Goal: Transaction & Acquisition: Purchase product/service

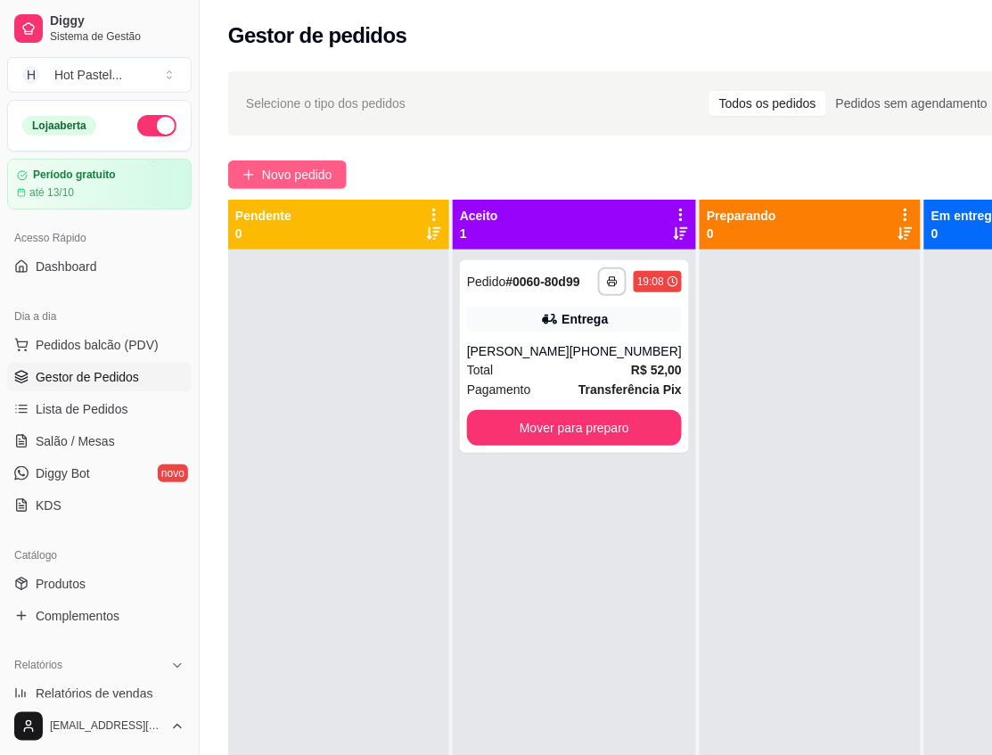
click at [256, 184] on button "Novo pedido" at bounding box center [287, 174] width 119 height 29
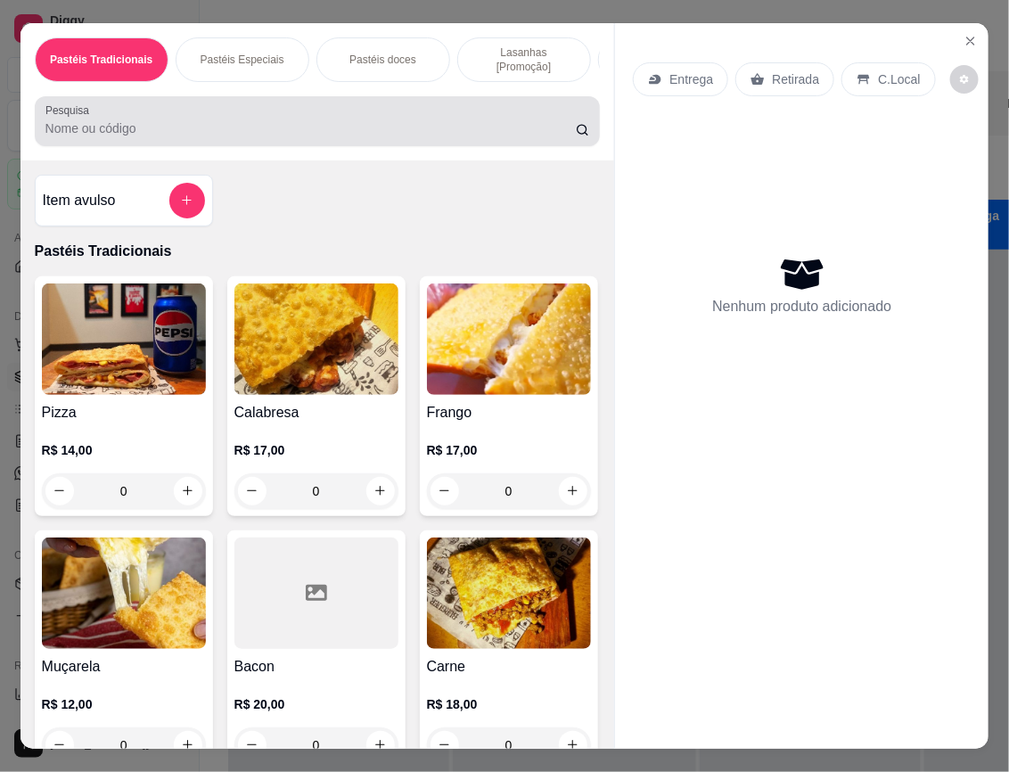
click at [109, 126] on input "Pesquisa" at bounding box center [310, 128] width 530 height 18
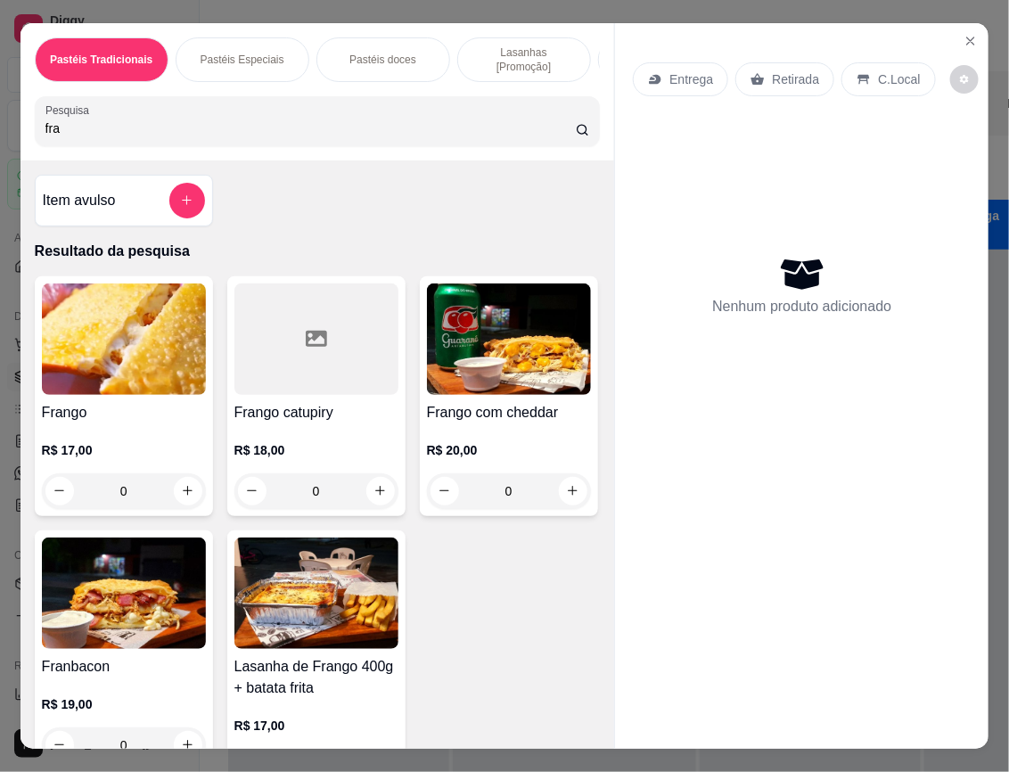
type input "fra"
click at [174, 455] on div "R$ 17,00 0" at bounding box center [124, 475] width 164 height 68
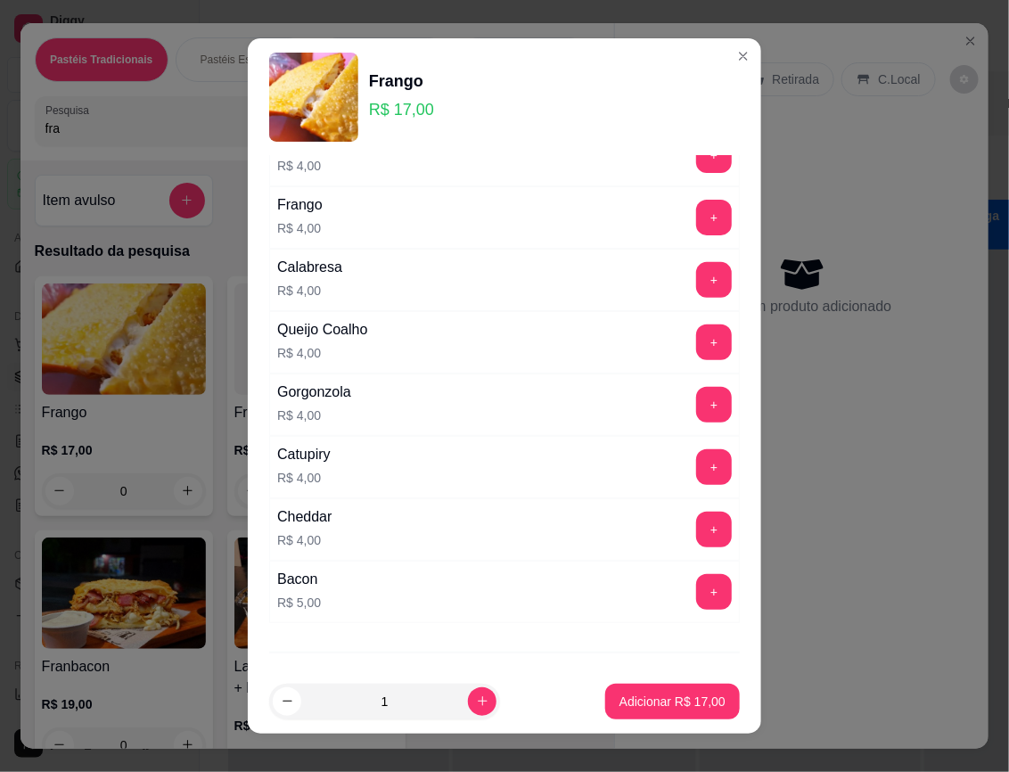
scroll to position [251, 0]
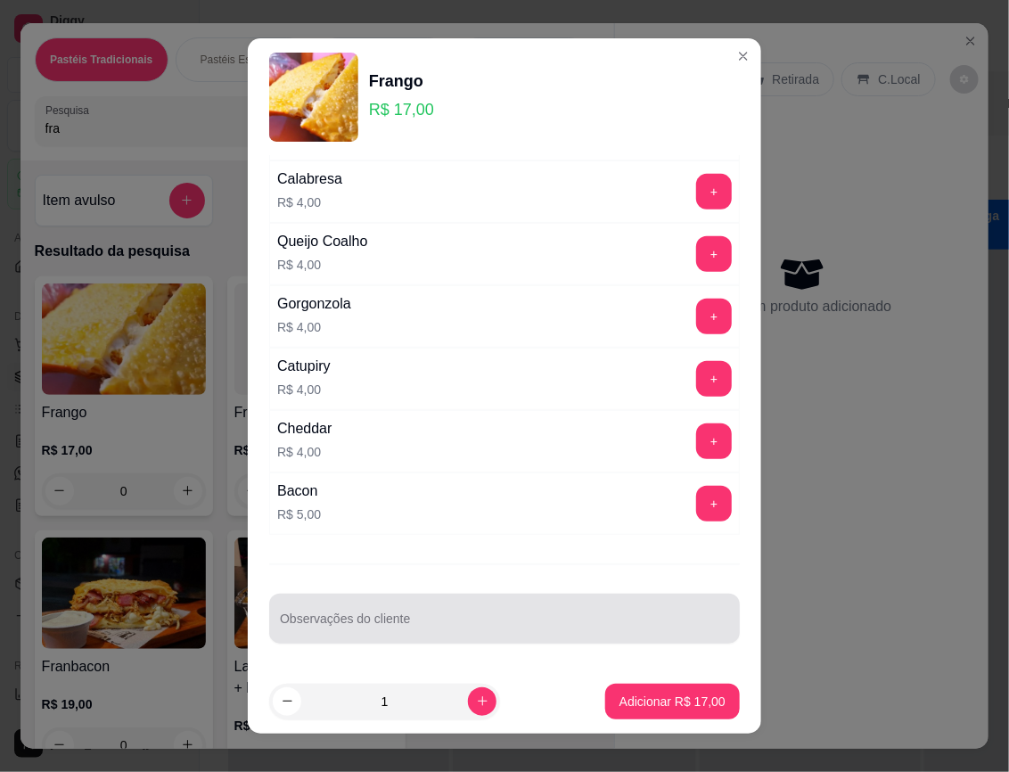
click at [523, 611] on div at bounding box center [504, 619] width 449 height 36
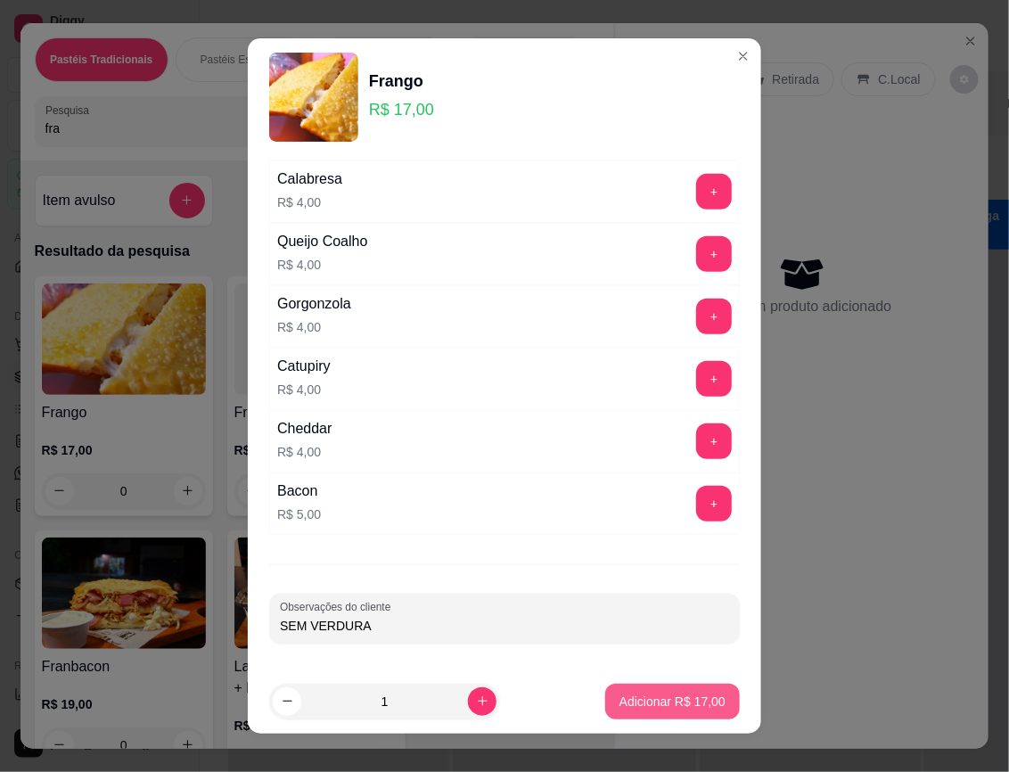
type input "SEM VERDURA"
click at [620, 700] on p "Adicionar R$ 17,00" at bounding box center [673, 702] width 106 height 18
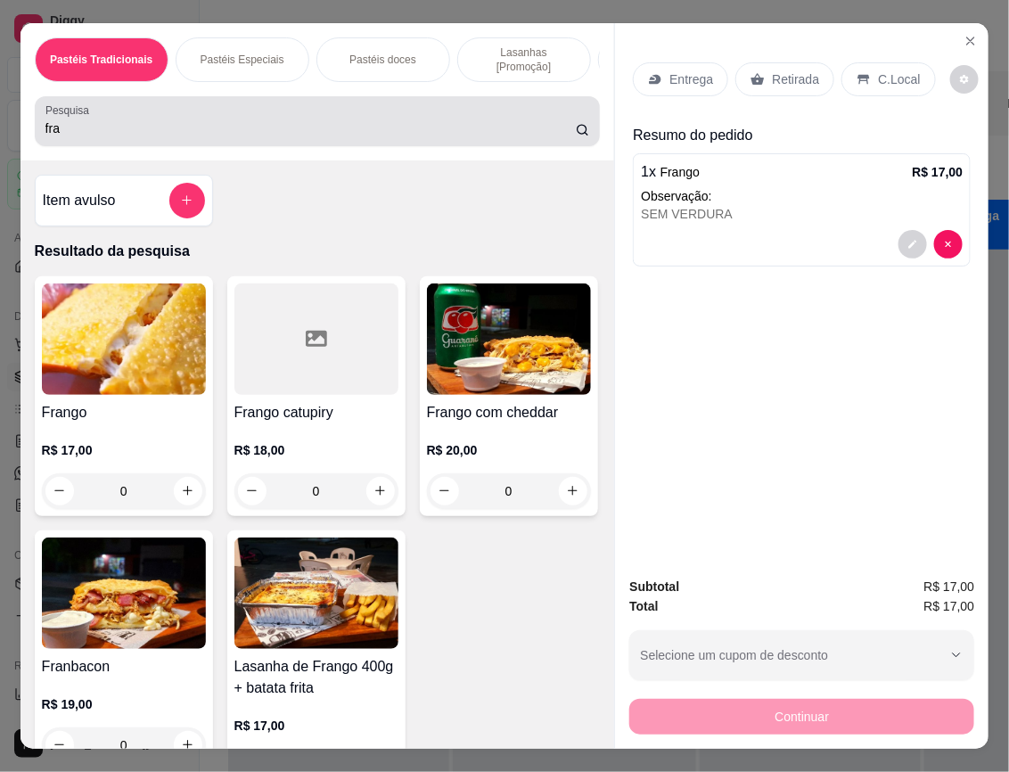
click at [87, 107] on div "fra" at bounding box center [317, 121] width 545 height 36
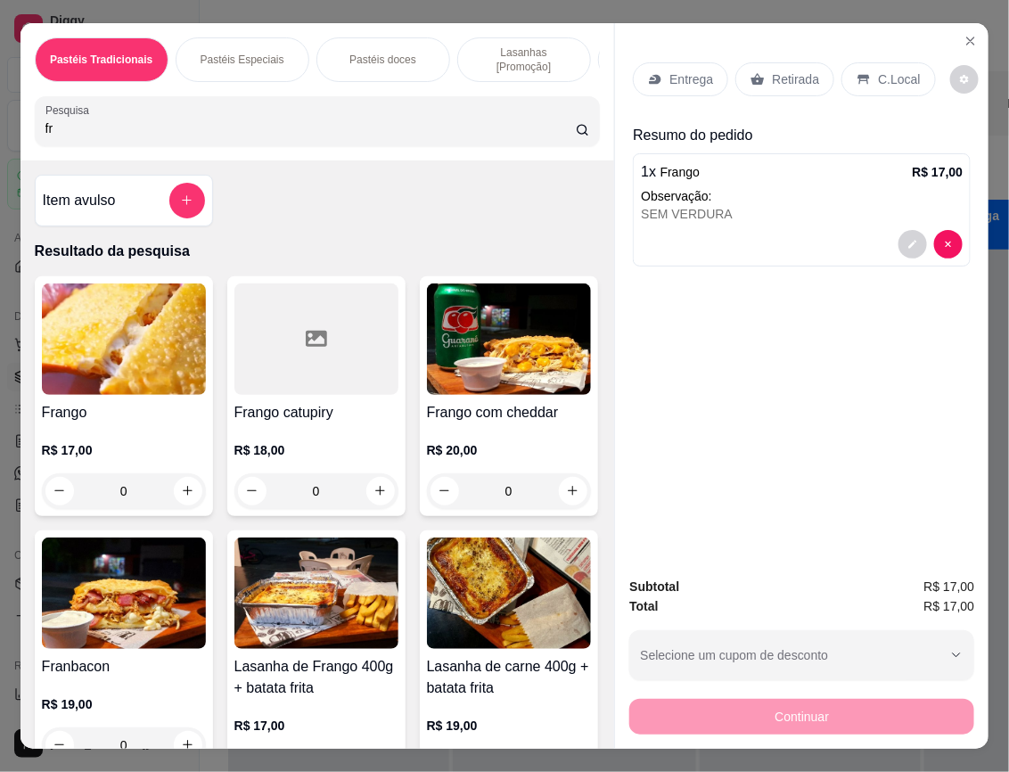
type input "f"
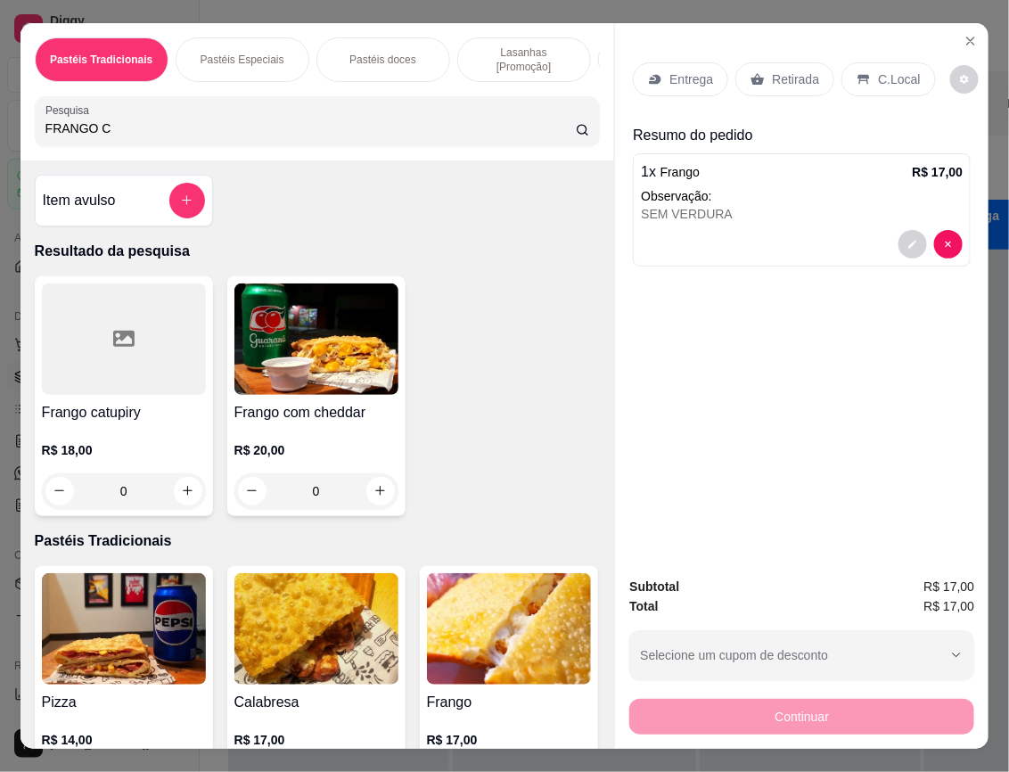
type input "FRANGO C"
click at [276, 314] on img at bounding box center [316, 338] width 164 height 111
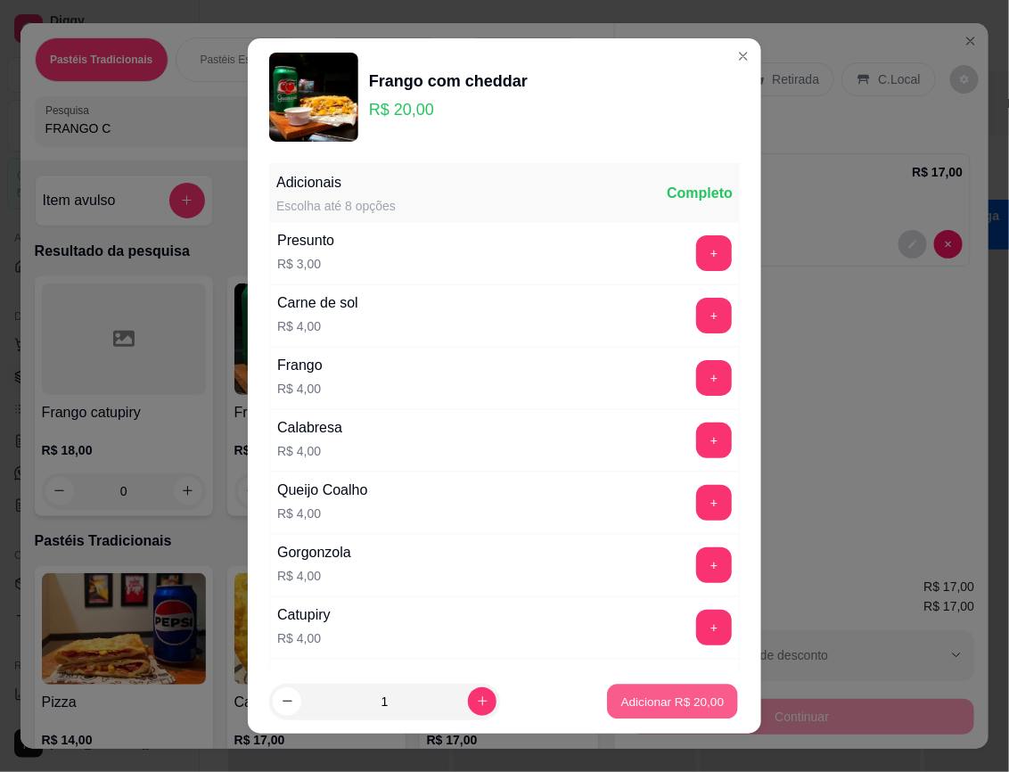
click at [678, 702] on p "Adicionar R$ 20,00" at bounding box center [672, 701] width 103 height 17
type input "1"
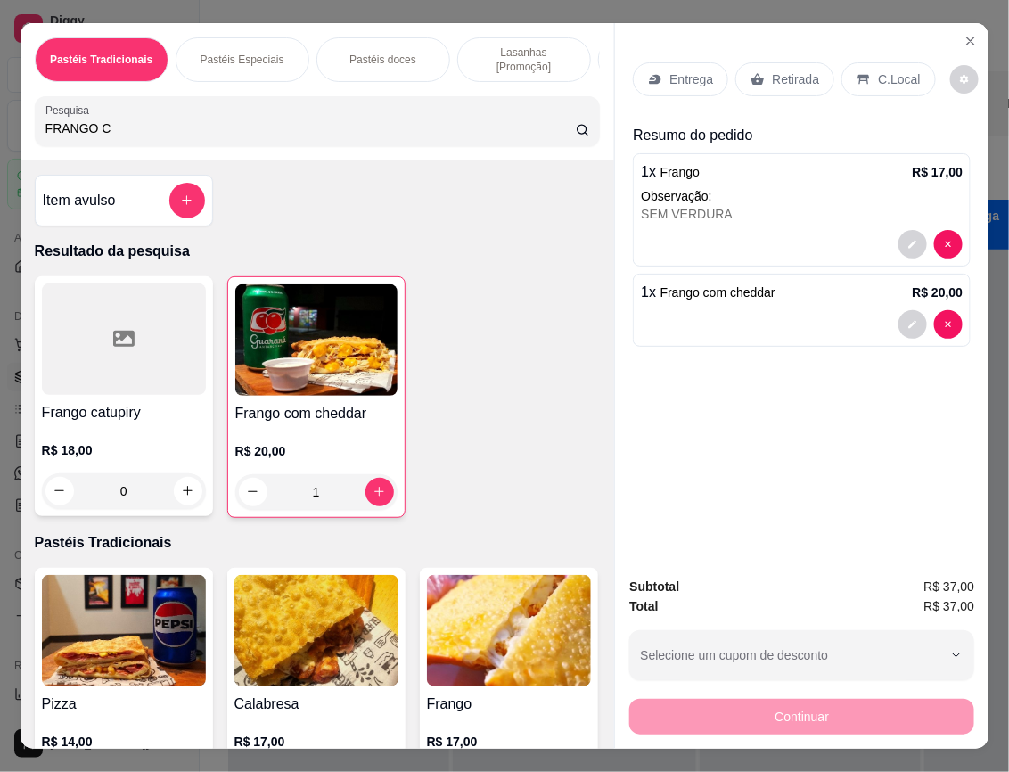
click at [252, 130] on input "FRANGO C" at bounding box center [310, 128] width 530 height 18
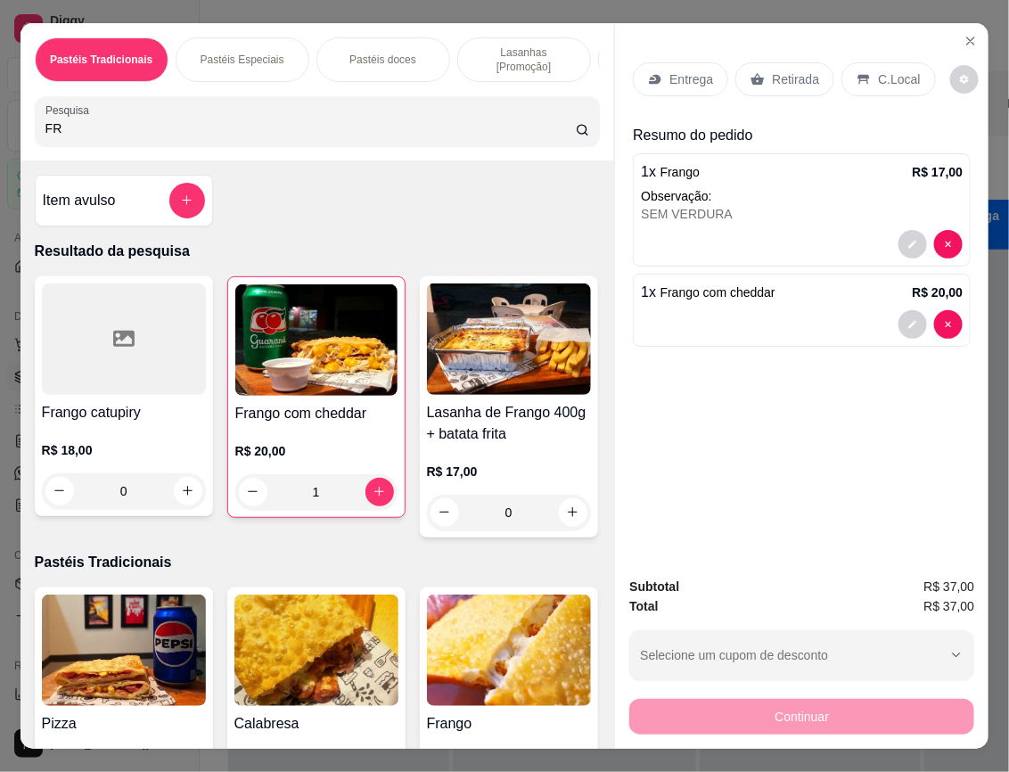
type input "F"
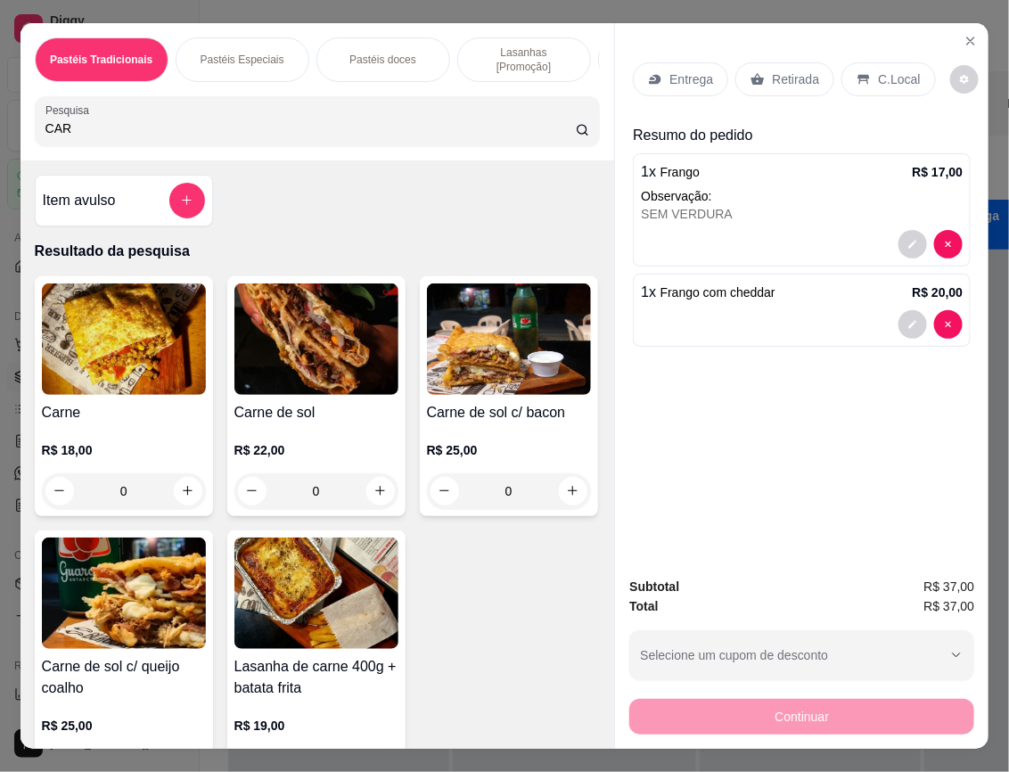
type input "CAR"
click at [305, 371] on img at bounding box center [316, 338] width 164 height 111
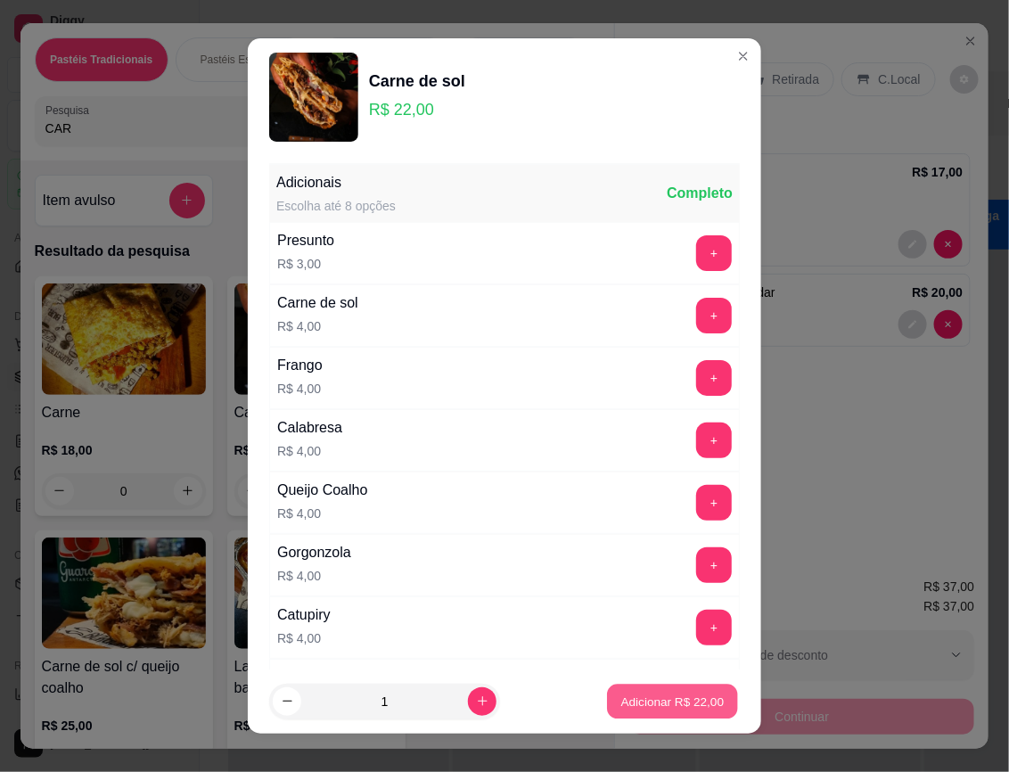
click at [670, 702] on p "Adicionar R$ 22,00" at bounding box center [672, 701] width 103 height 17
type input "1"
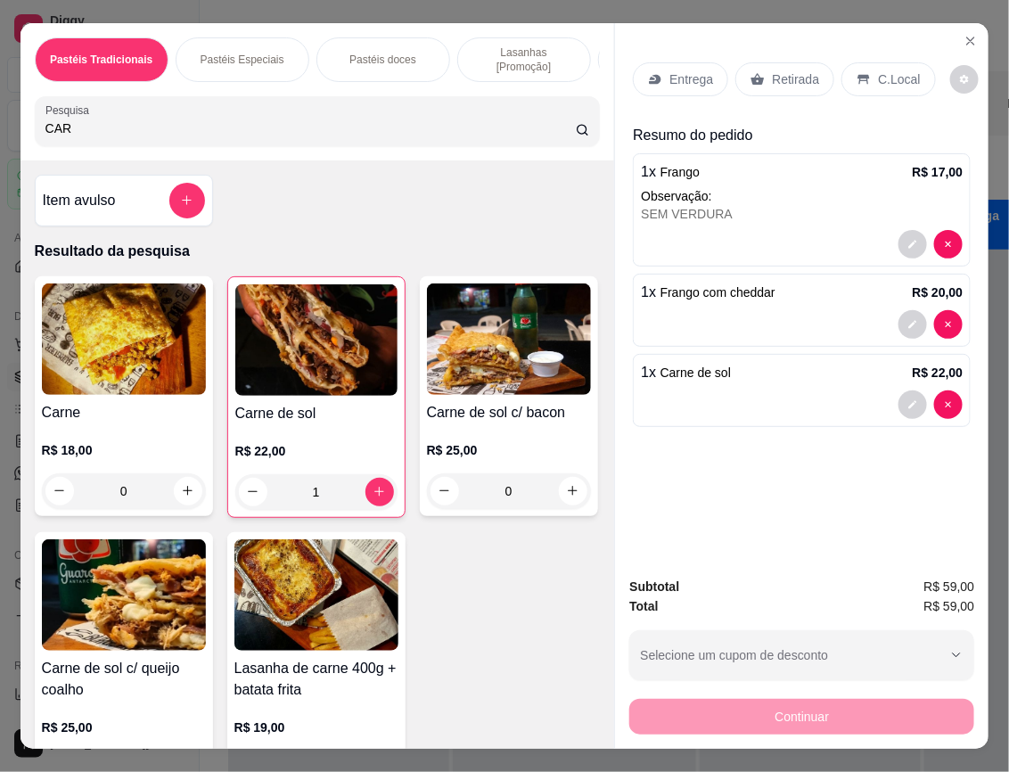
click at [800, 62] on div "Retirada" at bounding box center [784, 79] width 99 height 34
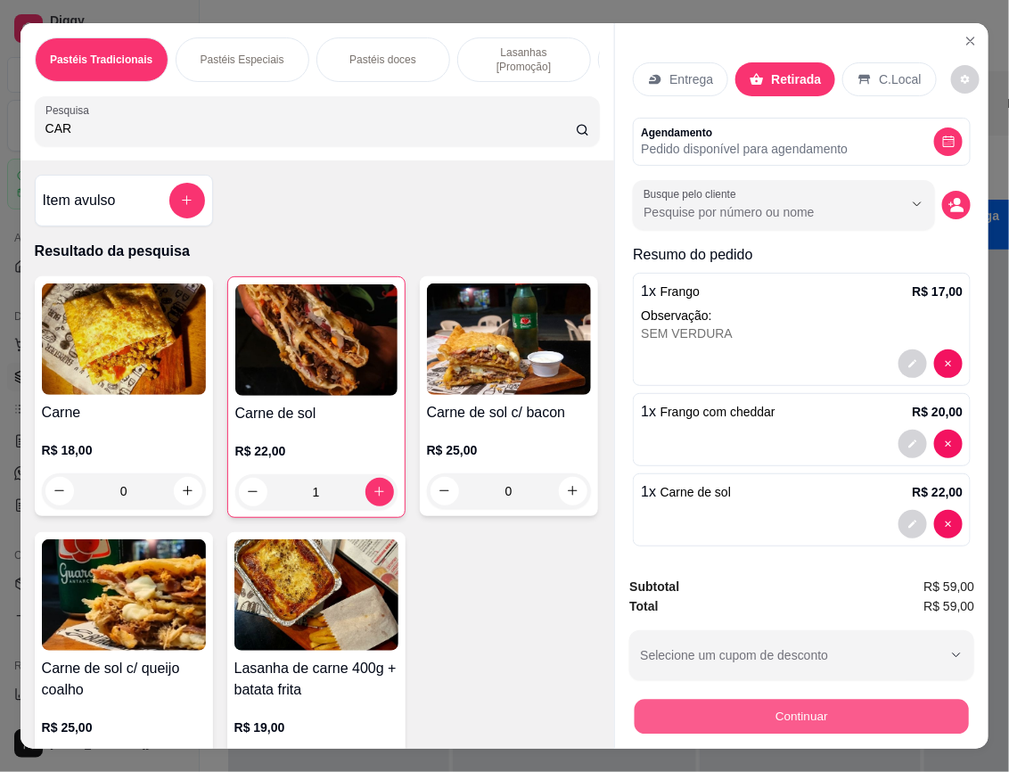
click at [867, 705] on button "Continuar" at bounding box center [802, 717] width 334 height 35
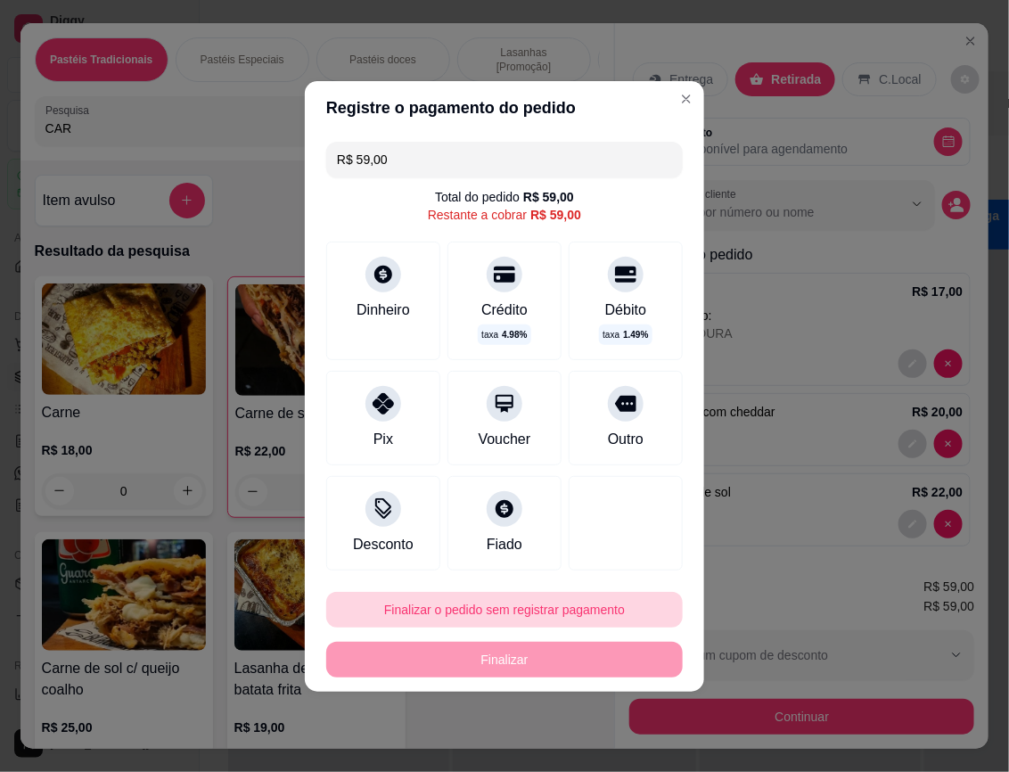
click at [468, 603] on button "Finalizar o pedido sem registrar pagamento" at bounding box center [504, 610] width 357 height 36
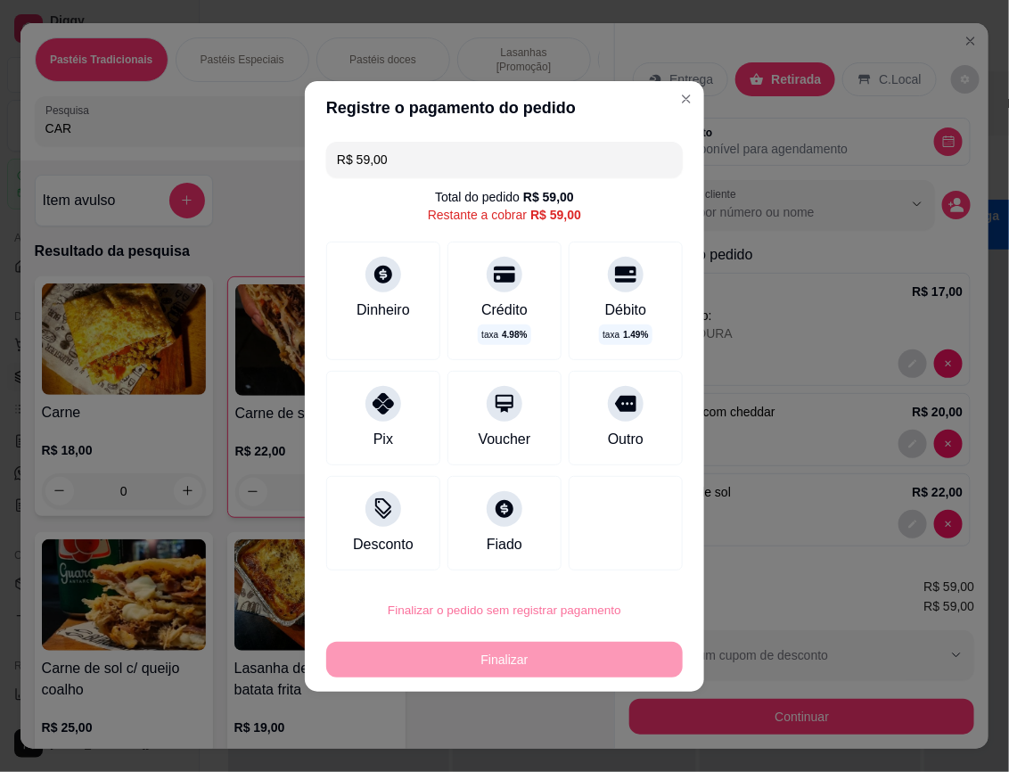
click at [616, 568] on button "Confirmar" at bounding box center [610, 559] width 63 height 27
type input "0"
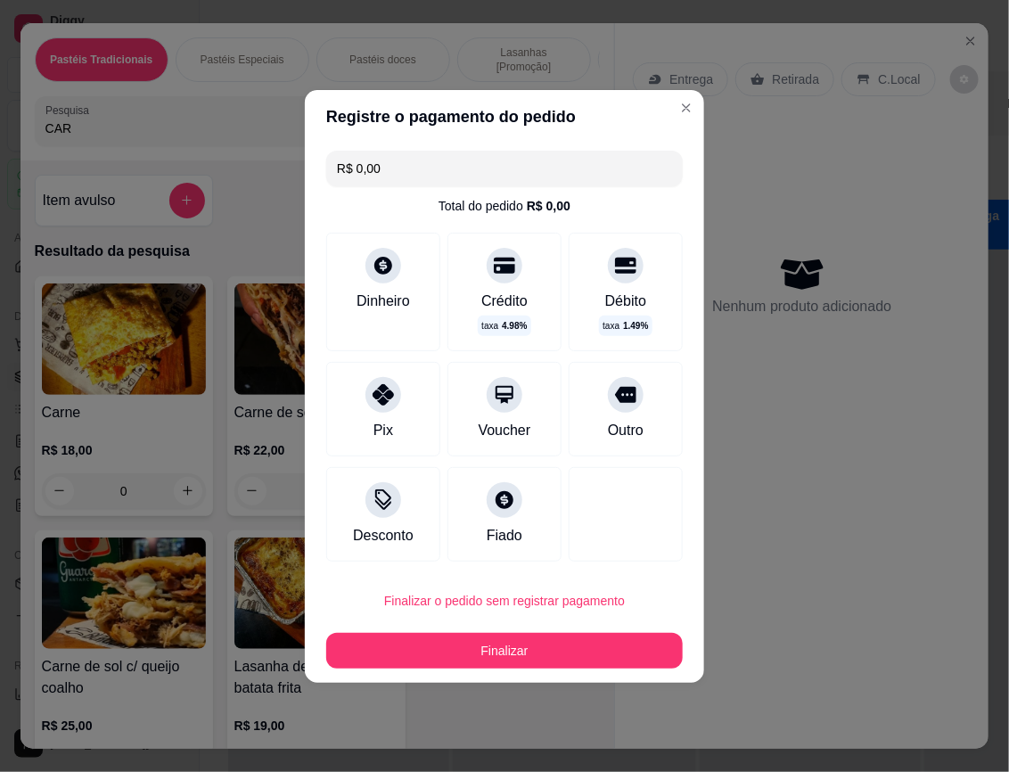
type input "R$ 0,00"
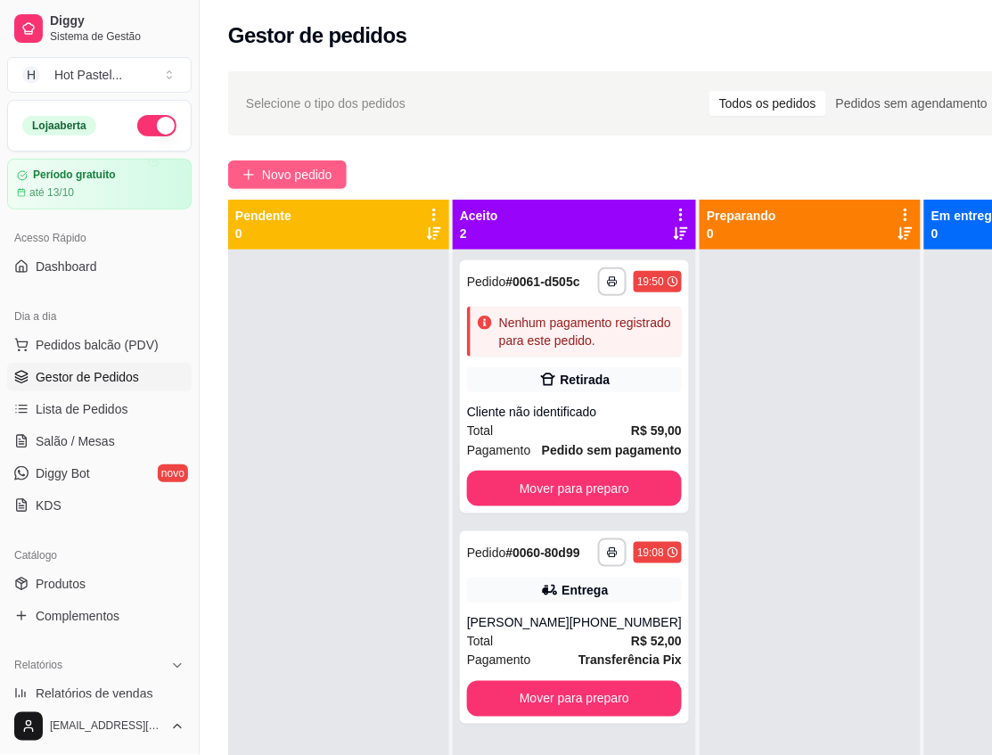
click at [308, 169] on span "Novo pedido" at bounding box center [297, 175] width 70 height 20
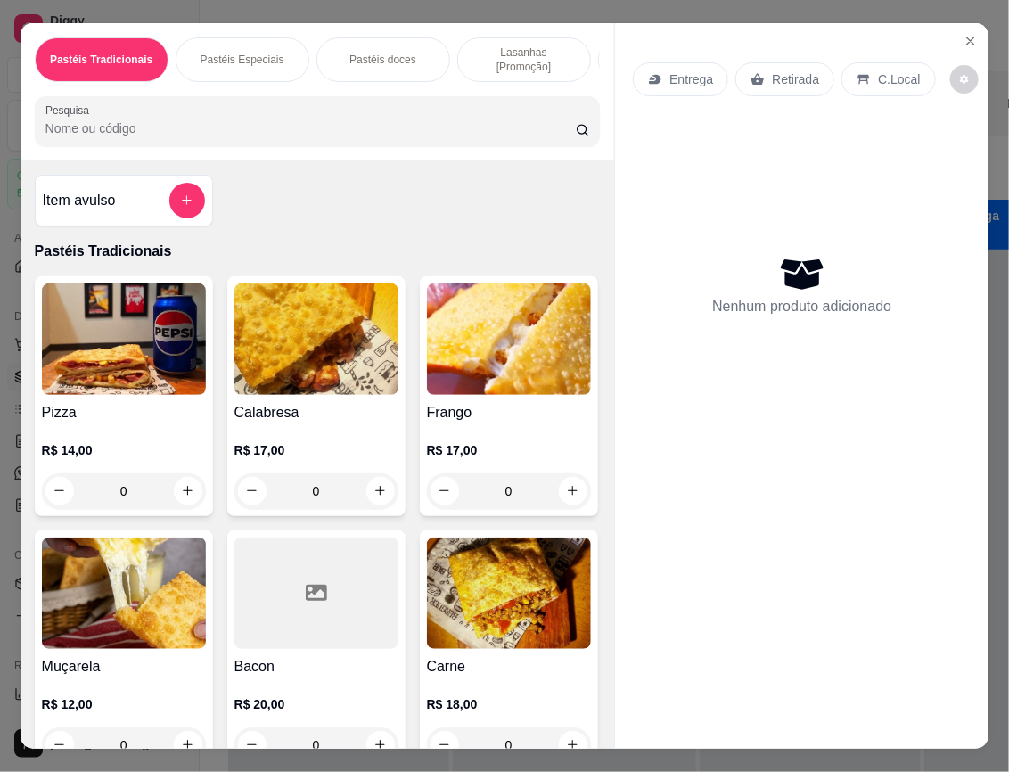
click at [348, 160] on div "Item avulso Pastéis Tradicionais Pizza R$ 14,00 0 Calabresa R$ 17,00 0 Frango R…" at bounding box center [318, 454] width 595 height 588
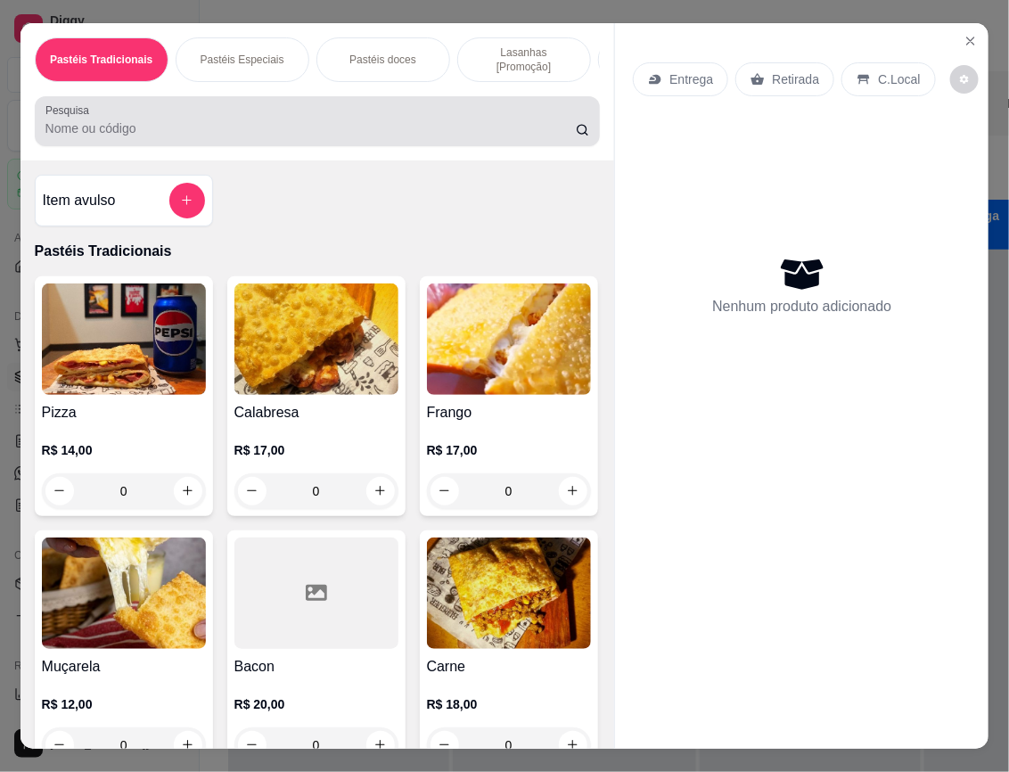
click at [94, 119] on input "Pesquisa" at bounding box center [310, 128] width 530 height 18
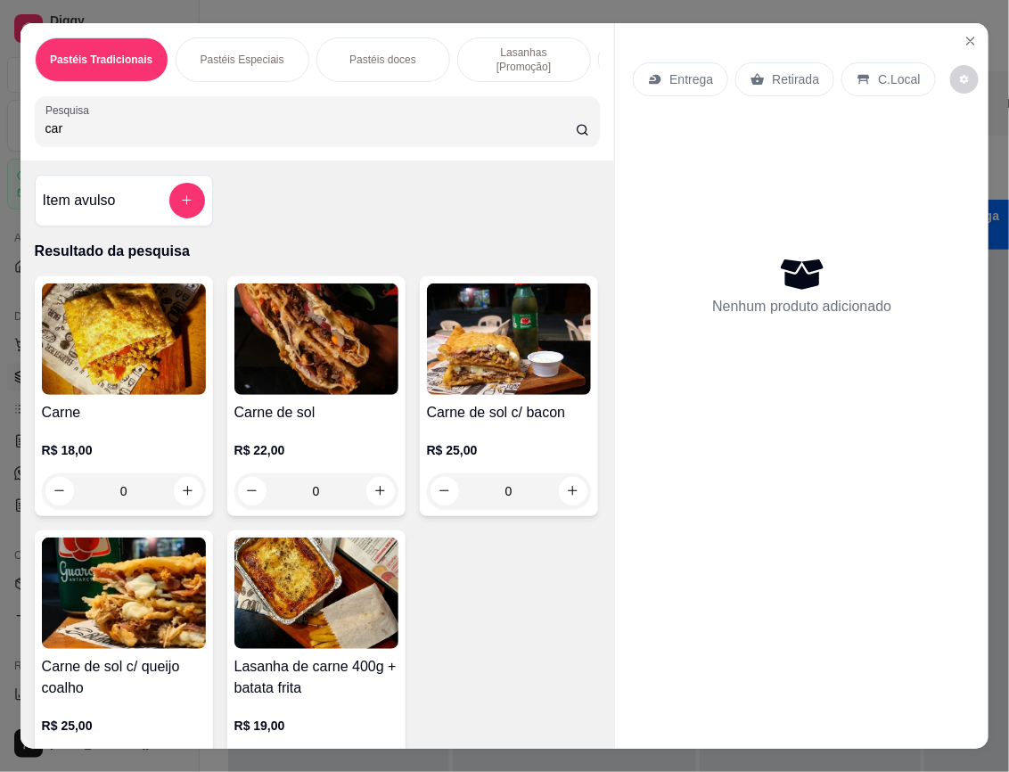
type input "car"
click at [301, 334] on img at bounding box center [316, 338] width 164 height 111
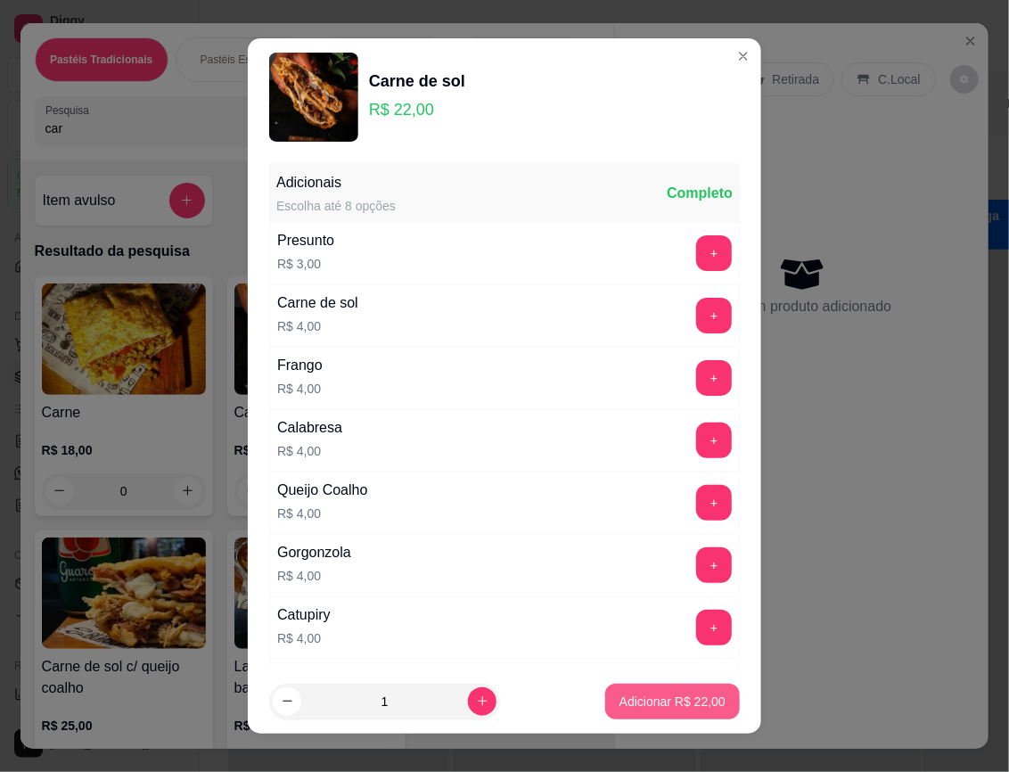
click at [633, 709] on p "Adicionar R$ 22,00" at bounding box center [673, 702] width 106 height 18
type input "1"
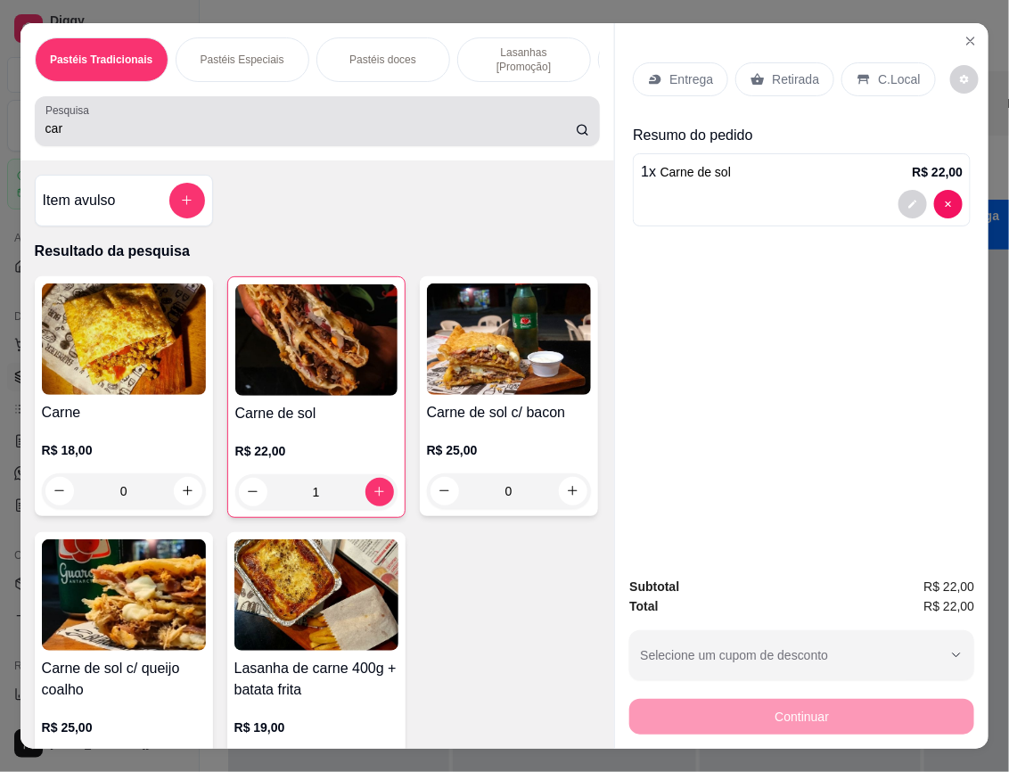
click at [243, 112] on div "car" at bounding box center [317, 121] width 545 height 36
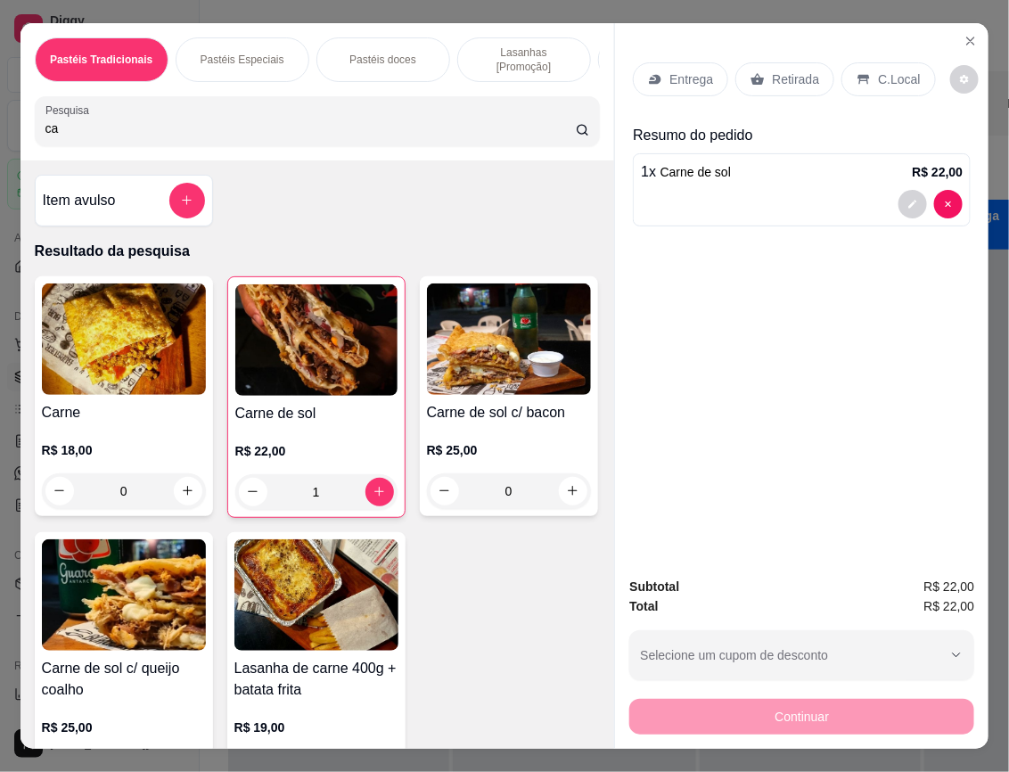
type input "c"
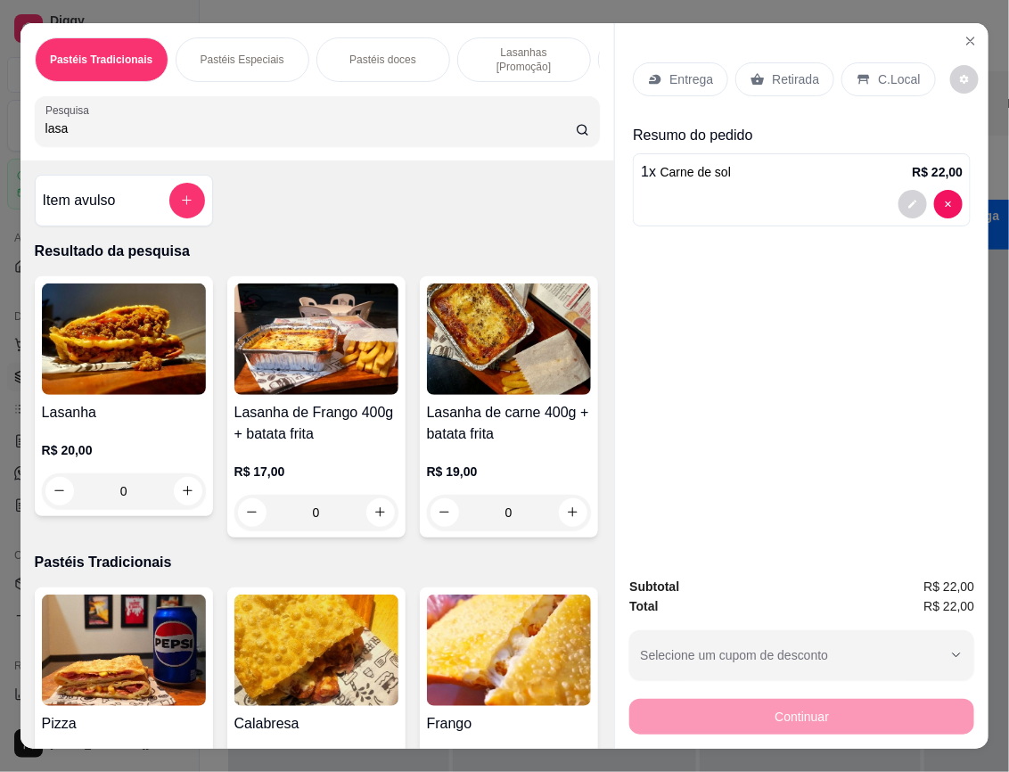
type input "lasa"
click at [427, 395] on img at bounding box center [509, 338] width 164 height 111
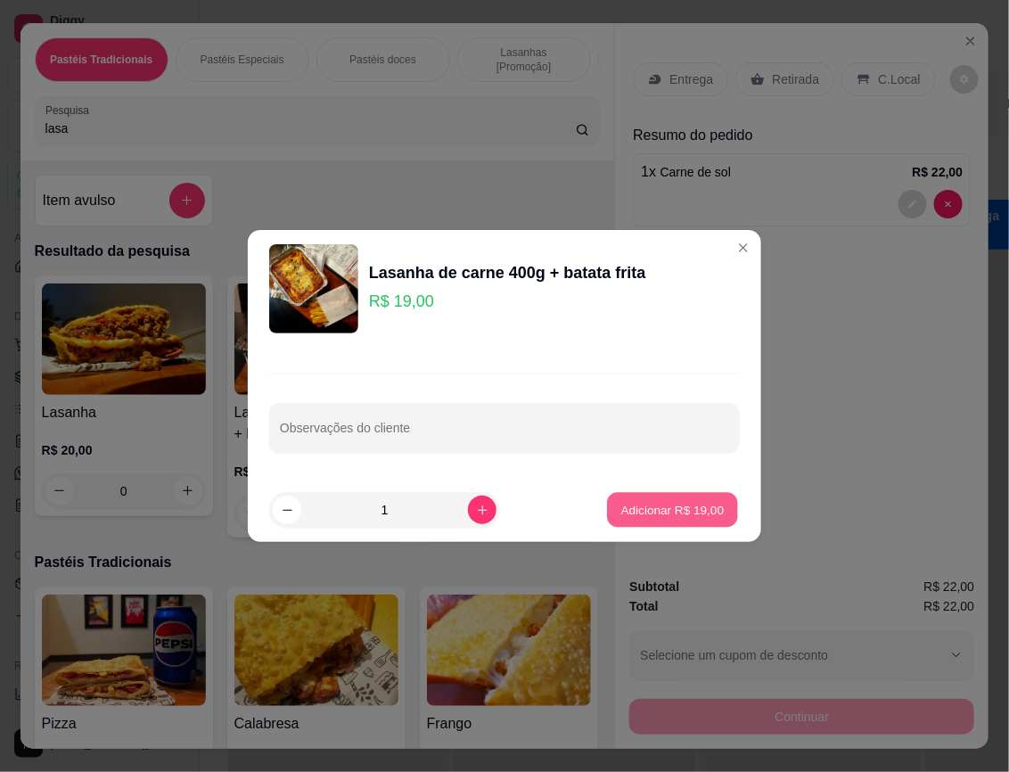
click at [673, 519] on button "Adicionar R$ 19,00" at bounding box center [672, 510] width 131 height 35
type input "1"
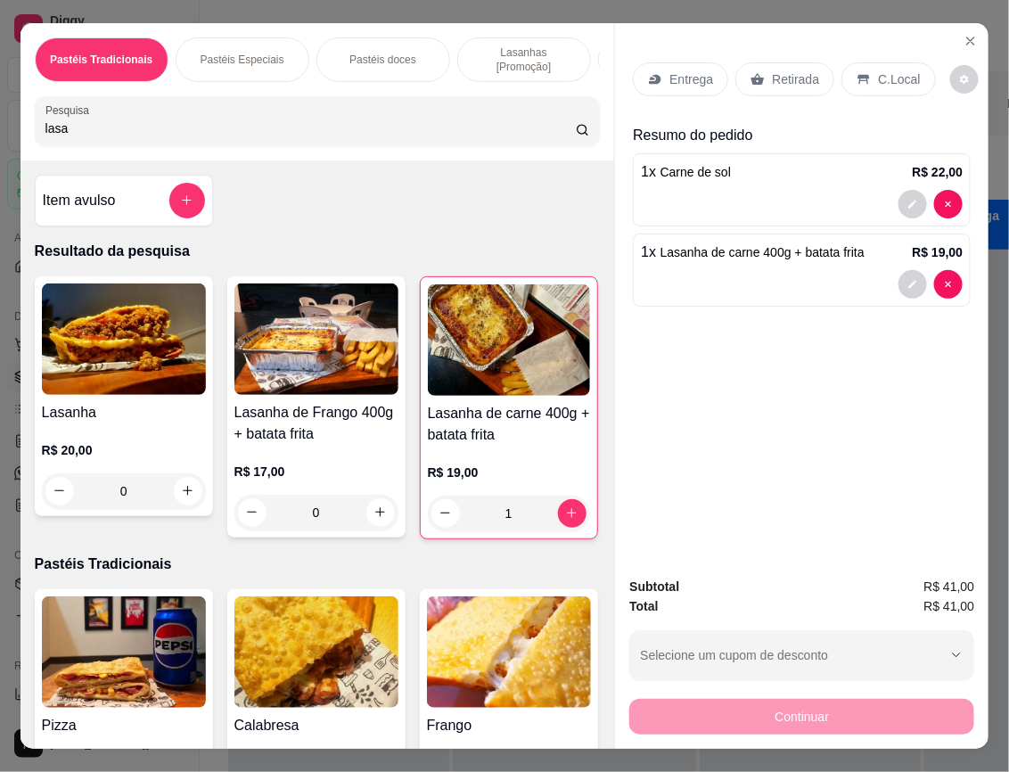
click at [773, 78] on p "Retirada" at bounding box center [795, 79] width 47 height 18
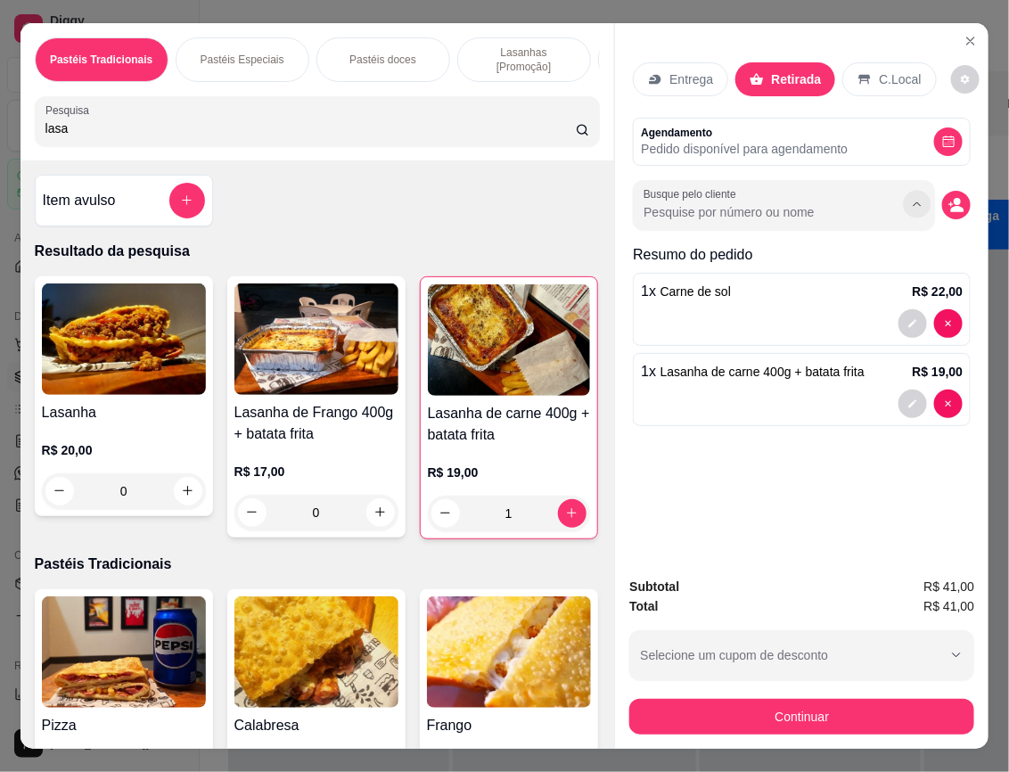
click at [911, 197] on icon "Show suggestions" at bounding box center [918, 204] width 14 height 14
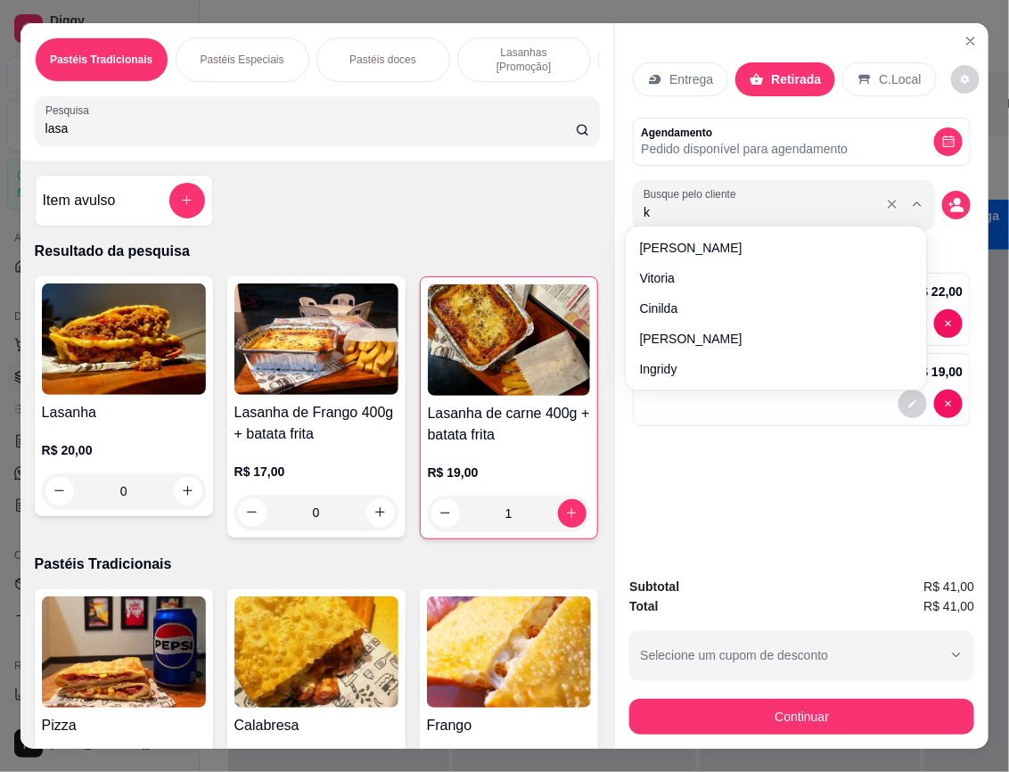
type input "ka"
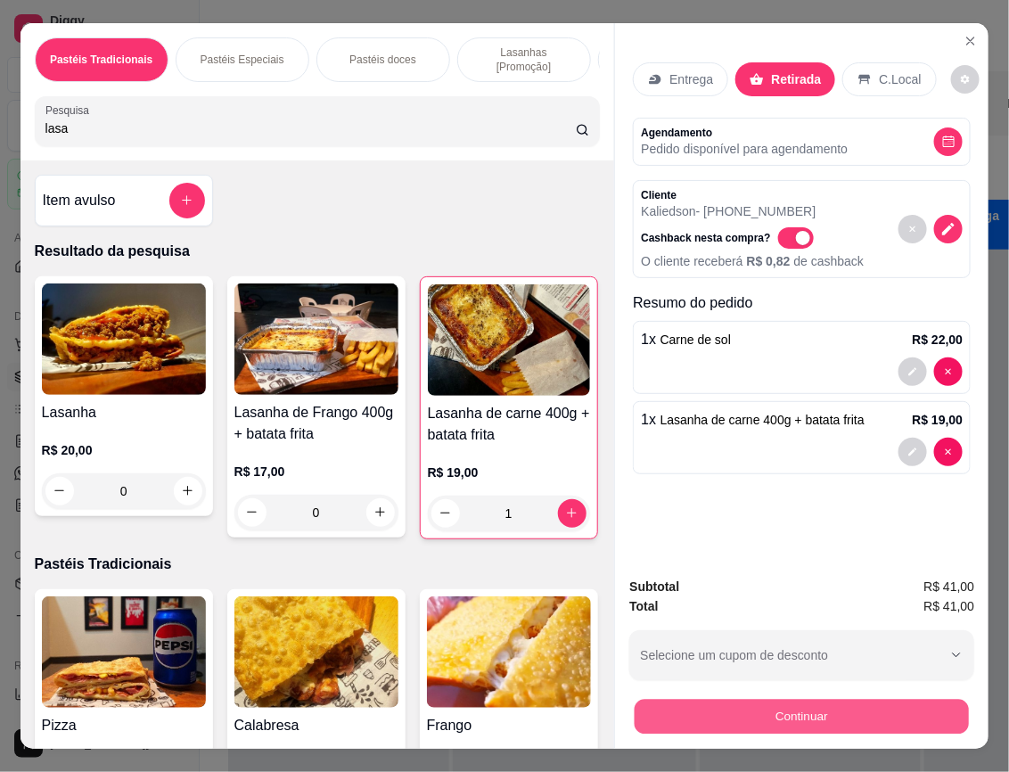
click at [826, 705] on button "Continuar" at bounding box center [802, 717] width 334 height 35
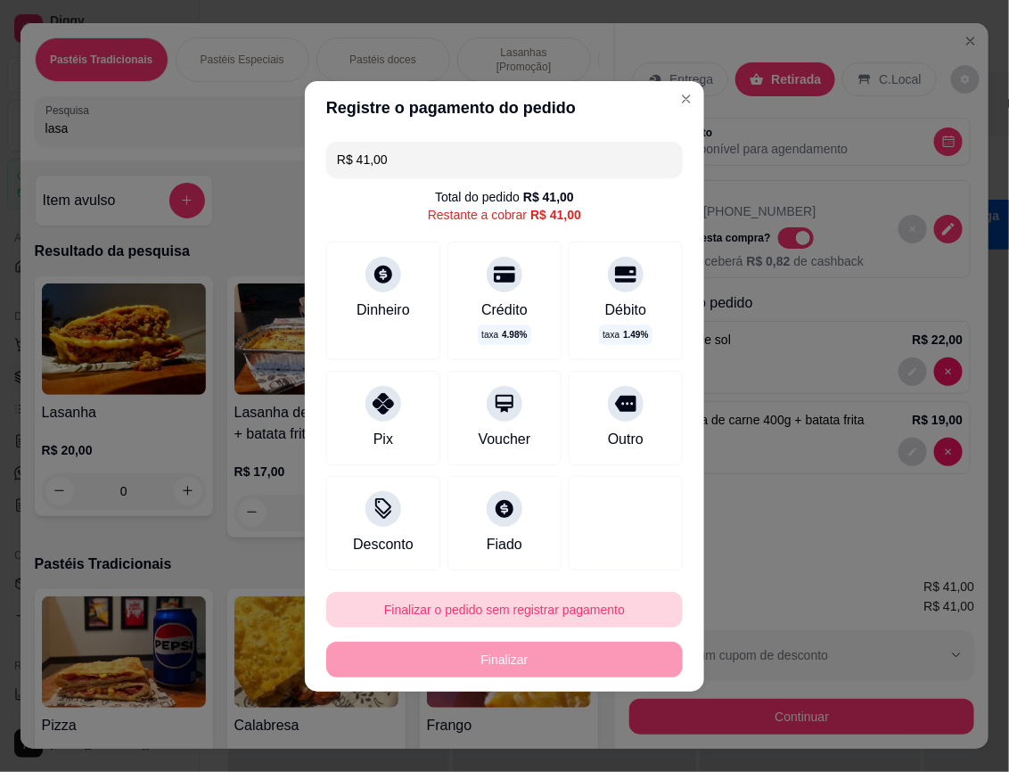
click at [600, 599] on button "Finalizar o pedido sem registrar pagamento" at bounding box center [504, 610] width 357 height 36
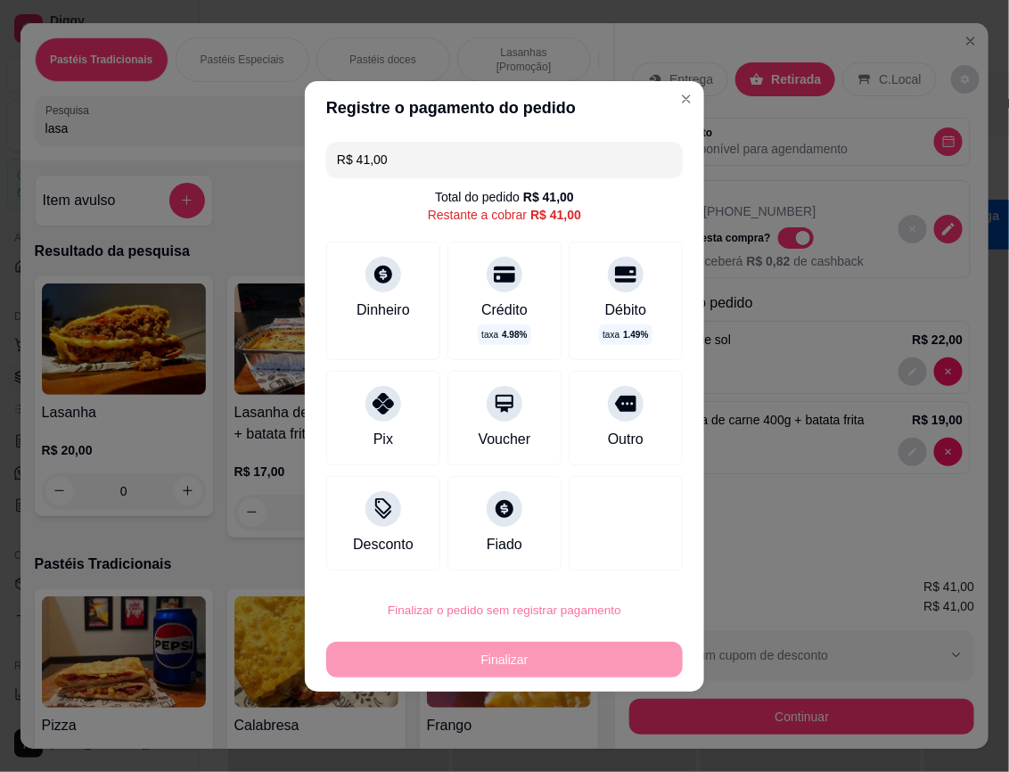
click at [612, 560] on button "Confirmar" at bounding box center [610, 559] width 63 height 27
type input "0"
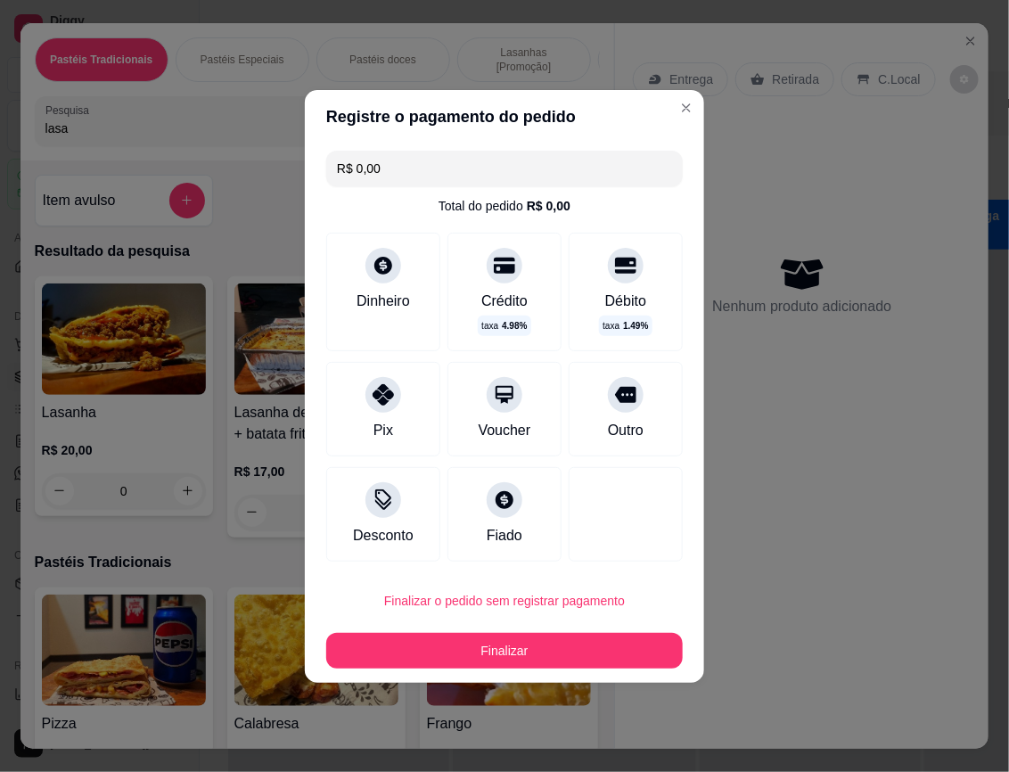
type input "R$ 0,00"
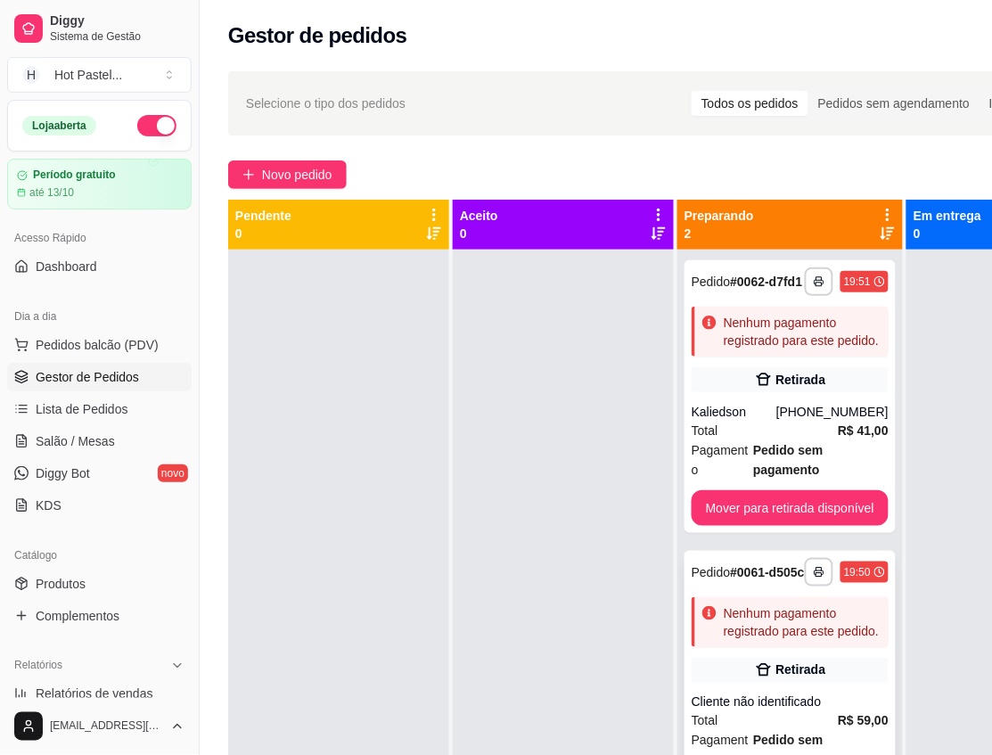
click at [845, 658] on div "Retirada" at bounding box center [790, 670] width 197 height 25
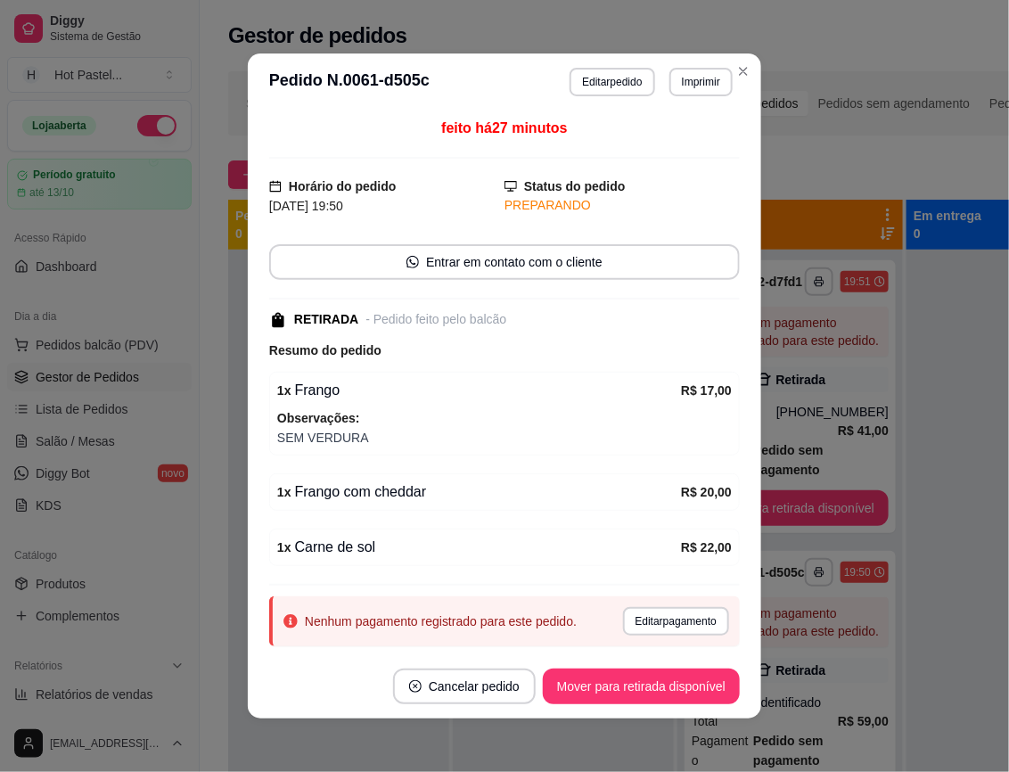
scroll to position [53, 0]
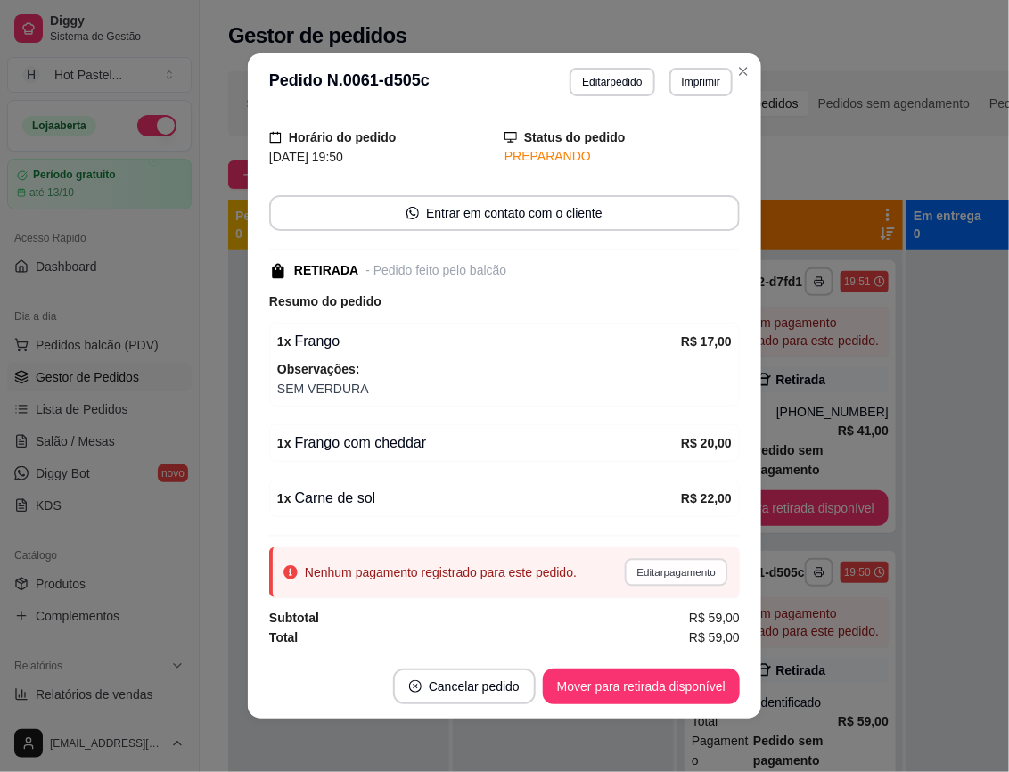
click at [671, 562] on button "Editar pagamento" at bounding box center [675, 572] width 103 height 28
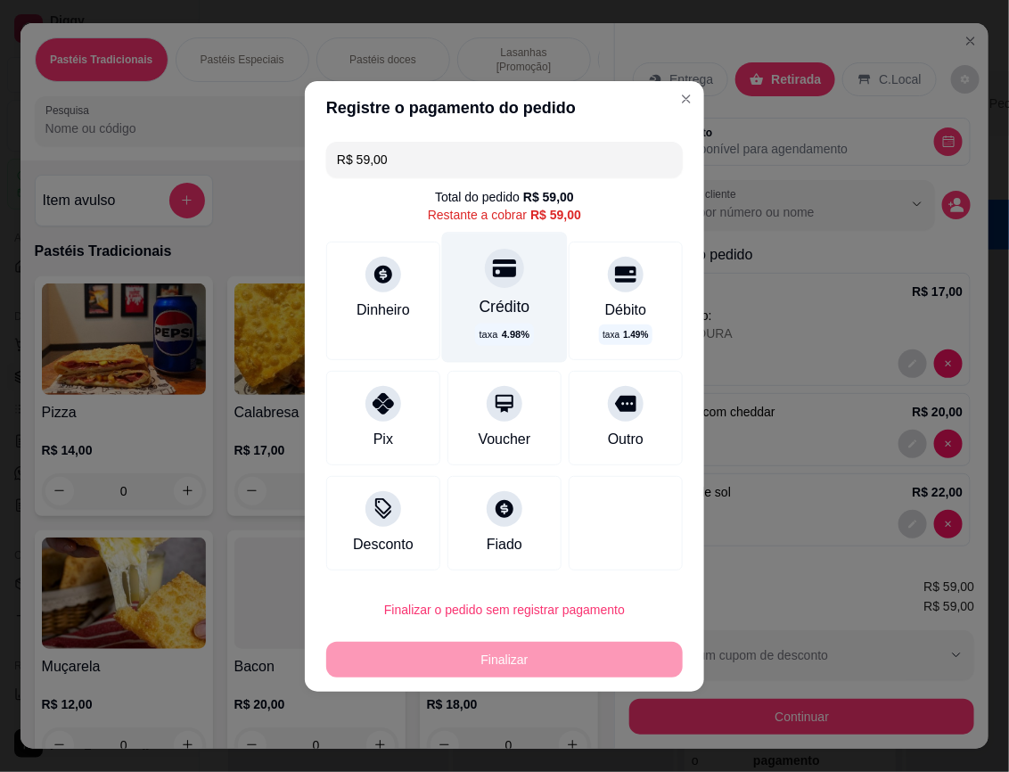
click at [508, 267] on icon at bounding box center [504, 268] width 23 height 18
type input "R$ 0,00"
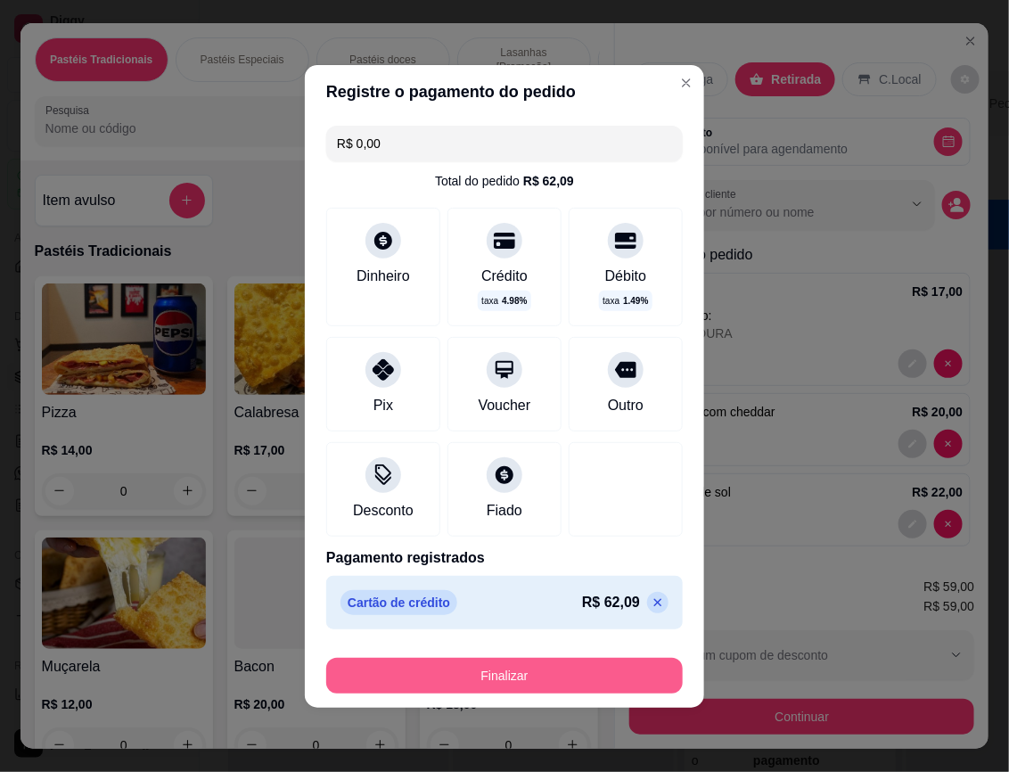
click at [634, 671] on button "Finalizar" at bounding box center [504, 676] width 357 height 36
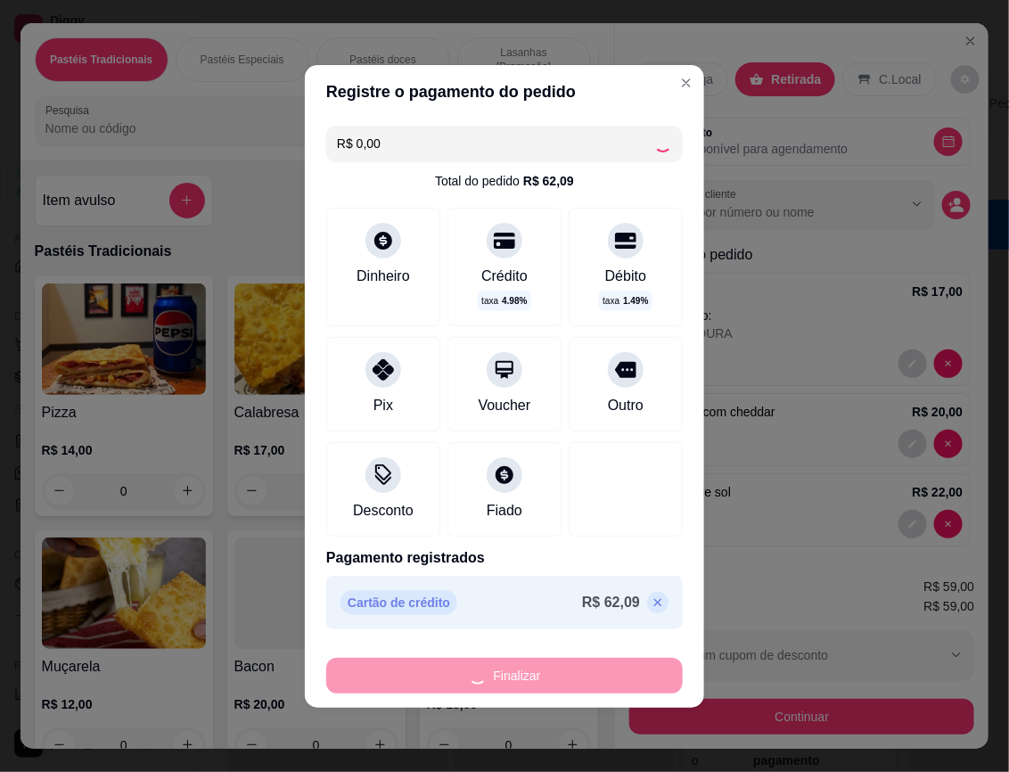
type input "0"
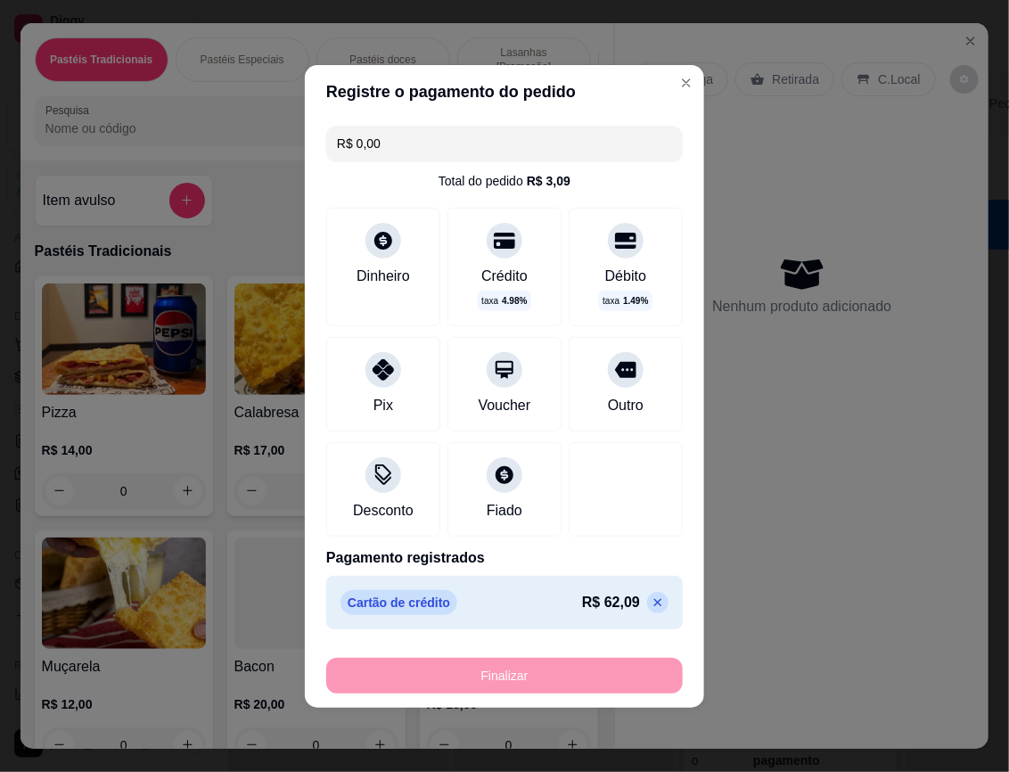
type input "-R$ 59,00"
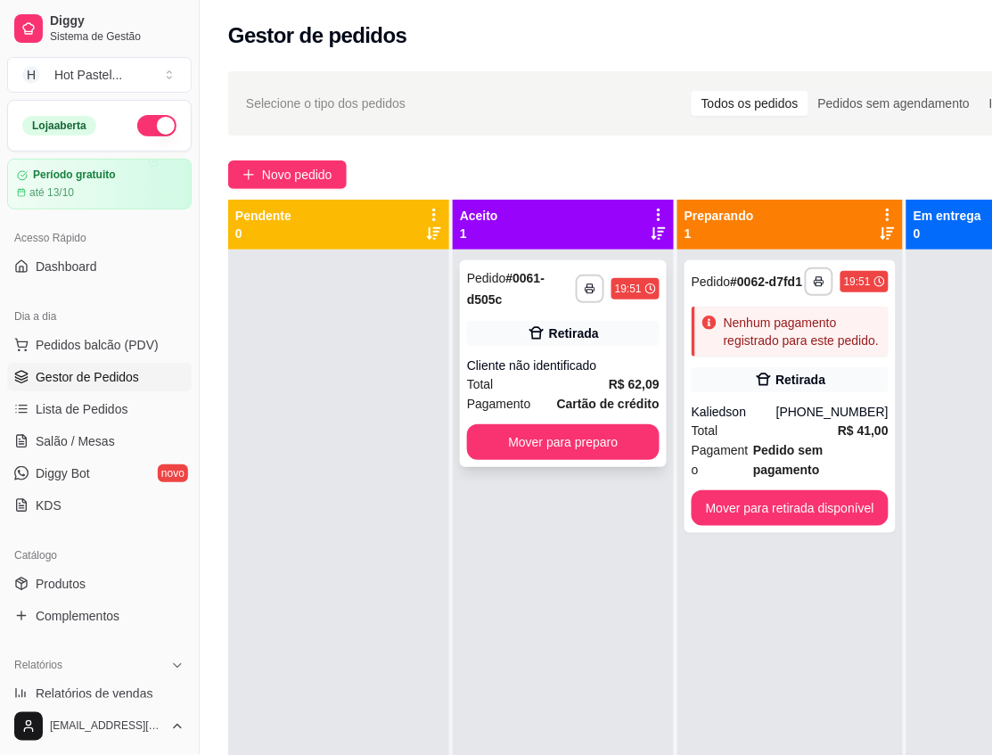
click at [504, 357] on div "Cliente não identificado" at bounding box center [563, 366] width 193 height 18
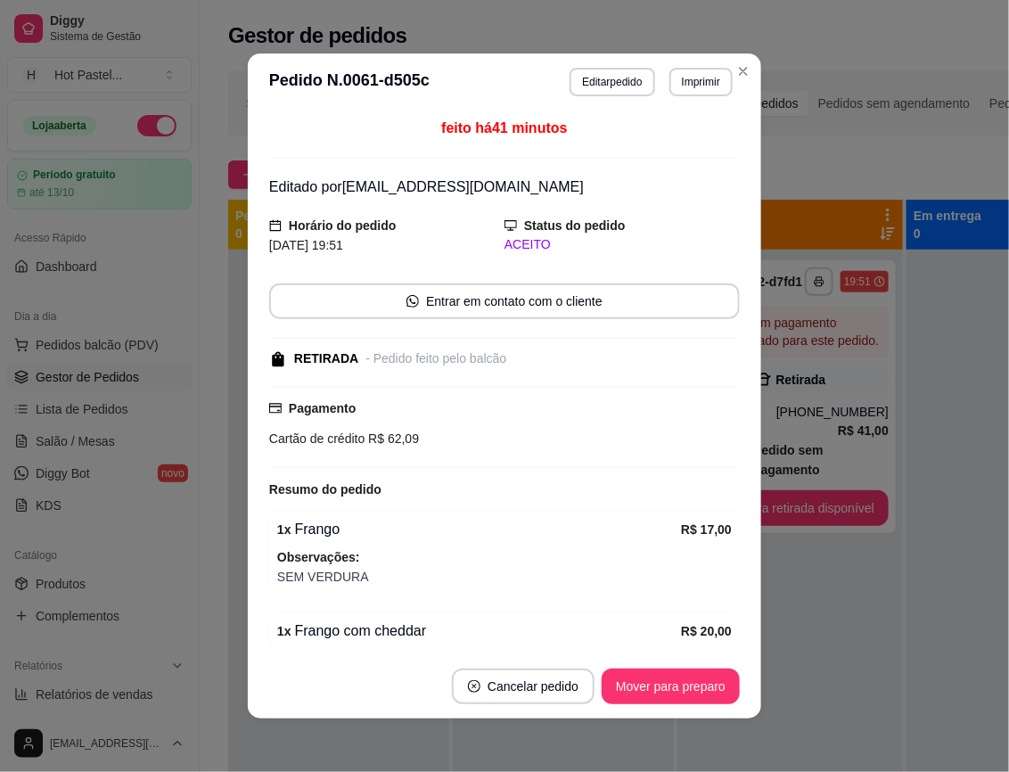
scroll to position [134, 0]
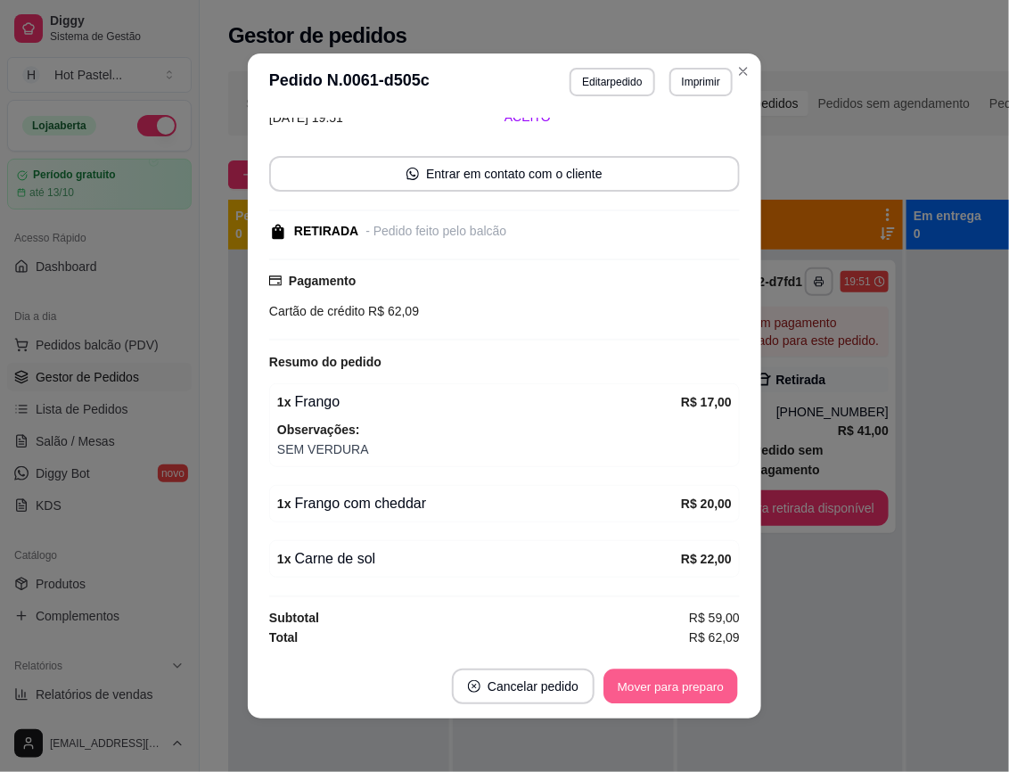
click at [617, 697] on button "Mover para preparo" at bounding box center [671, 686] width 134 height 35
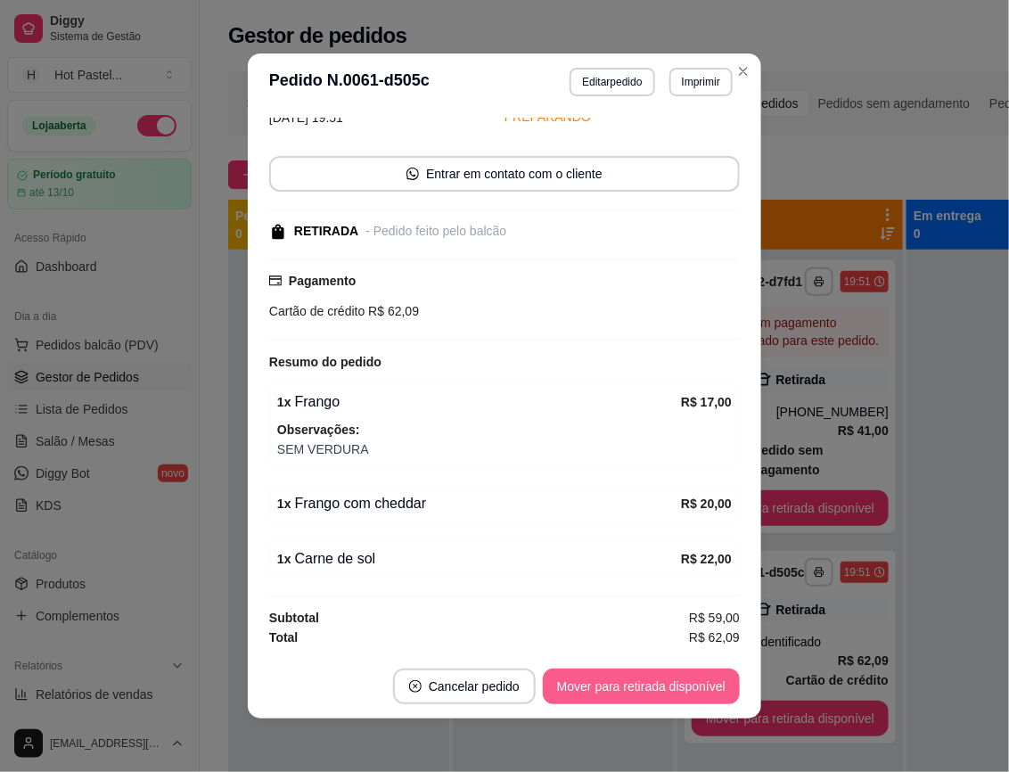
click at [664, 685] on button "Mover para retirada disponível" at bounding box center [641, 687] width 197 height 36
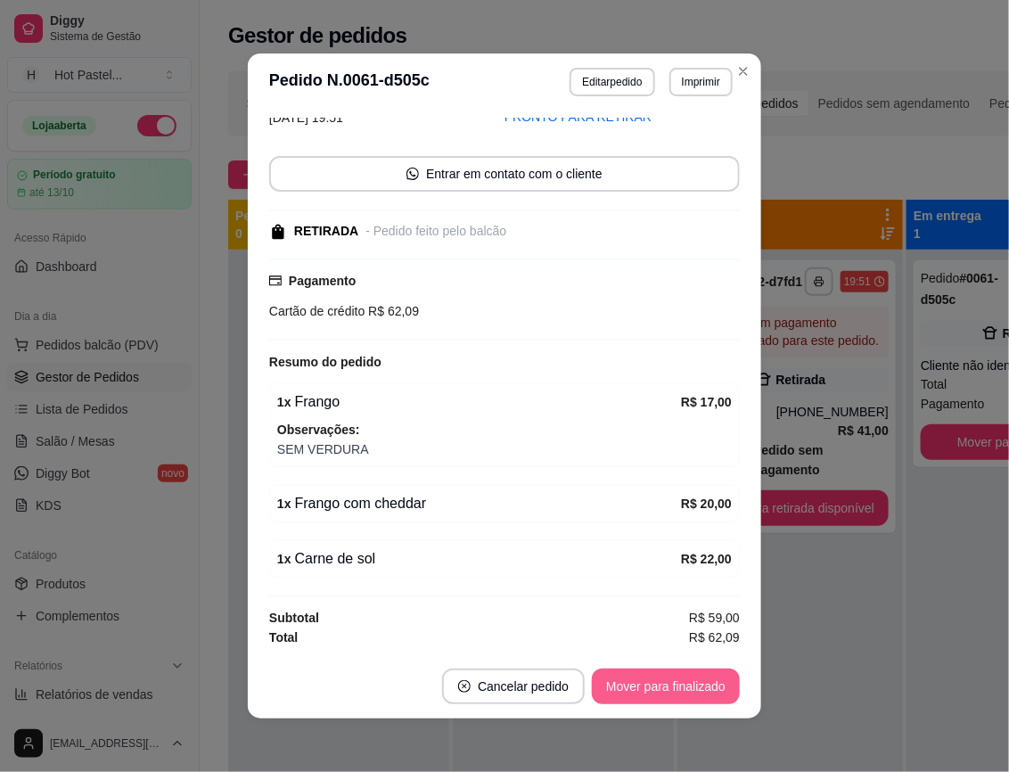
click at [664, 685] on button "Mover para finalizado" at bounding box center [666, 687] width 148 height 36
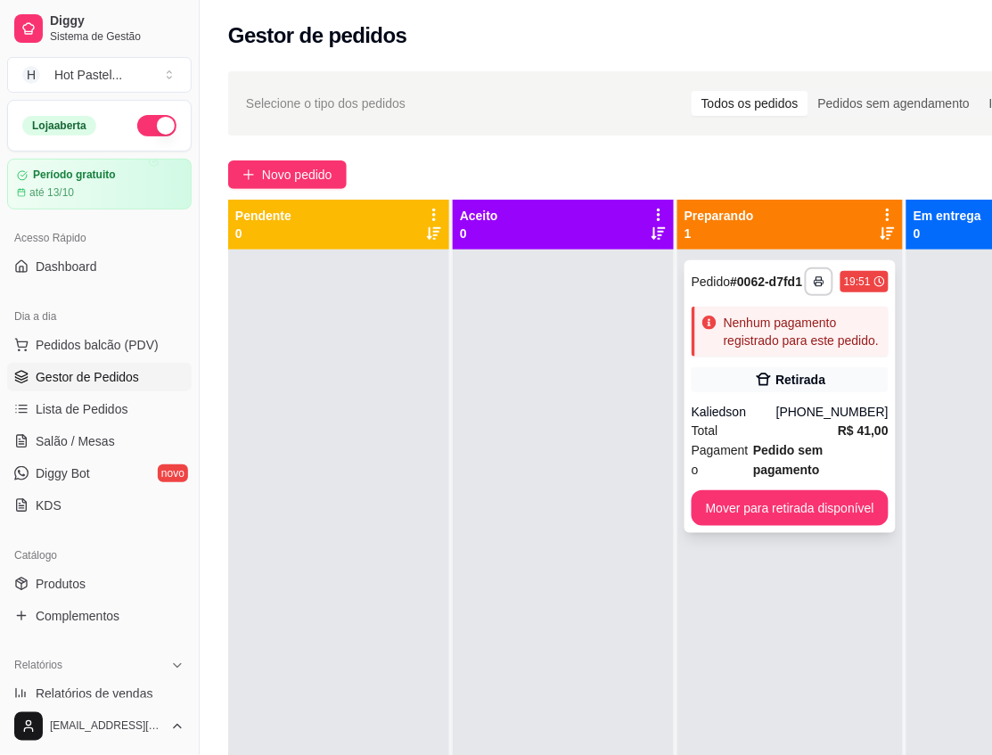
click at [801, 349] on div "Nenhum pagamento registrado para este pedido." at bounding box center [803, 332] width 158 height 36
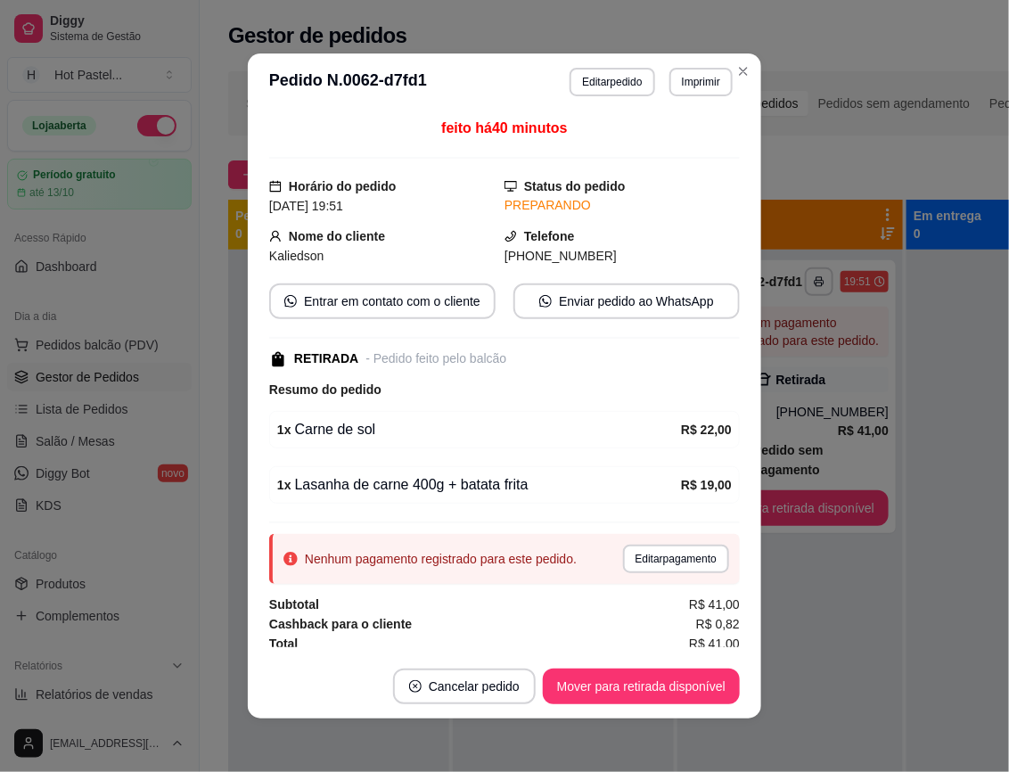
scroll to position [11, 0]
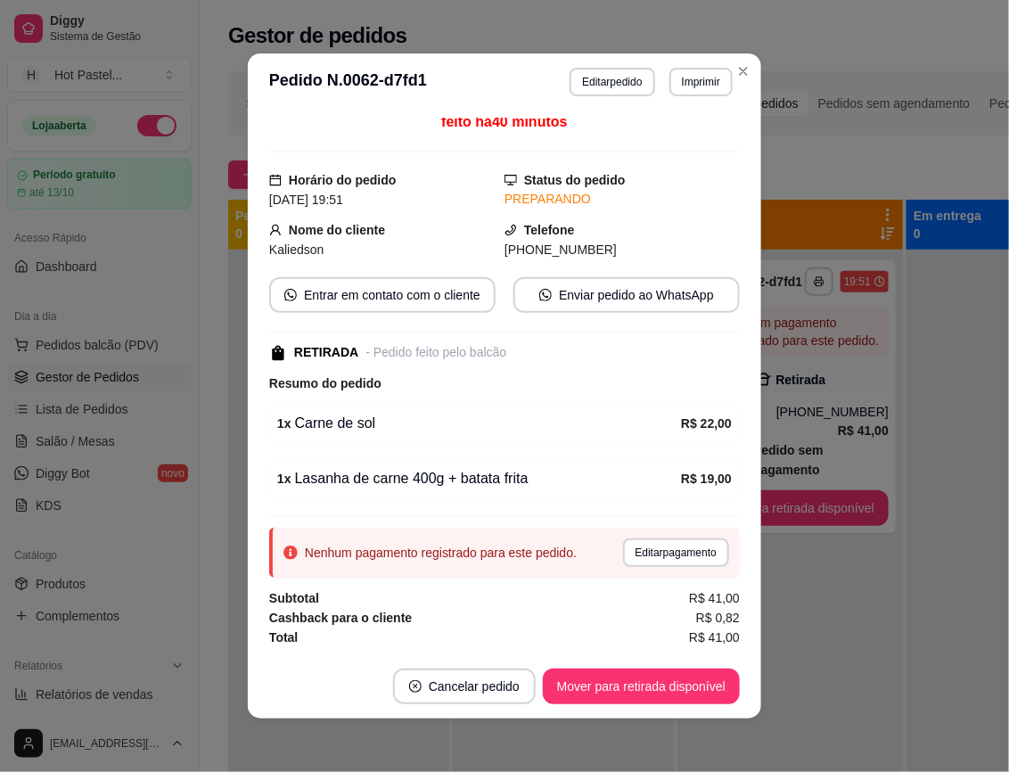
click at [566, 71] on header "**********" at bounding box center [504, 81] width 513 height 57
click at [575, 73] on button "Editar pedido" at bounding box center [612, 82] width 83 height 28
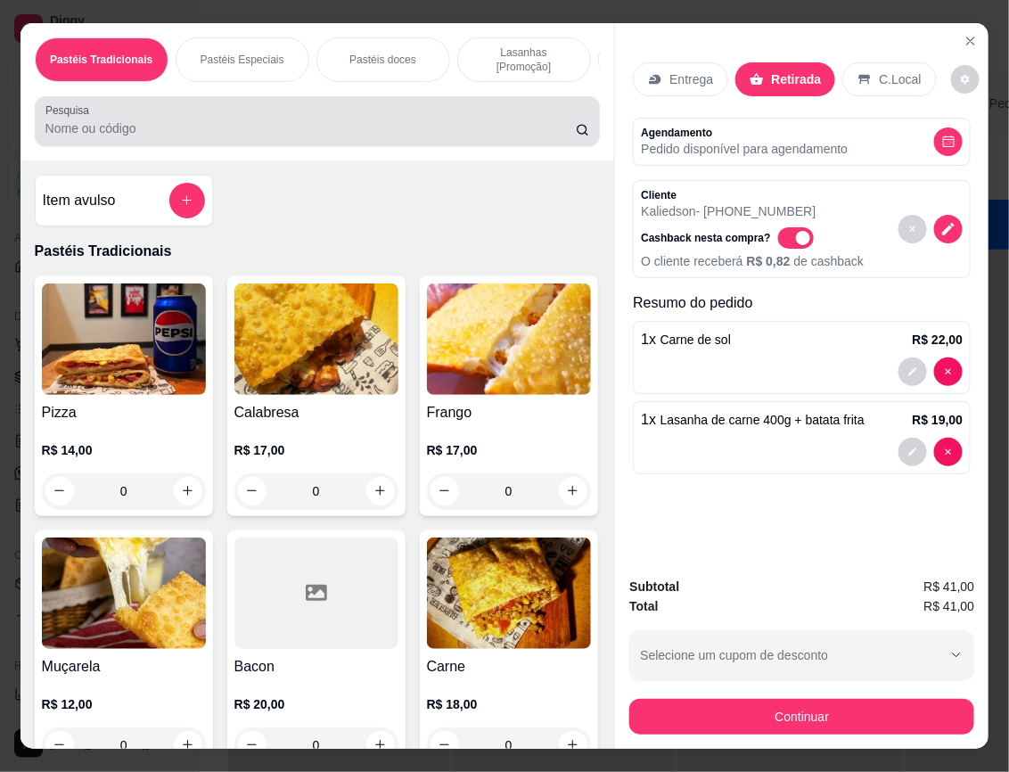
click at [330, 108] on div at bounding box center [317, 121] width 545 height 36
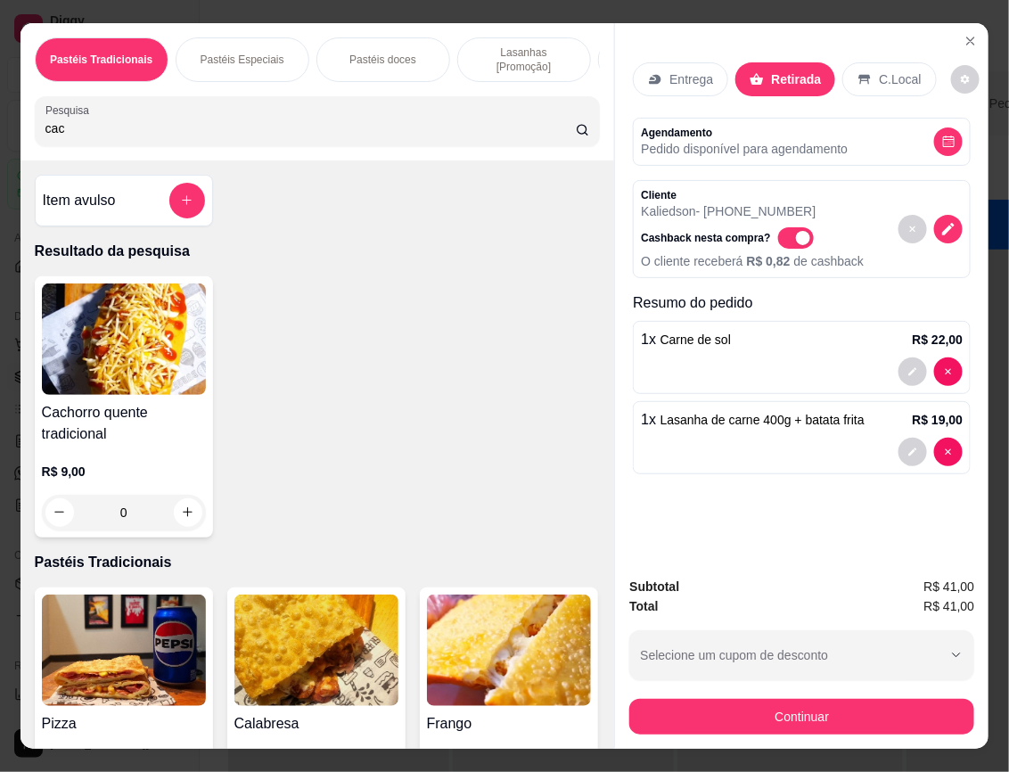
type input "cac"
click at [184, 504] on div "0" at bounding box center [124, 513] width 164 height 36
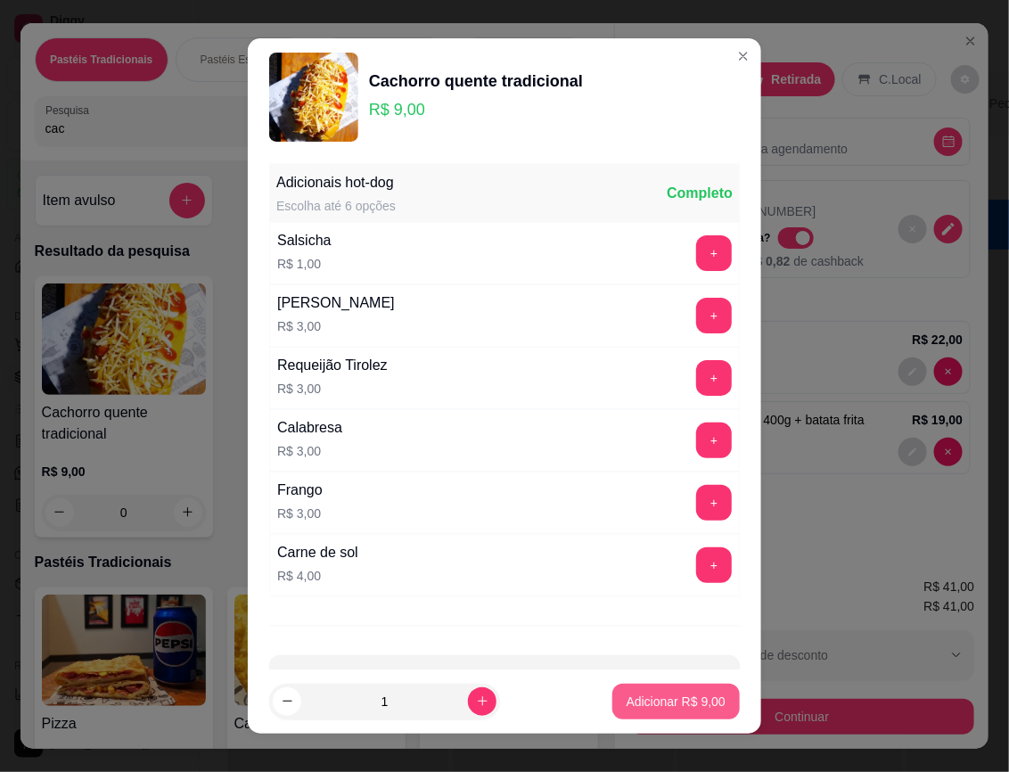
click at [651, 695] on p "Adicionar R$ 9,00" at bounding box center [676, 702] width 99 height 18
type input "1"
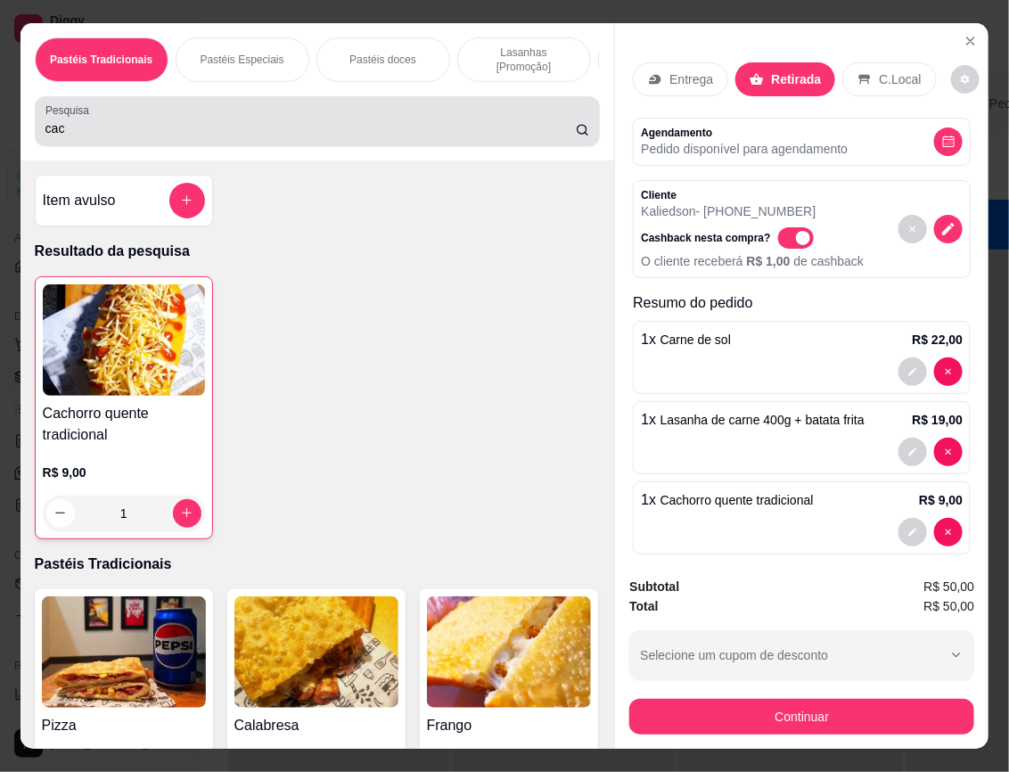
drag, startPoint x: 272, startPoint y: 108, endPoint x: -65, endPoint y: 113, distance: 337.0
click at [0, 113] on html "**********" at bounding box center [504, 386] width 1009 height 772
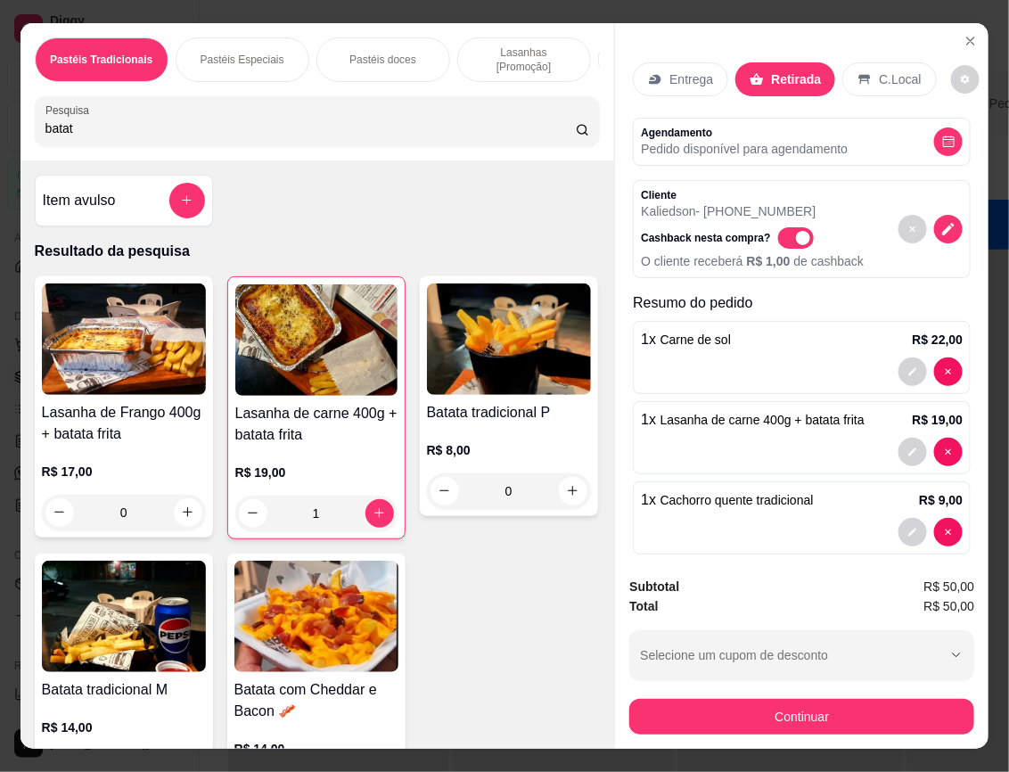
type input "batat"
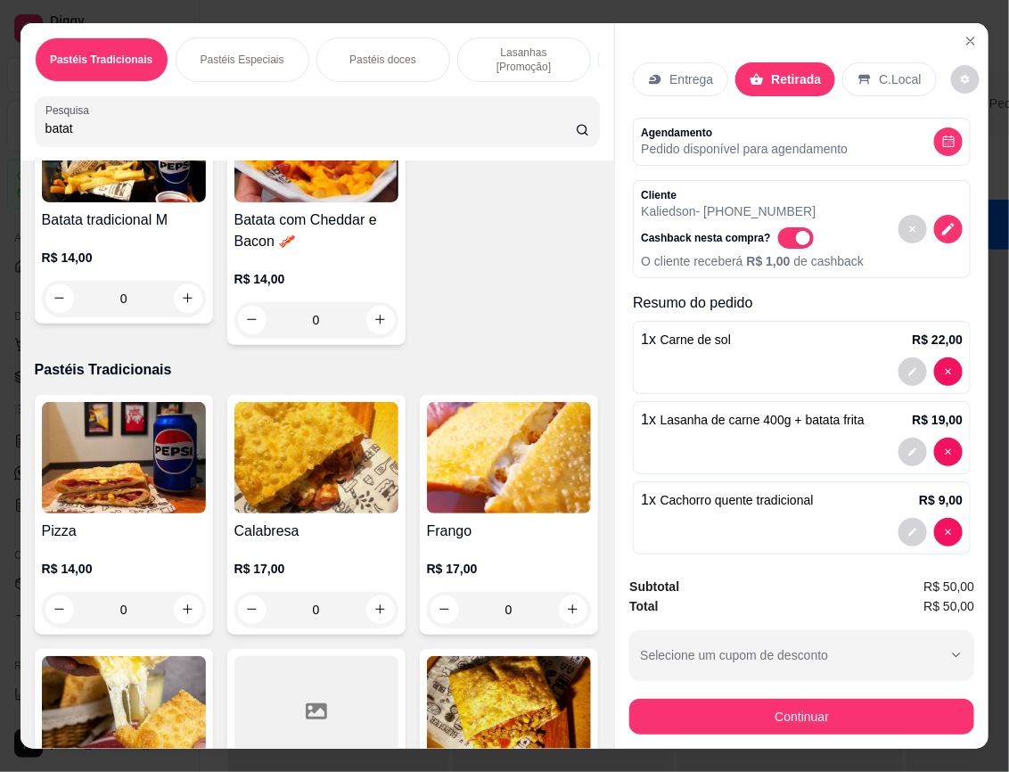
scroll to position [488, 0]
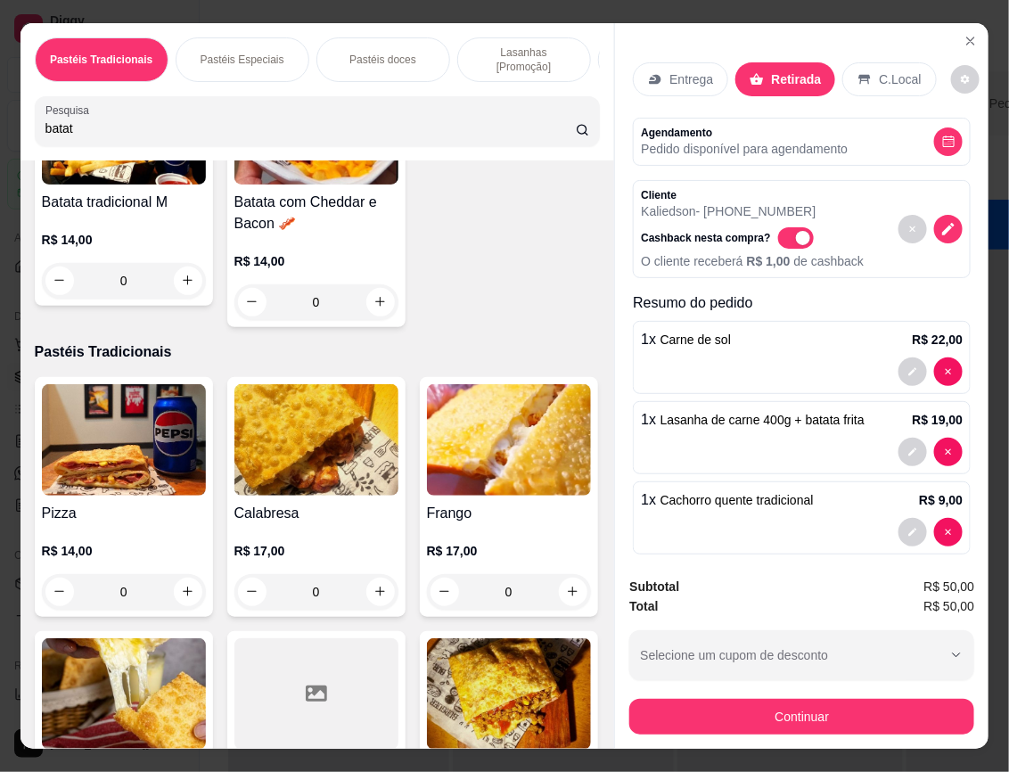
click at [234, 185] on img at bounding box center [316, 128] width 164 height 111
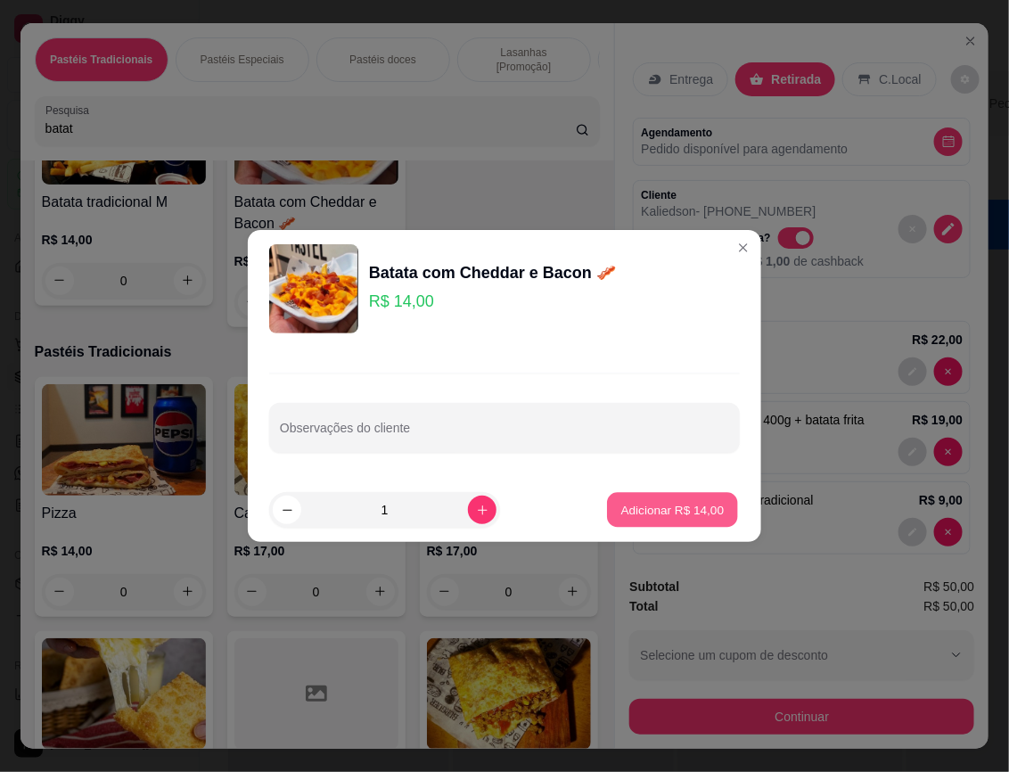
click at [673, 521] on button "Adicionar R$ 14,00" at bounding box center [672, 510] width 131 height 35
type input "1"
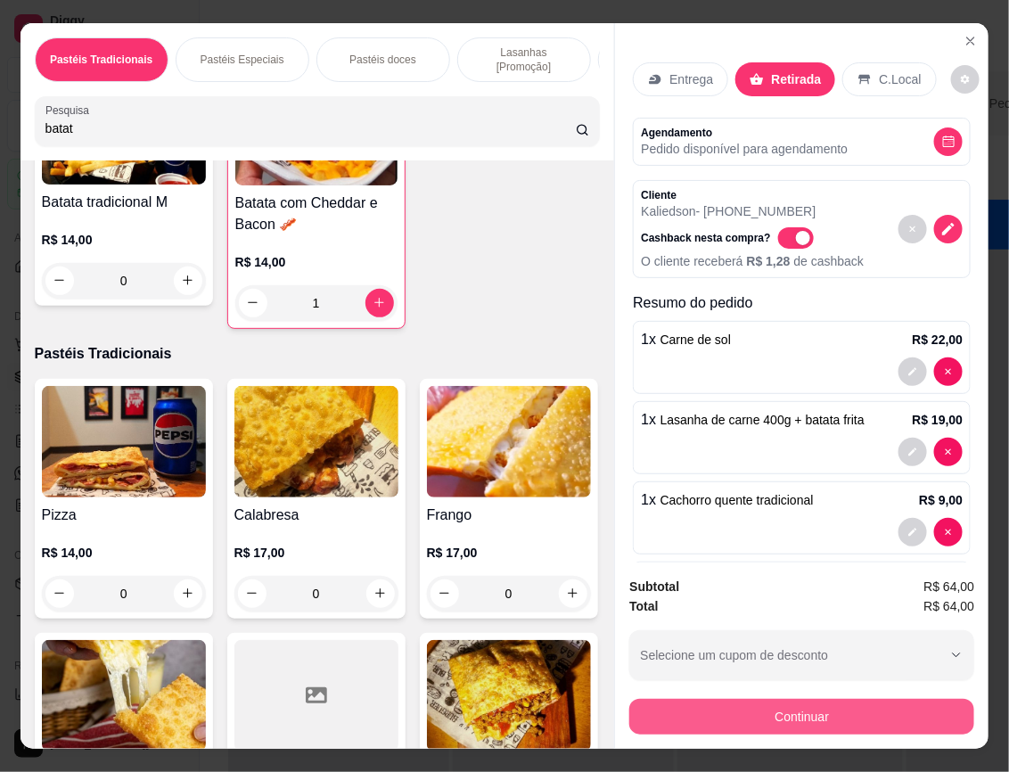
click at [879, 699] on button "Continuar" at bounding box center [801, 717] width 345 height 36
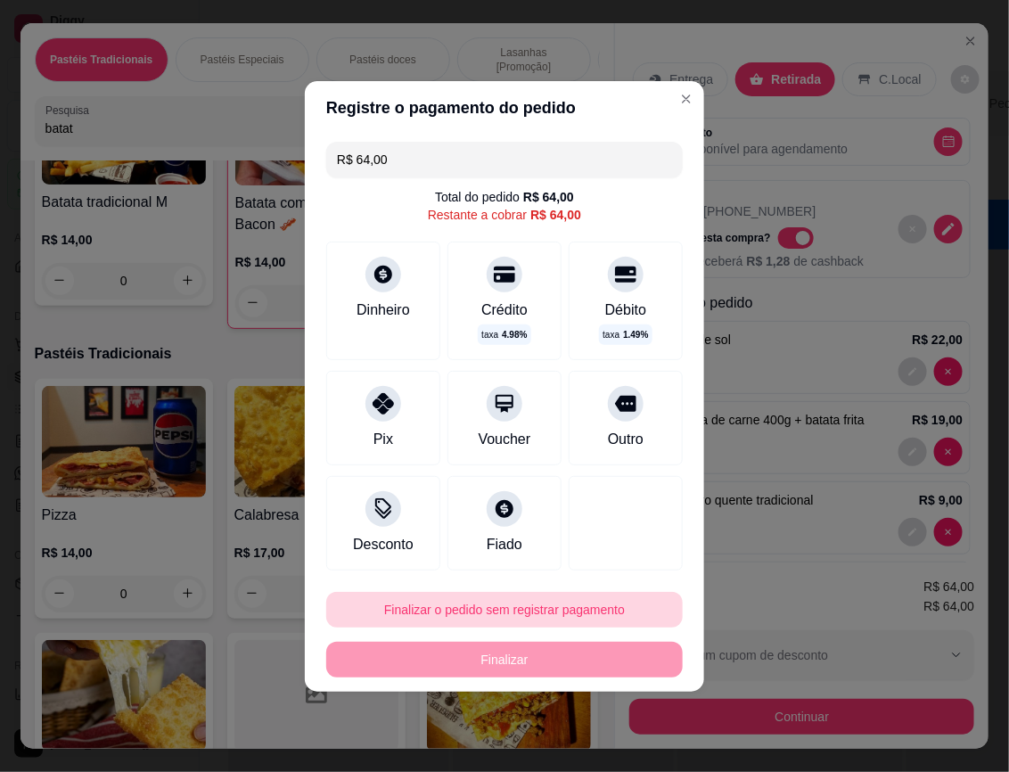
click at [593, 612] on button "Finalizar o pedido sem registrar pagamento" at bounding box center [504, 610] width 357 height 36
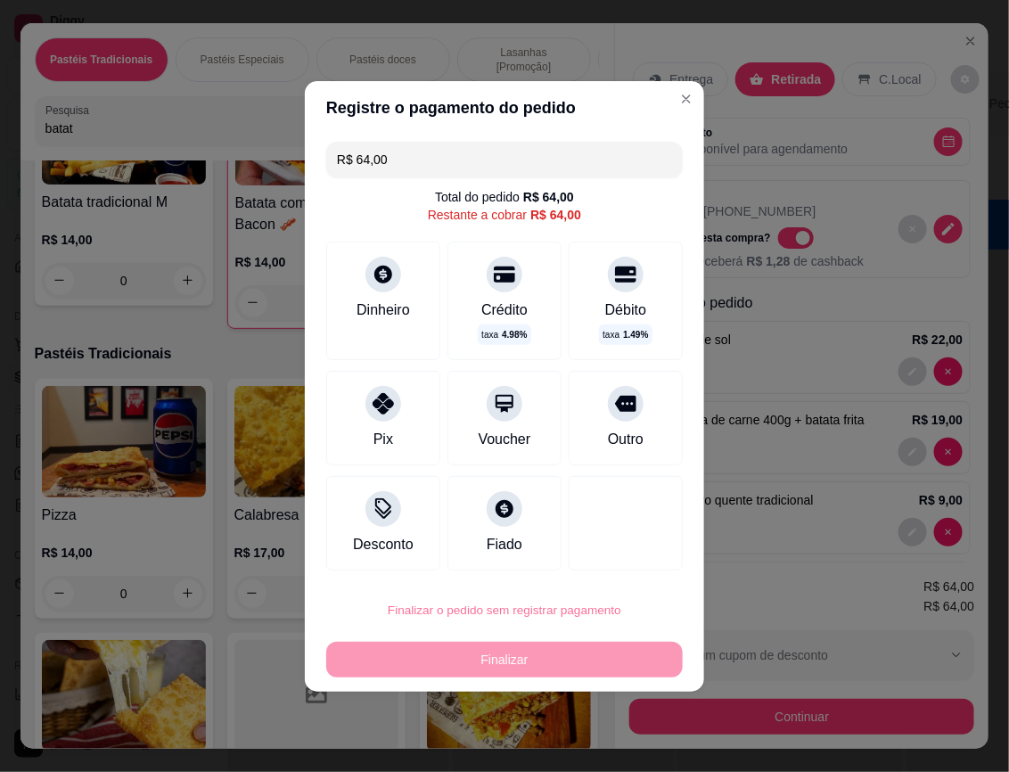
click at [598, 562] on button "Confirmar" at bounding box center [612, 560] width 66 height 28
type input "0"
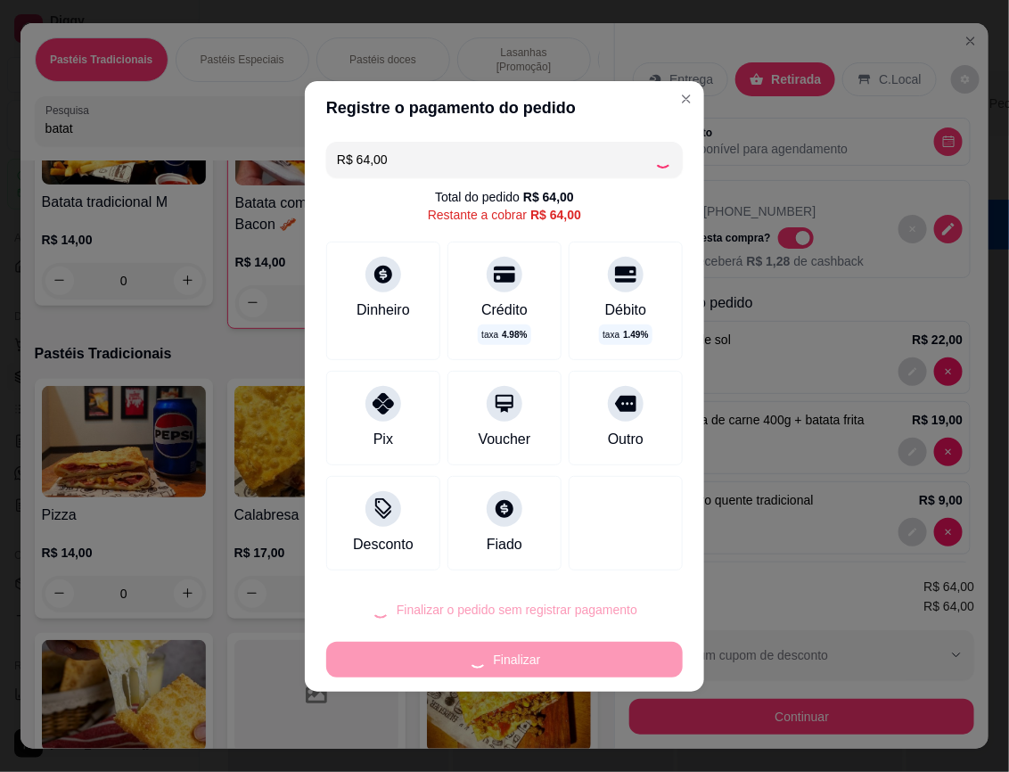
type input "0"
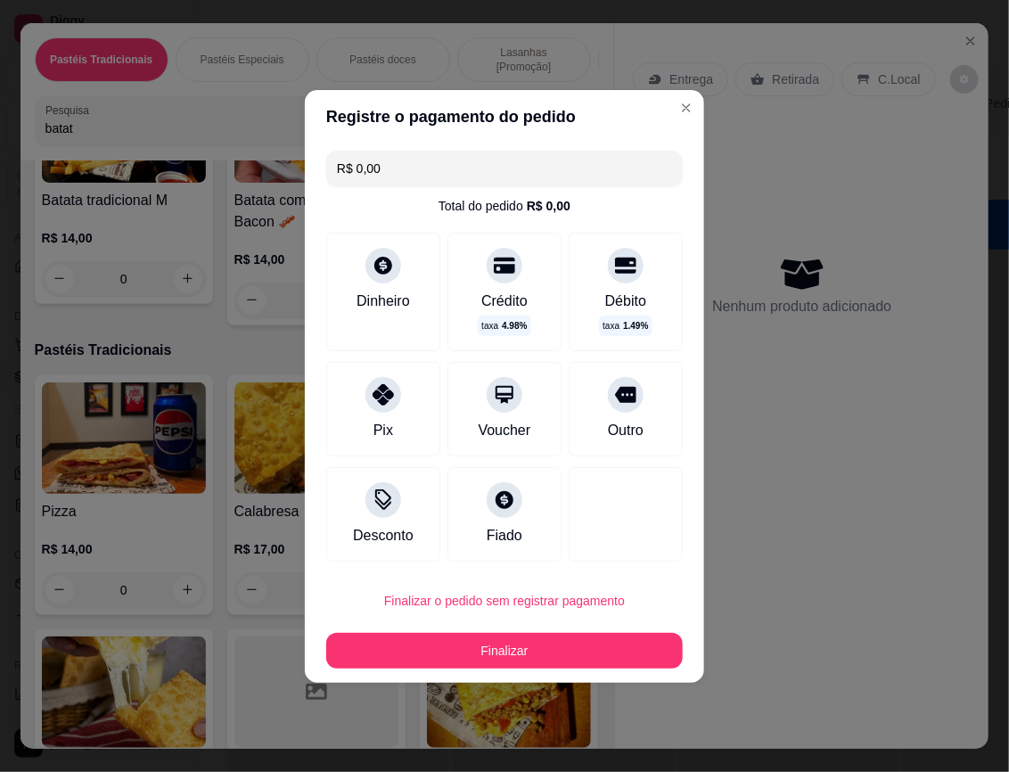
type input "R$ 0,00"
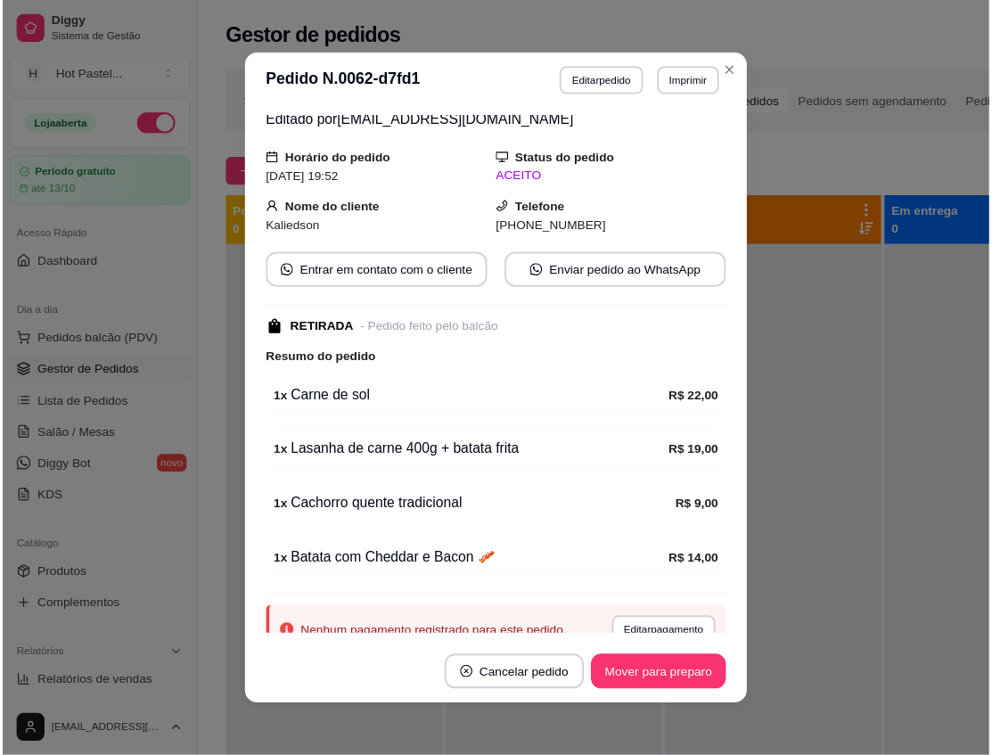
scroll to position [162, 0]
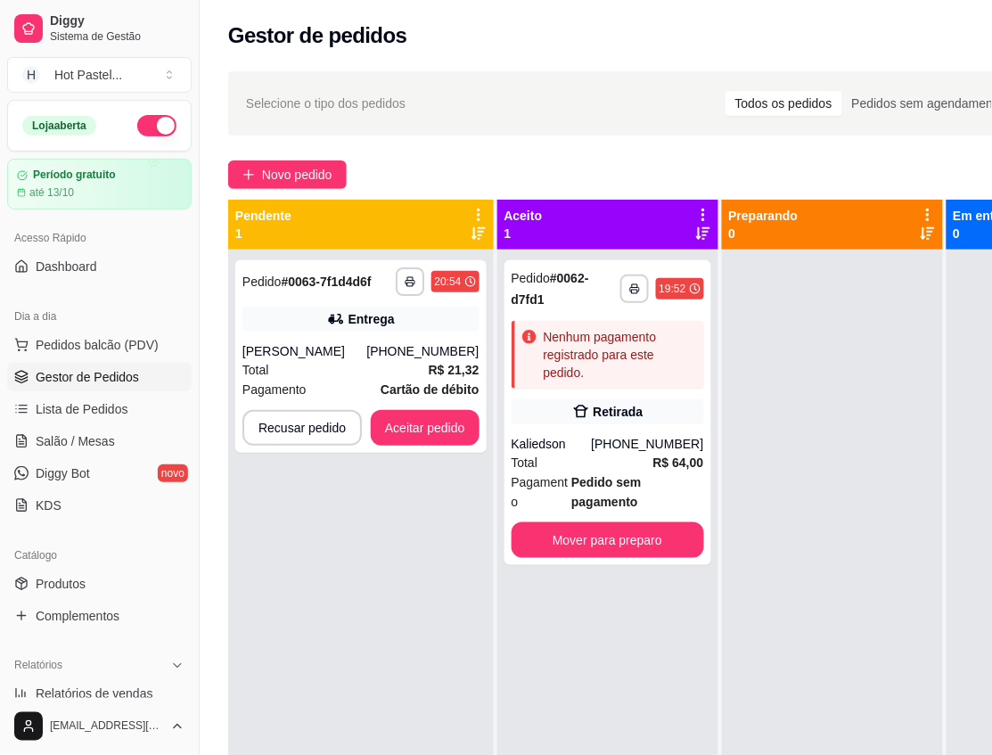
click at [439, 728] on div "**********" at bounding box center [361, 627] width 266 height 755
click at [211, 103] on div "**********" at bounding box center [696, 519] width 992 height 916
click at [660, 545] on button "Mover para preparo" at bounding box center [607, 540] width 187 height 35
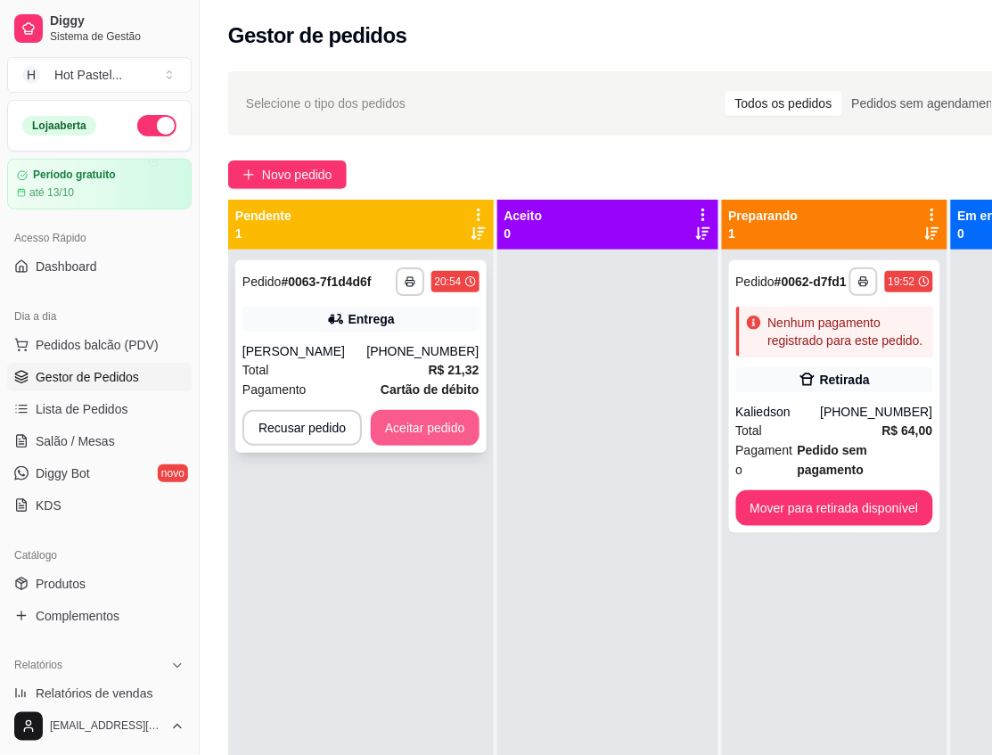
click at [439, 422] on button "Aceitar pedido" at bounding box center [425, 428] width 109 height 36
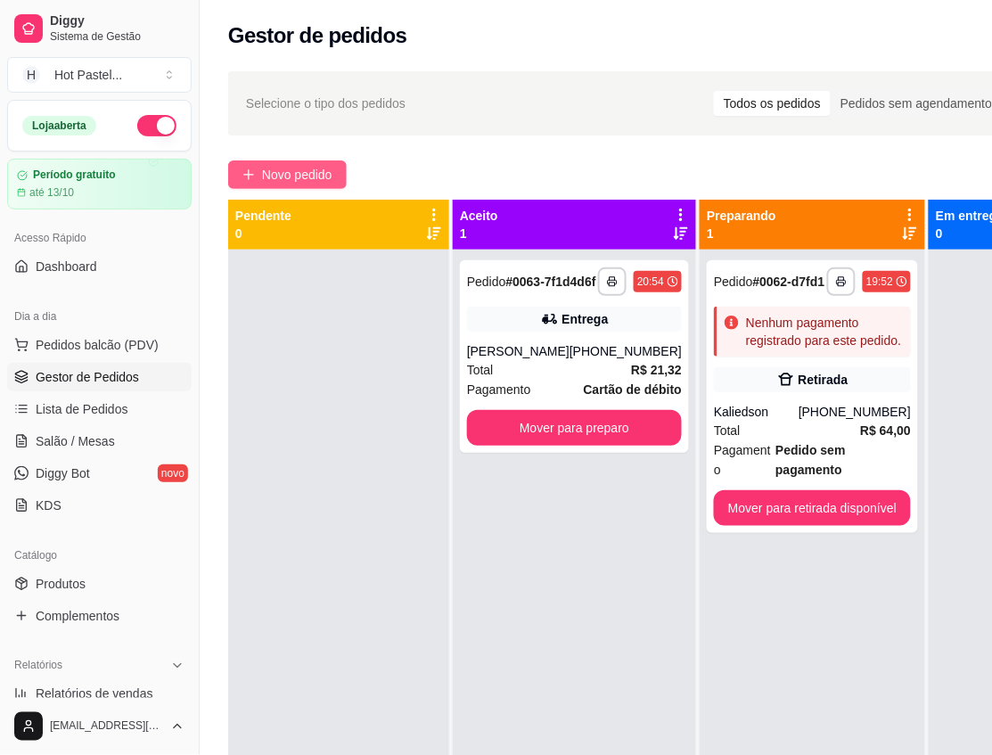
click at [299, 171] on span "Novo pedido" at bounding box center [297, 175] width 70 height 20
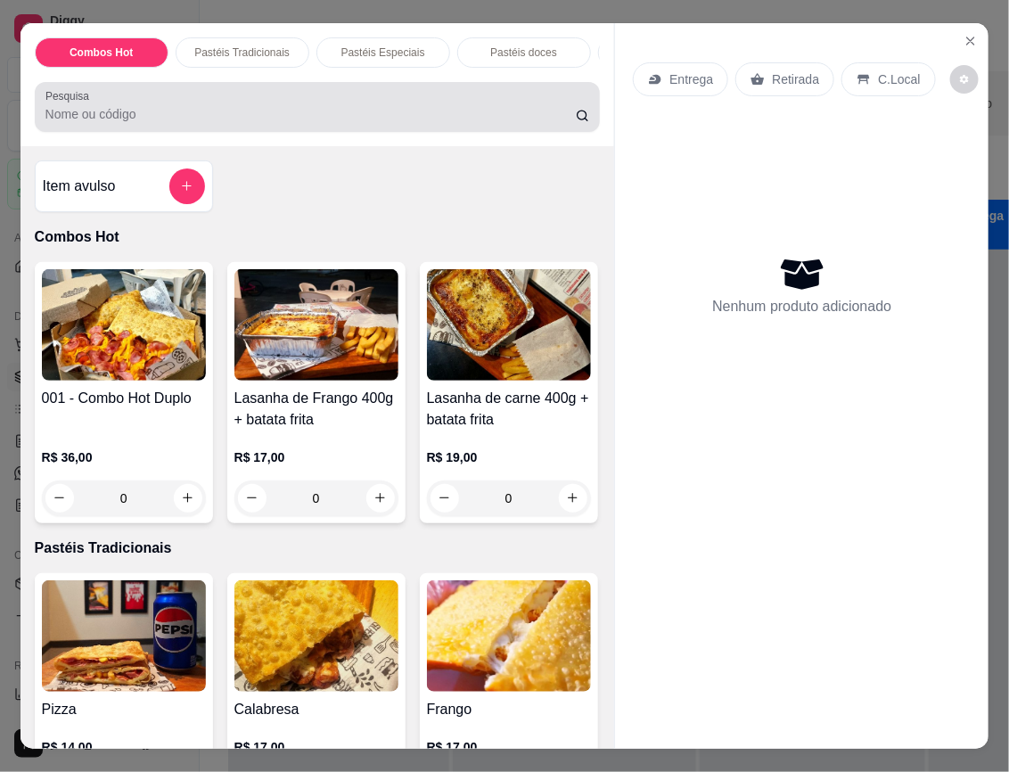
click at [295, 111] on div at bounding box center [317, 107] width 545 height 36
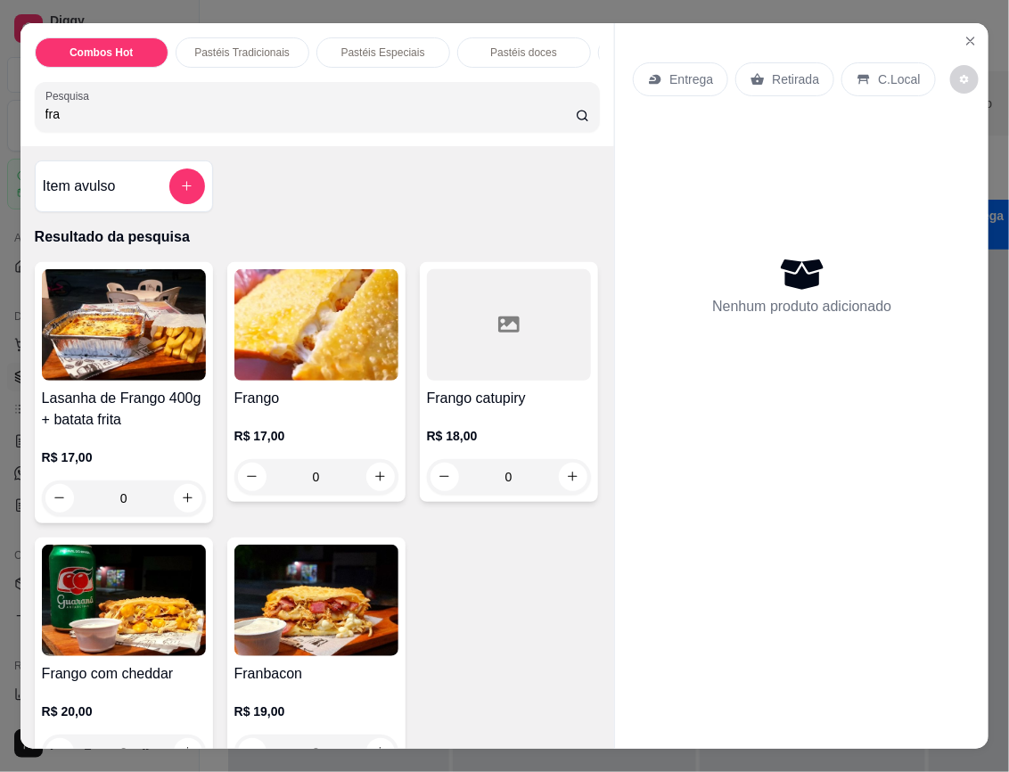
type input "fra"
click at [374, 492] on div "0" at bounding box center [316, 477] width 164 height 36
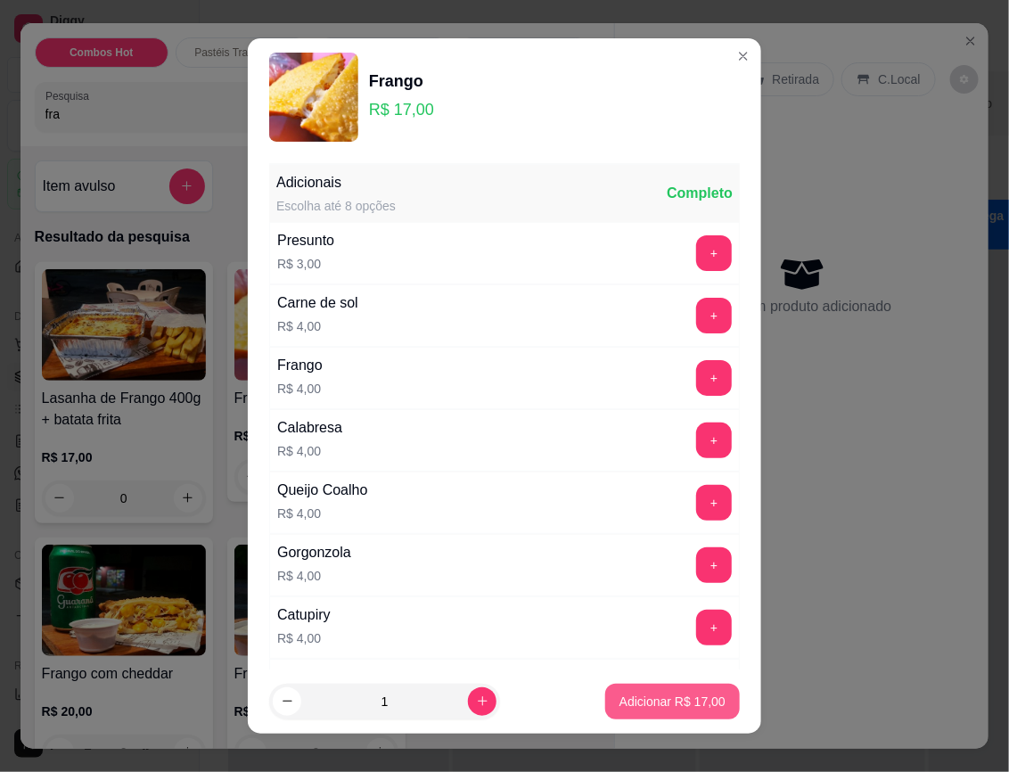
click at [638, 710] on p "Adicionar R$ 17,00" at bounding box center [673, 702] width 106 height 18
type input "1"
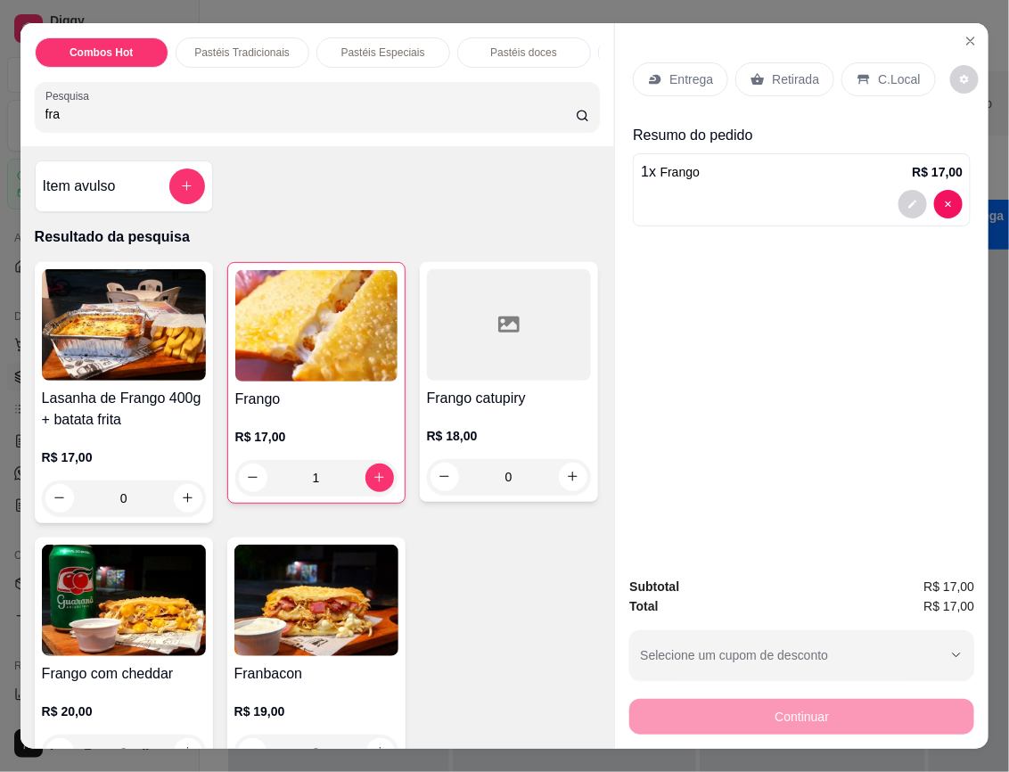
click at [792, 78] on p "Retirada" at bounding box center [795, 79] width 47 height 18
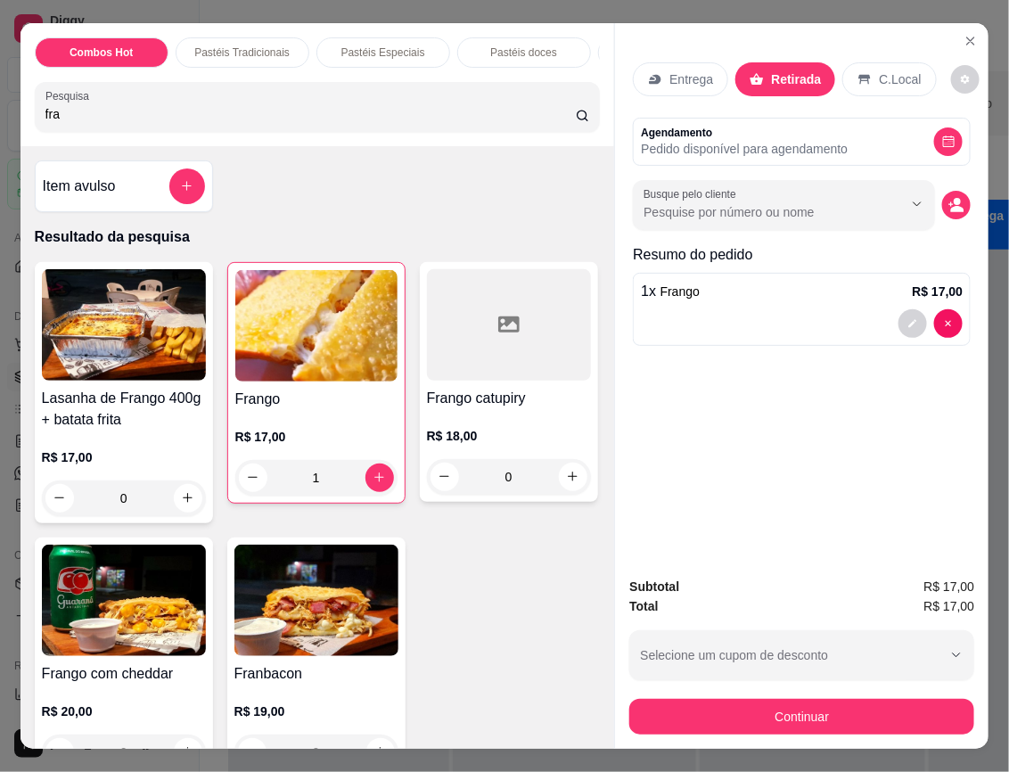
click at [714, 143] on p "Pedido disponível para agendamento" at bounding box center [744, 149] width 207 height 18
click at [725, 203] on input "Busque pelo cliente" at bounding box center [759, 212] width 231 height 18
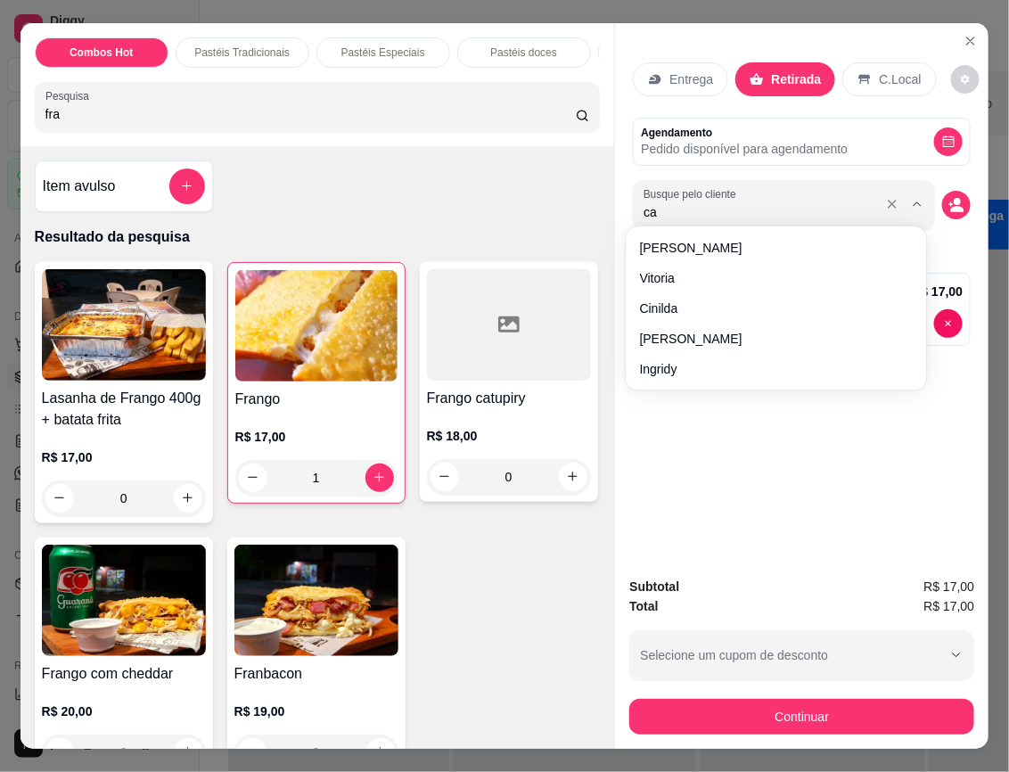
type input "car"
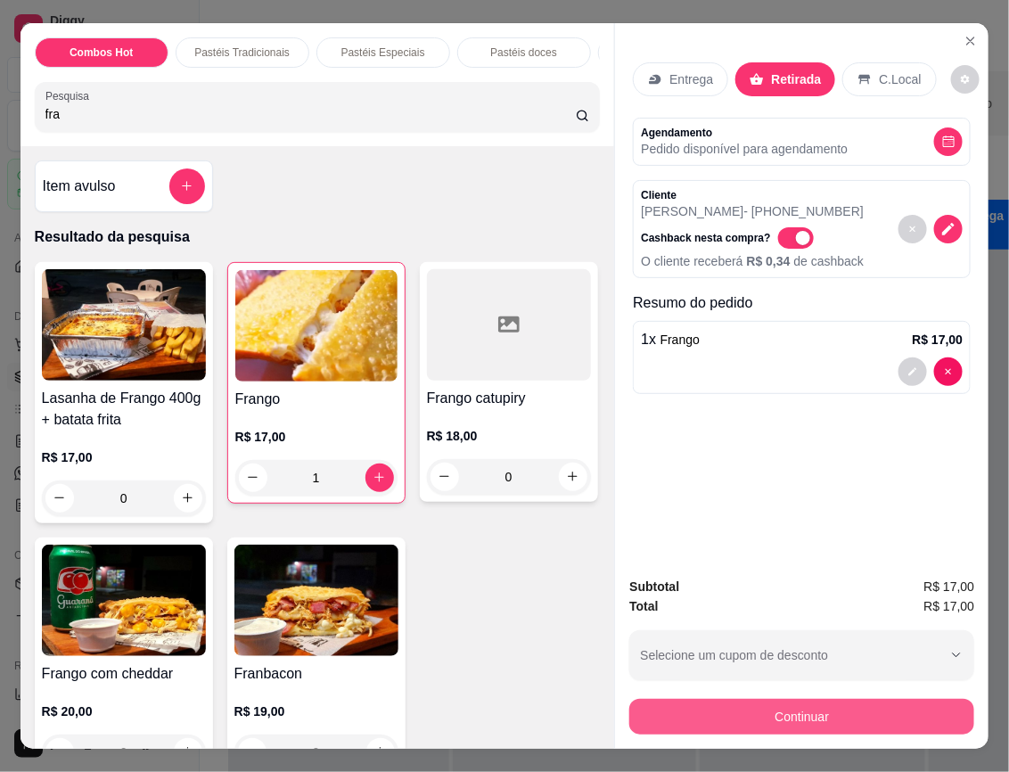
click at [839, 705] on button "Continuar" at bounding box center [801, 717] width 345 height 36
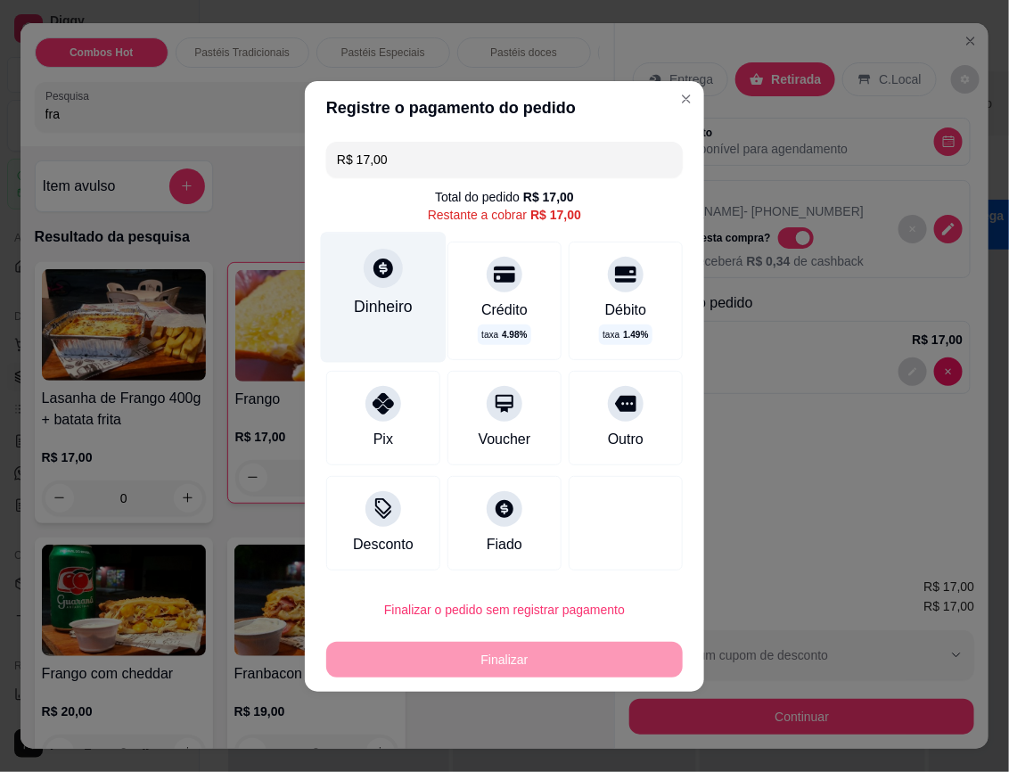
click at [404, 261] on div "Dinheiro" at bounding box center [384, 297] width 126 height 130
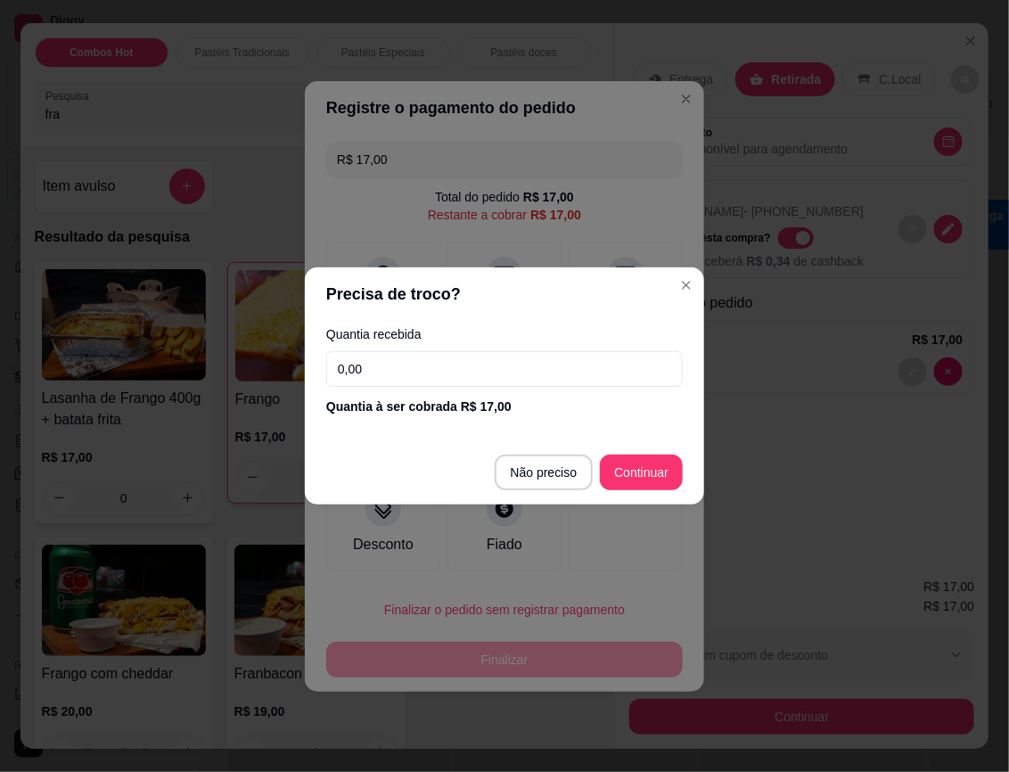
click at [481, 390] on div "Quantia recebida 0,00 Quantia à ser cobrada R$ 17,00" at bounding box center [504, 372] width 399 height 102
drag, startPoint x: 471, startPoint y: 381, endPoint x: 287, endPoint y: 349, distance: 186.3
click at [287, 349] on div "Precisa de troco? Quantia recebida 0,00 Quantia à ser cobrada R$ 17,00 Não prec…" at bounding box center [504, 386] width 1009 height 772
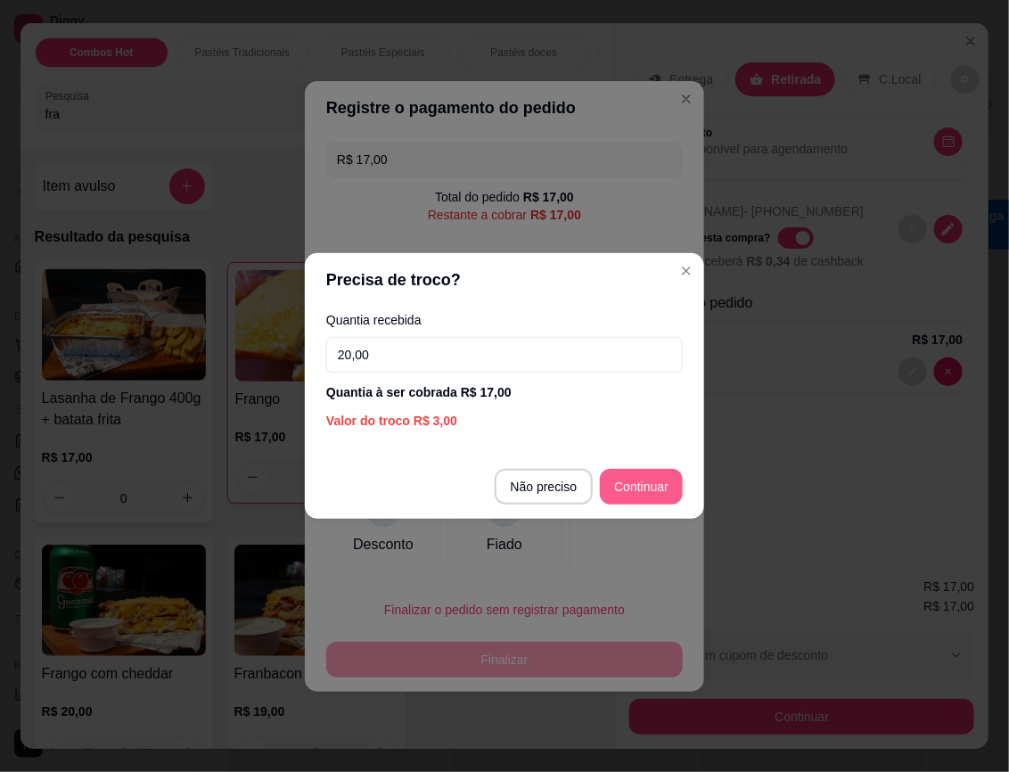
type input "20,00"
type input "R$ 0,00"
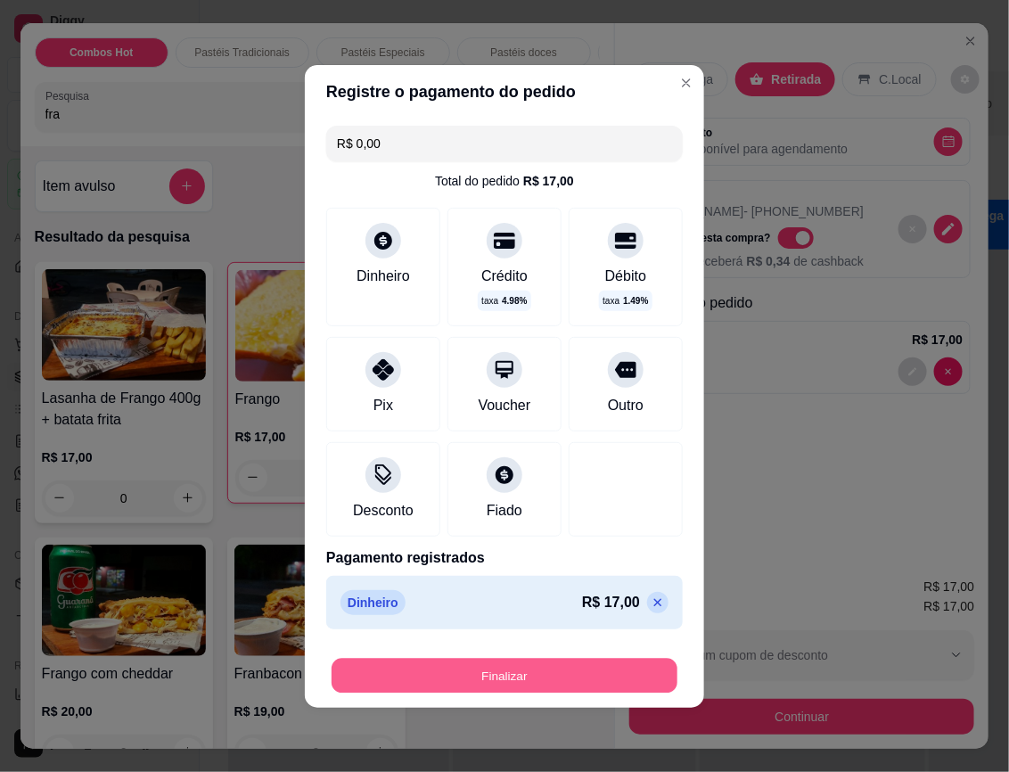
click at [595, 683] on button "Finalizar" at bounding box center [505, 675] width 346 height 35
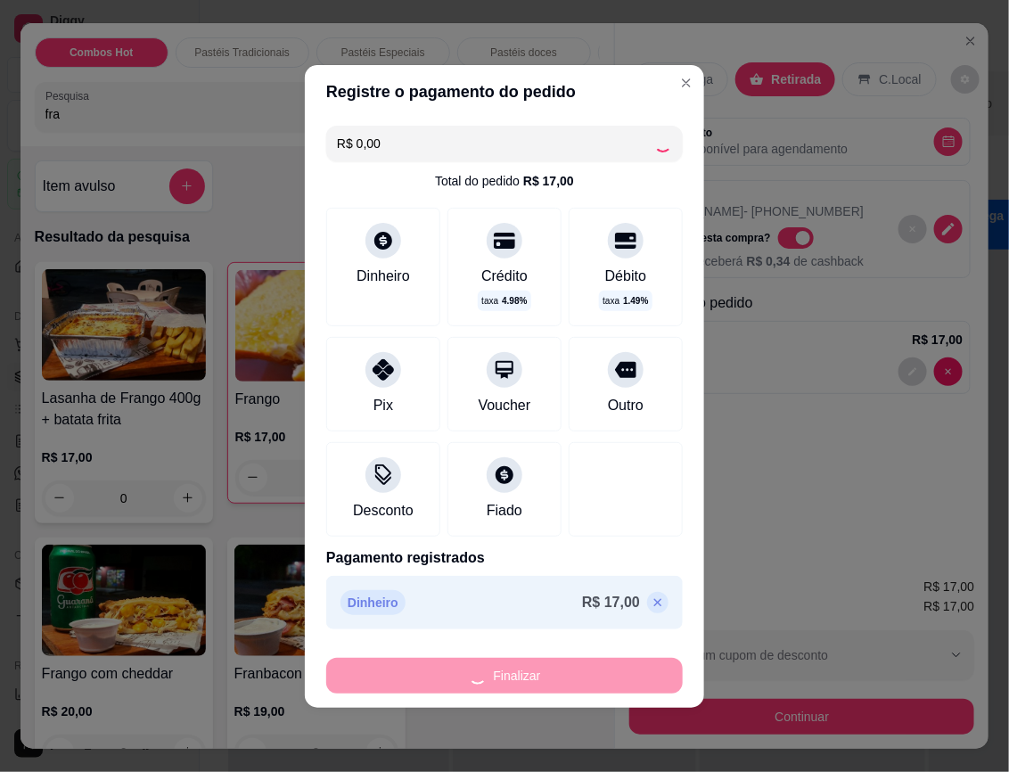
type input "0"
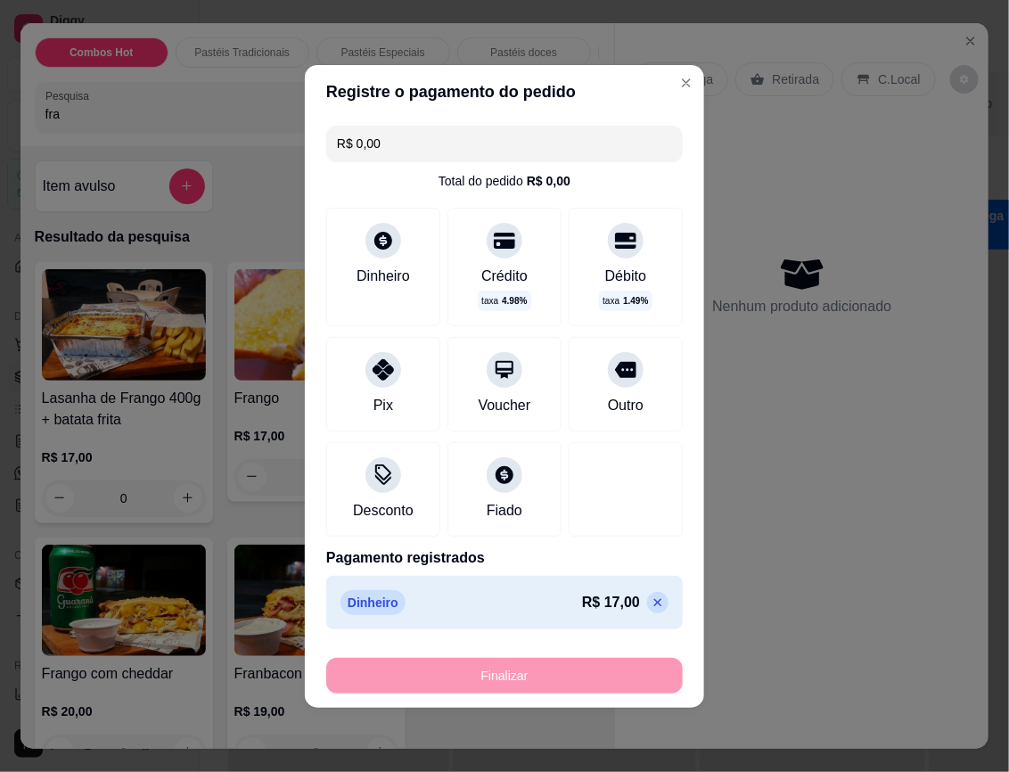
type input "-R$ 17,00"
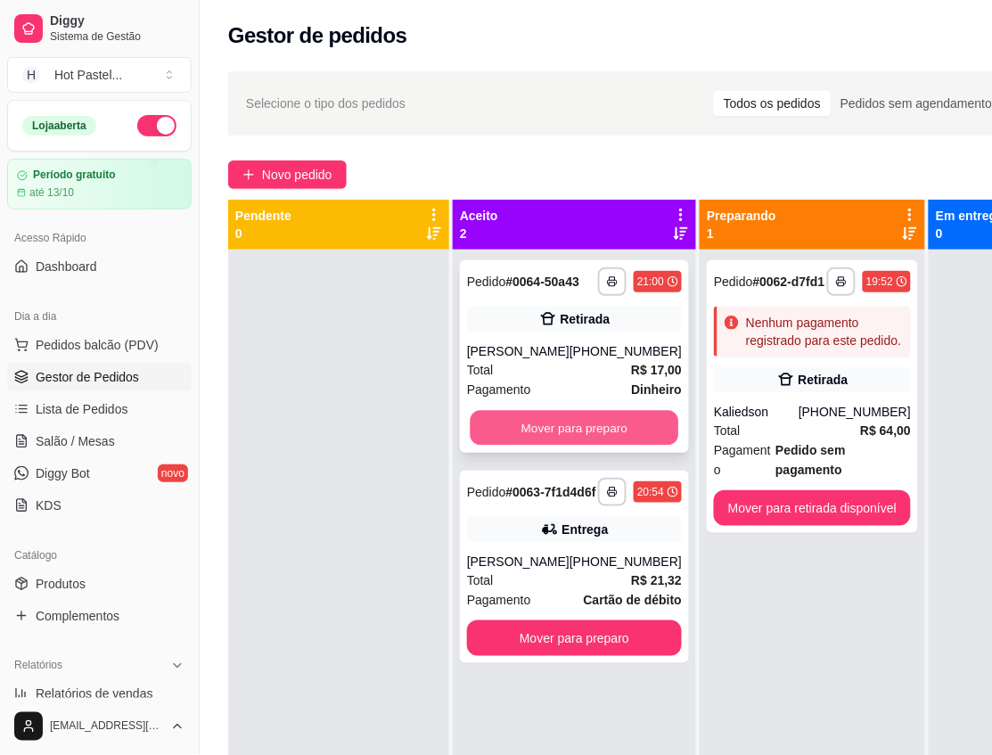
click at [540, 443] on button "Mover para preparo" at bounding box center [575, 428] width 209 height 35
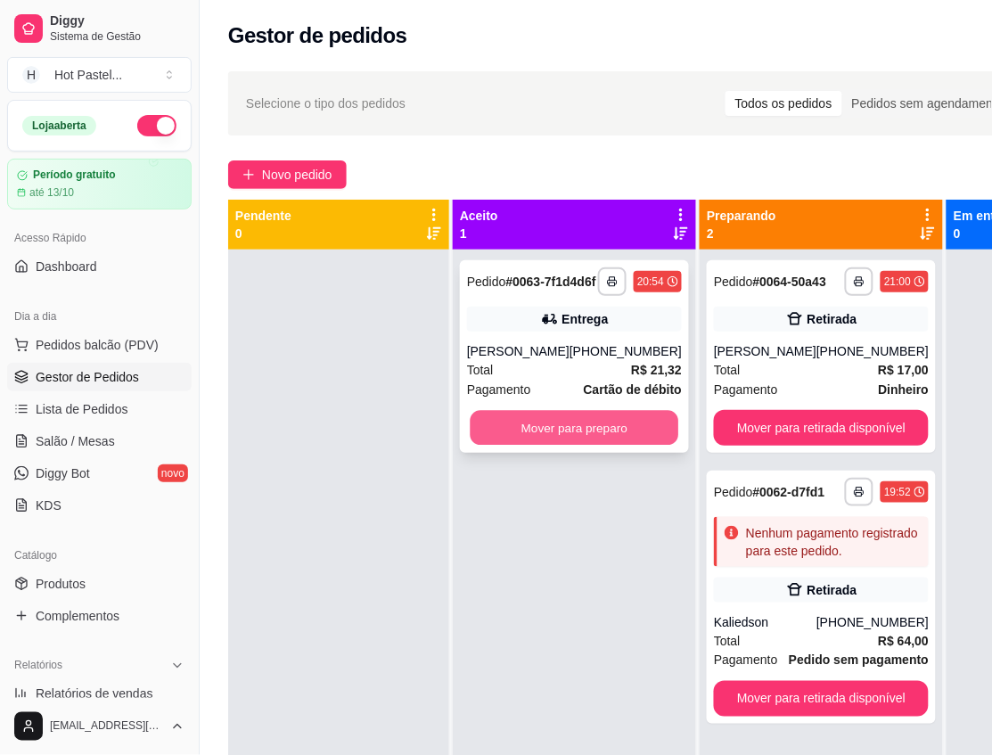
click at [608, 446] on button "Mover para preparo" at bounding box center [575, 428] width 209 height 35
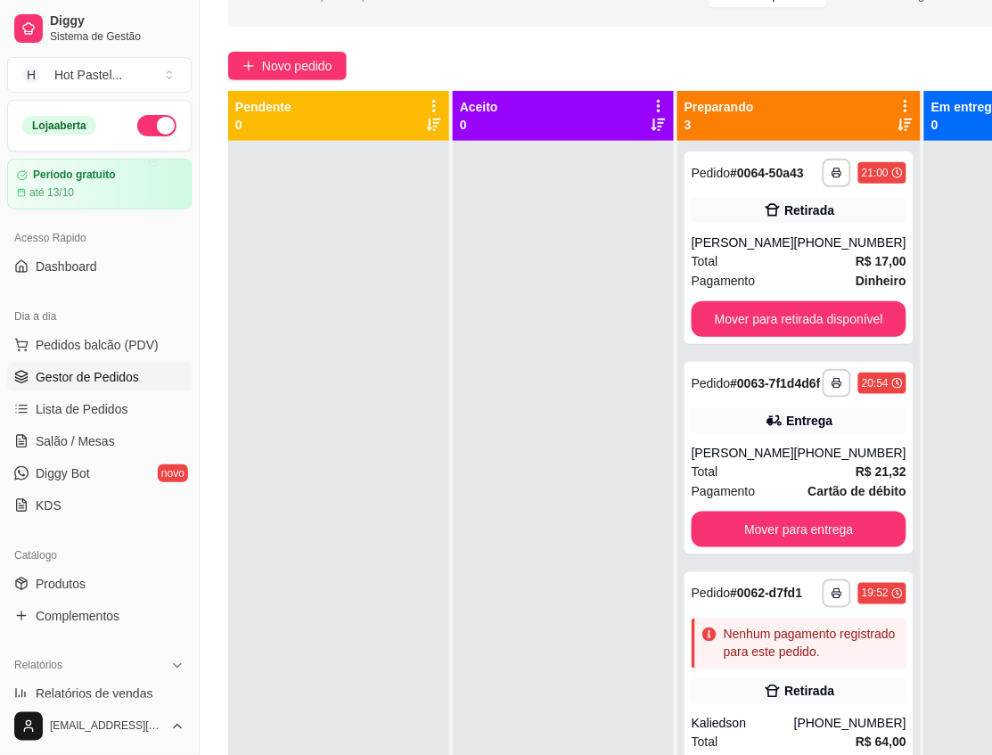
scroll to position [239, 0]
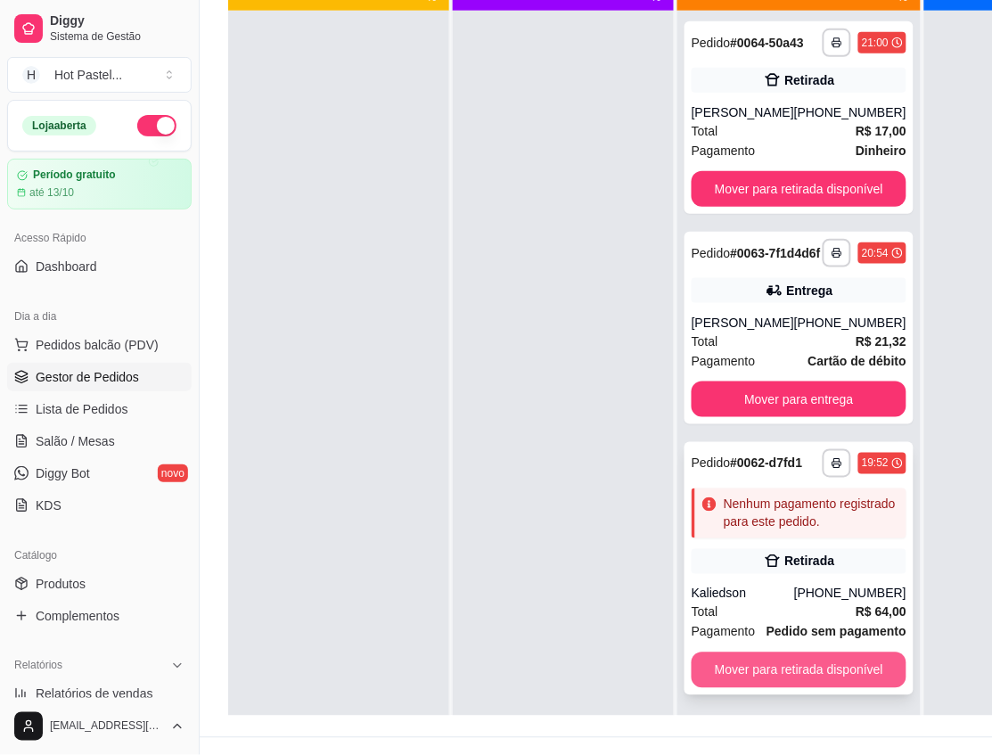
click at [849, 688] on button "Mover para retirada disponível" at bounding box center [799, 671] width 215 height 36
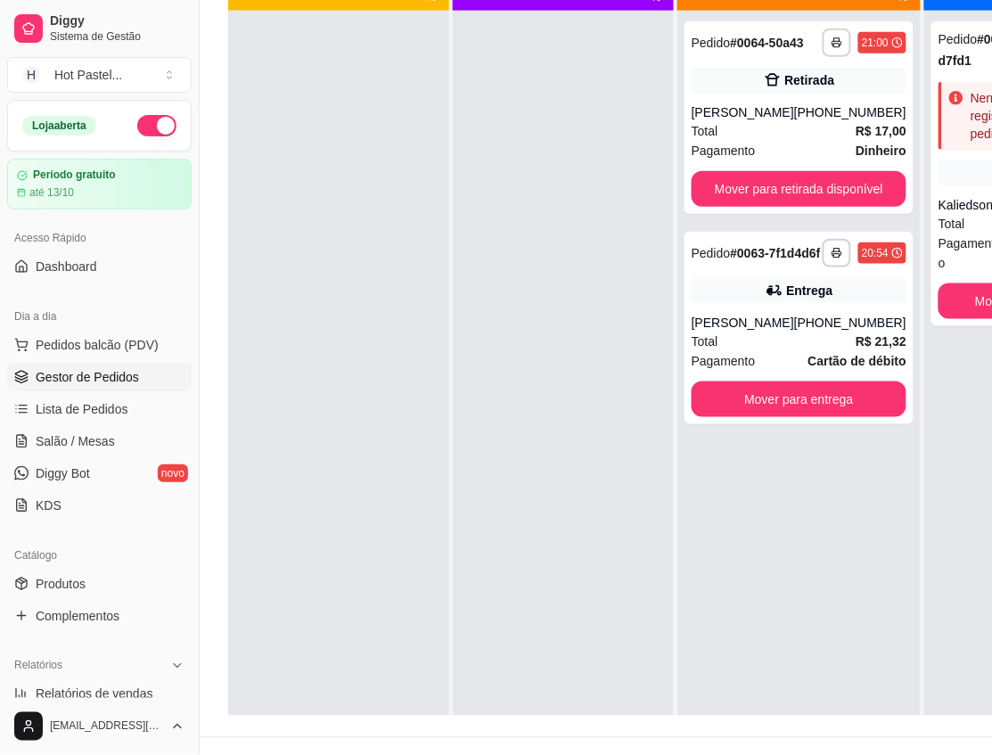
click at [238, 154] on div at bounding box center [338, 388] width 221 height 755
click at [198, 74] on button "Toggle Sidebar" at bounding box center [199, 377] width 14 height 755
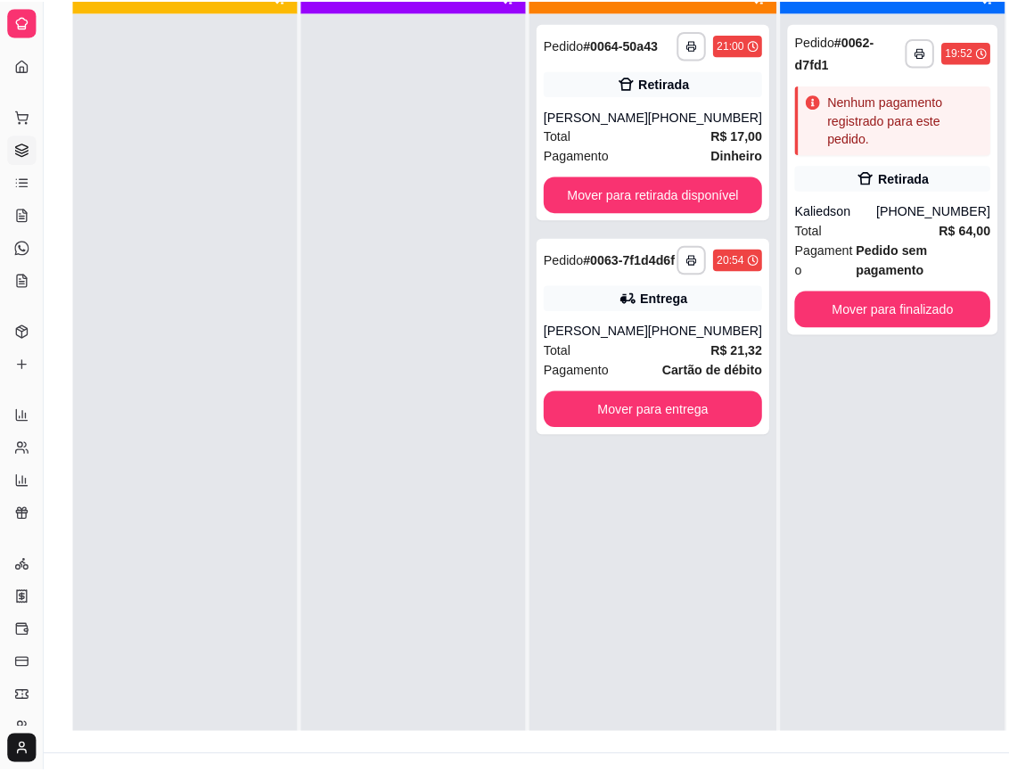
scroll to position [0, 0]
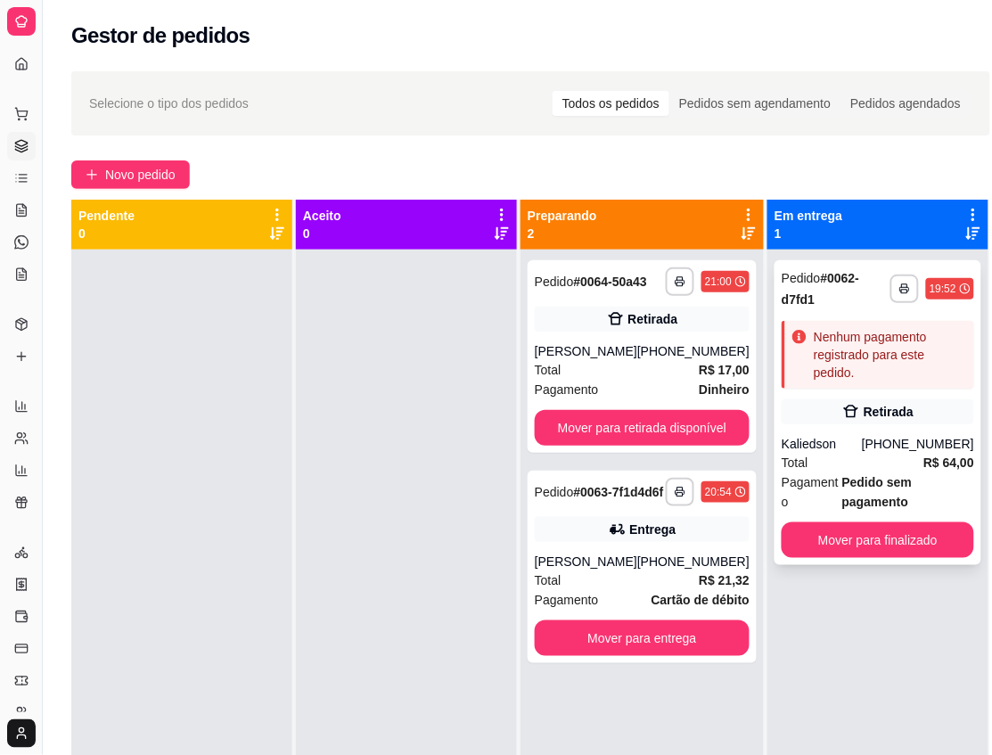
click at [916, 406] on div "Retirada" at bounding box center [878, 411] width 193 height 25
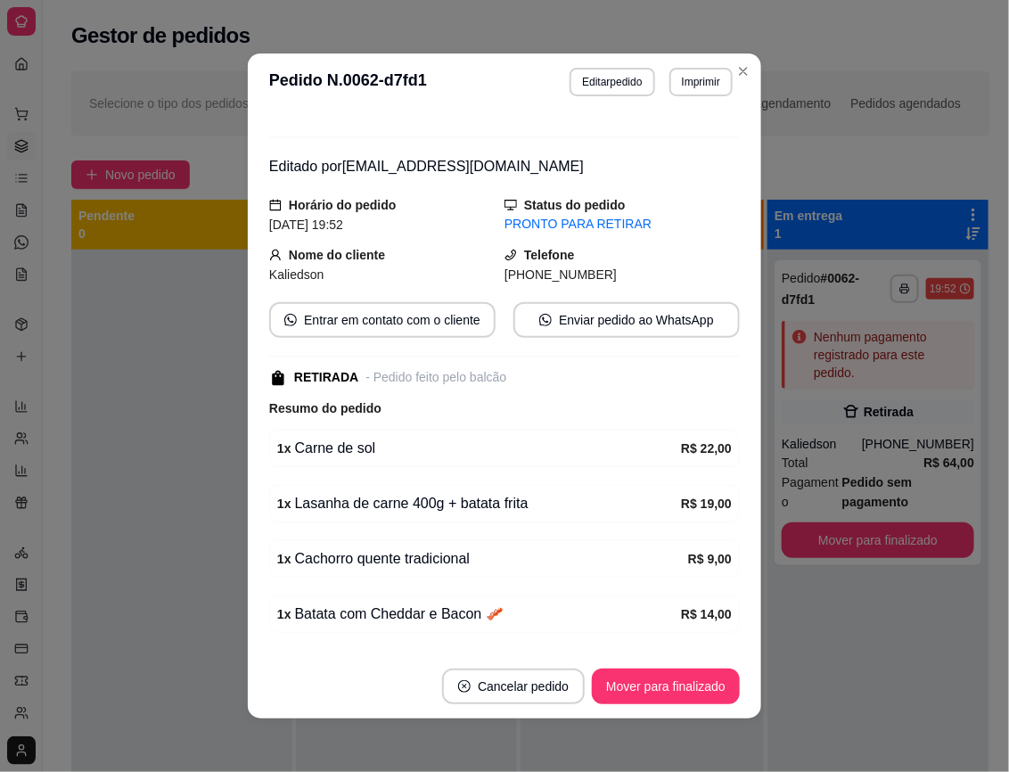
scroll to position [162, 0]
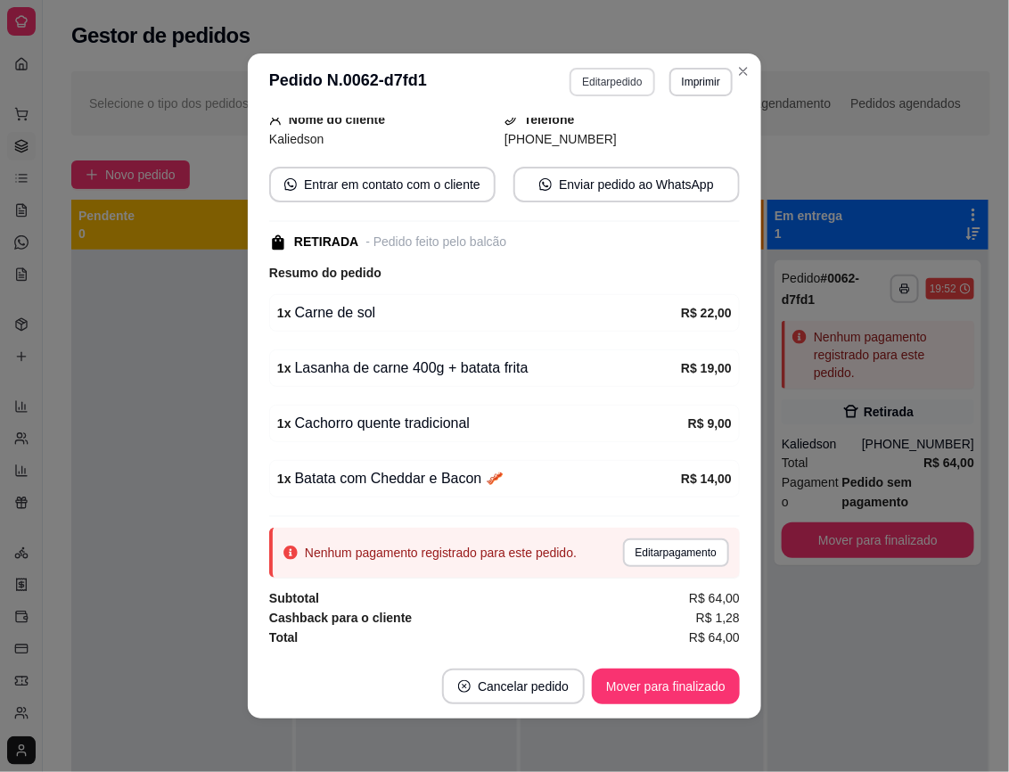
click at [609, 78] on button "Editar pedido" at bounding box center [612, 82] width 85 height 29
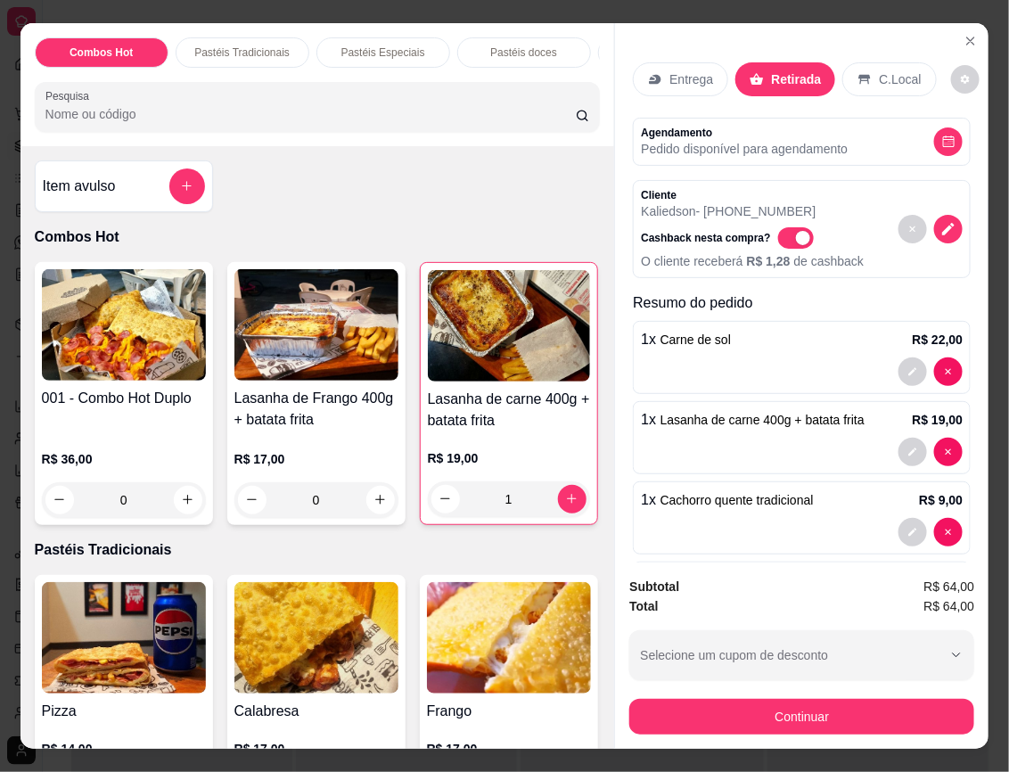
click at [778, 227] on span "Automatic updates" at bounding box center [796, 237] width 36 height 21
click at [777, 241] on input "Automatic updates" at bounding box center [783, 247] width 12 height 12
checkbox input "false"
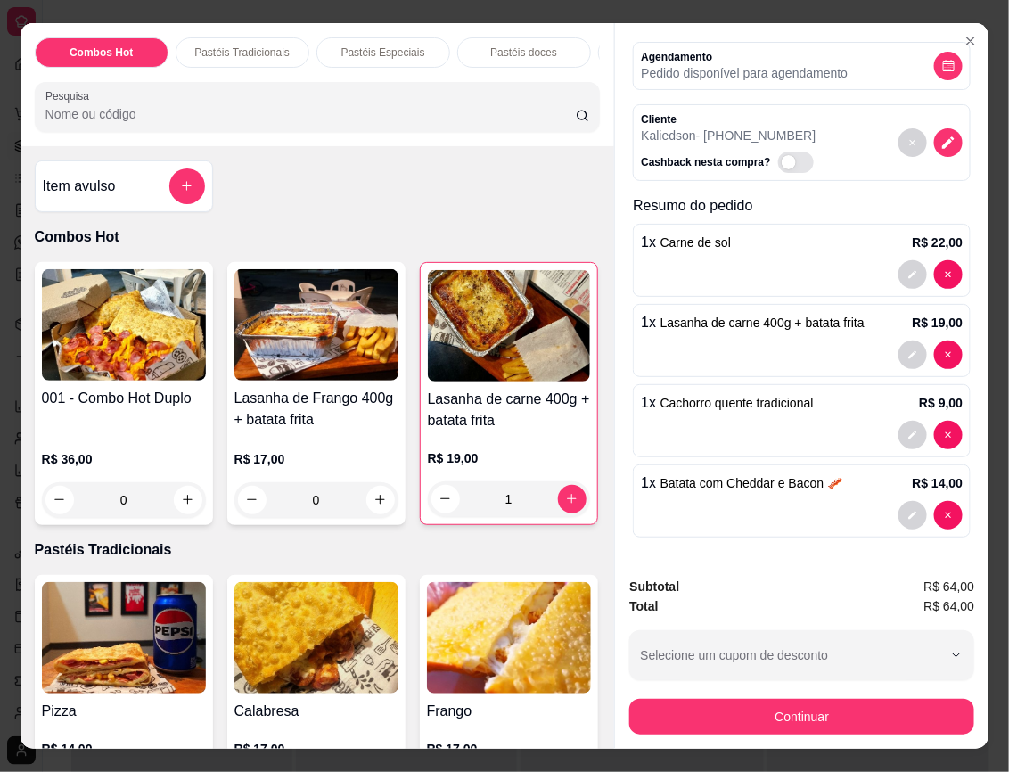
scroll to position [0, 0]
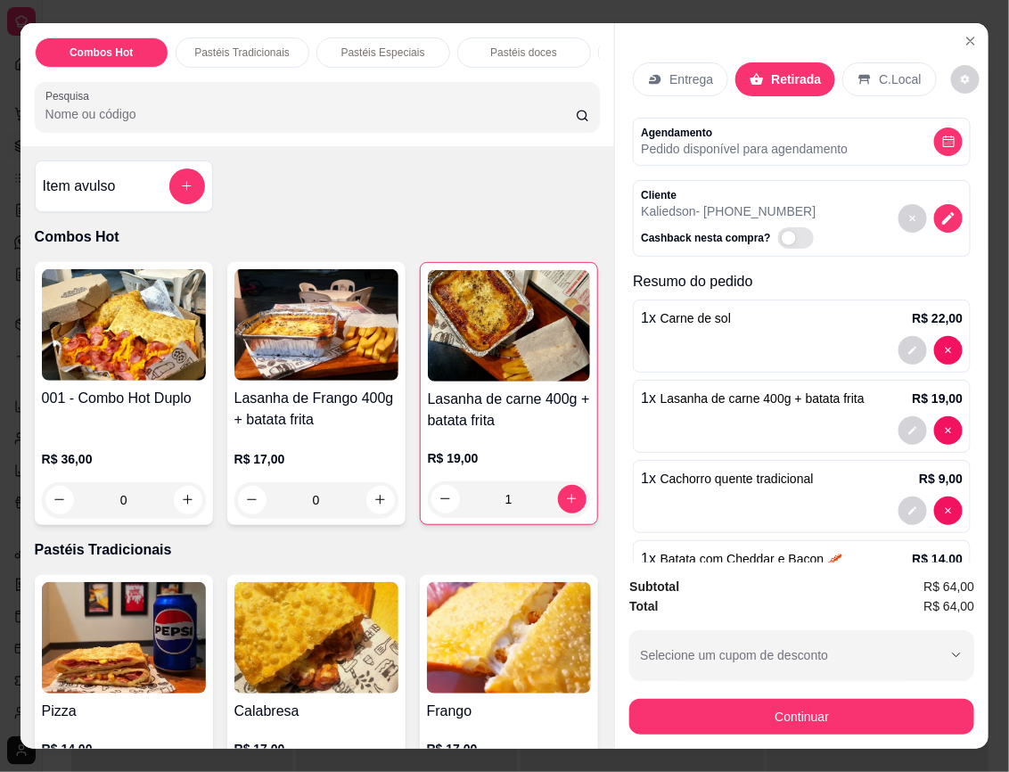
click at [265, 118] on input "Pesquisa" at bounding box center [310, 114] width 530 height 18
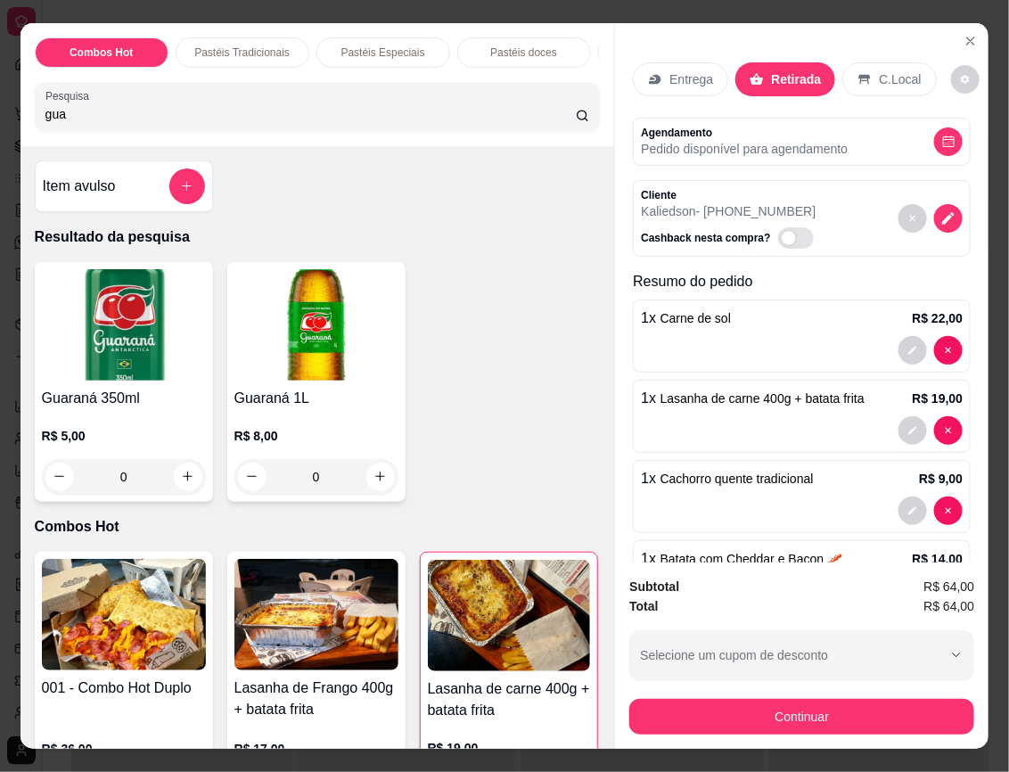
type input "gua"
click at [315, 364] on img at bounding box center [316, 324] width 164 height 111
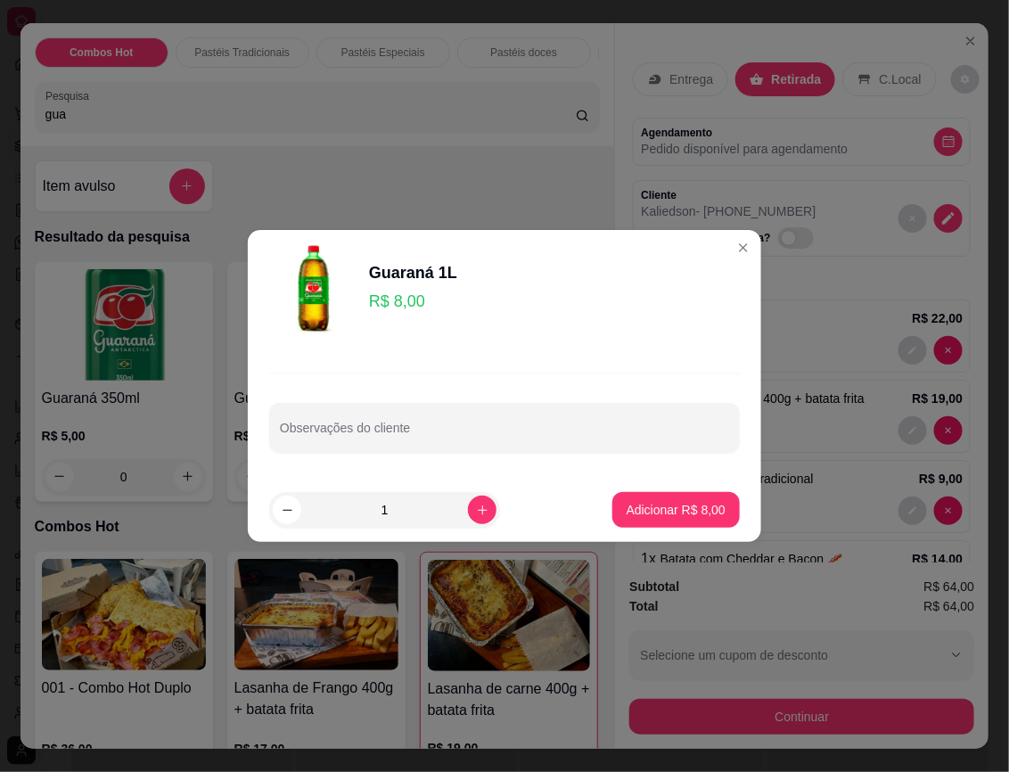
click at [648, 529] on footer "1 Adicionar R$ 8,00" at bounding box center [504, 510] width 513 height 64
click at [651, 508] on p "Adicionar R$ 8,00" at bounding box center [676, 509] width 96 height 17
type input "1"
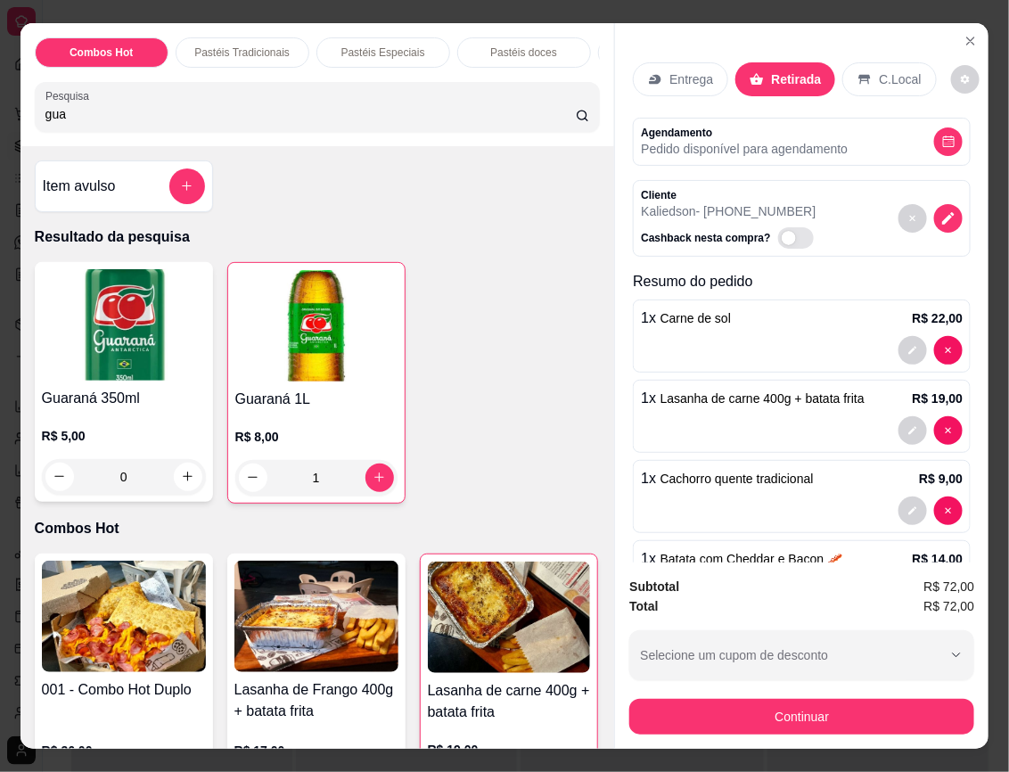
scroll to position [158, 0]
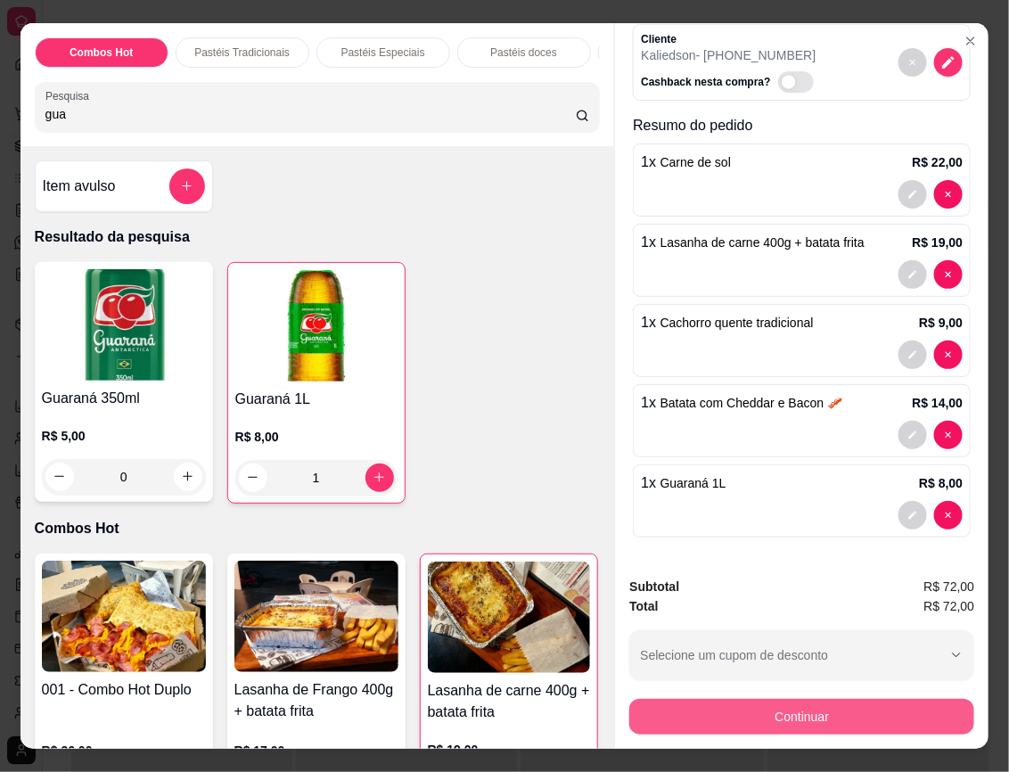
click at [878, 699] on button "Continuar" at bounding box center [801, 717] width 345 height 36
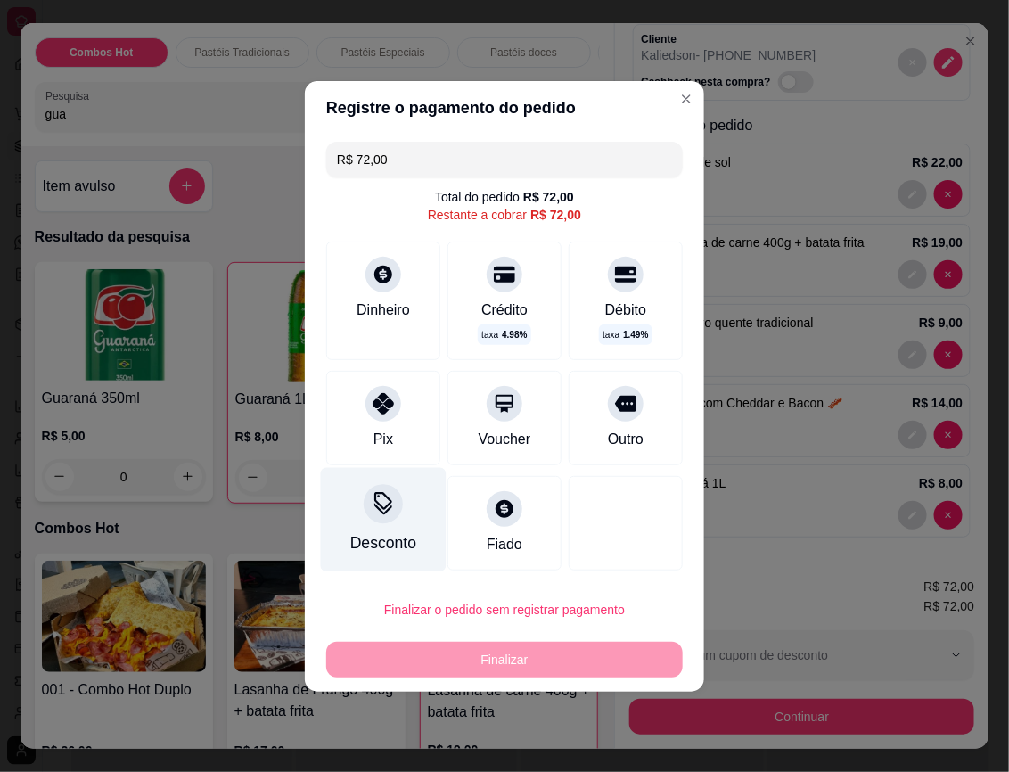
click at [385, 500] on icon at bounding box center [383, 503] width 23 height 23
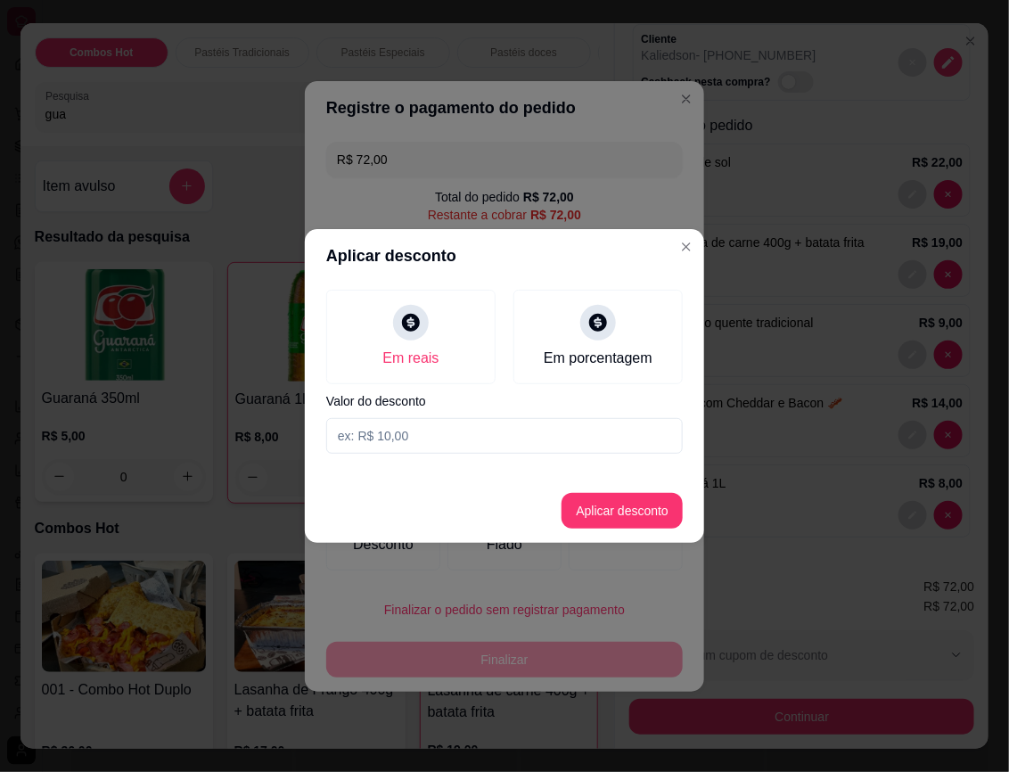
click at [453, 435] on input at bounding box center [504, 436] width 357 height 36
type input "14,00"
click at [647, 509] on button "Aplicar desconto" at bounding box center [622, 511] width 121 height 36
type input "R$ 58,00"
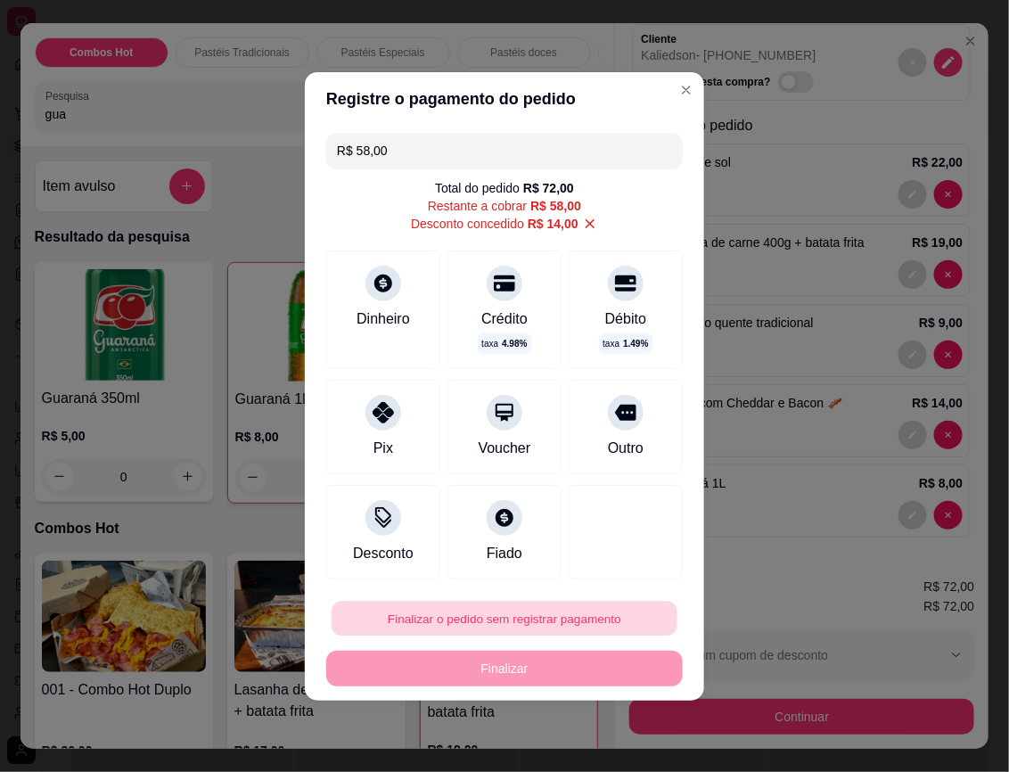
click at [536, 618] on button "Finalizar o pedido sem registrar pagamento" at bounding box center [505, 618] width 346 height 35
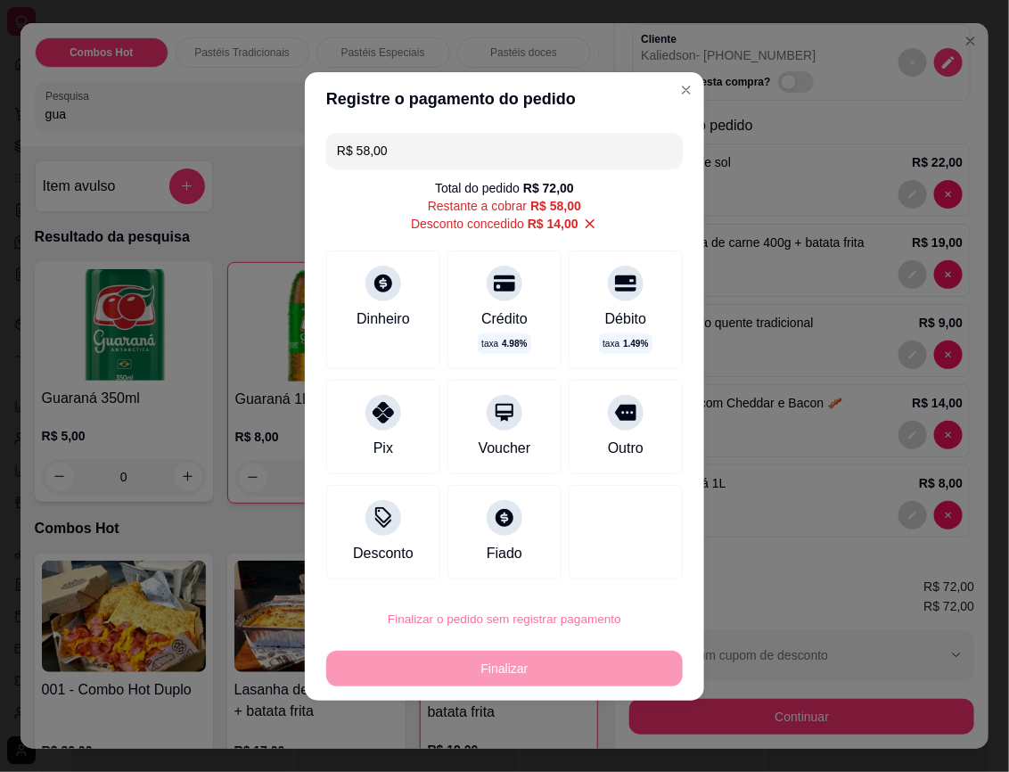
click at [639, 562] on button "Confirmar" at bounding box center [610, 567] width 63 height 27
type input "0"
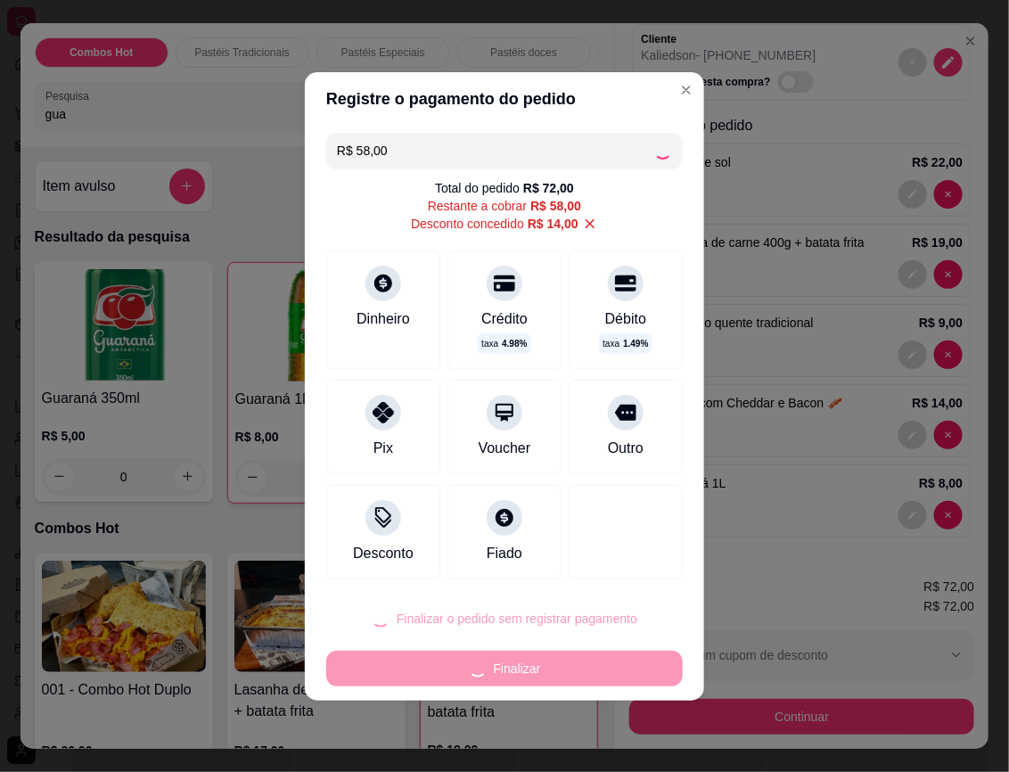
type input "0"
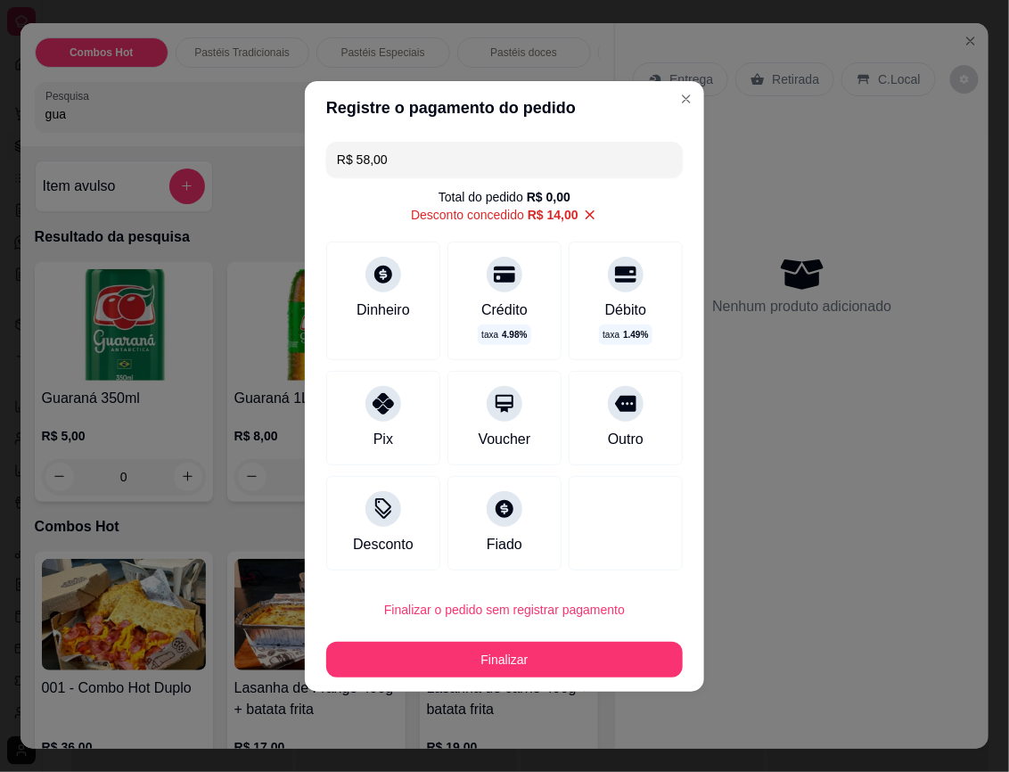
type input "-R$ 14,00"
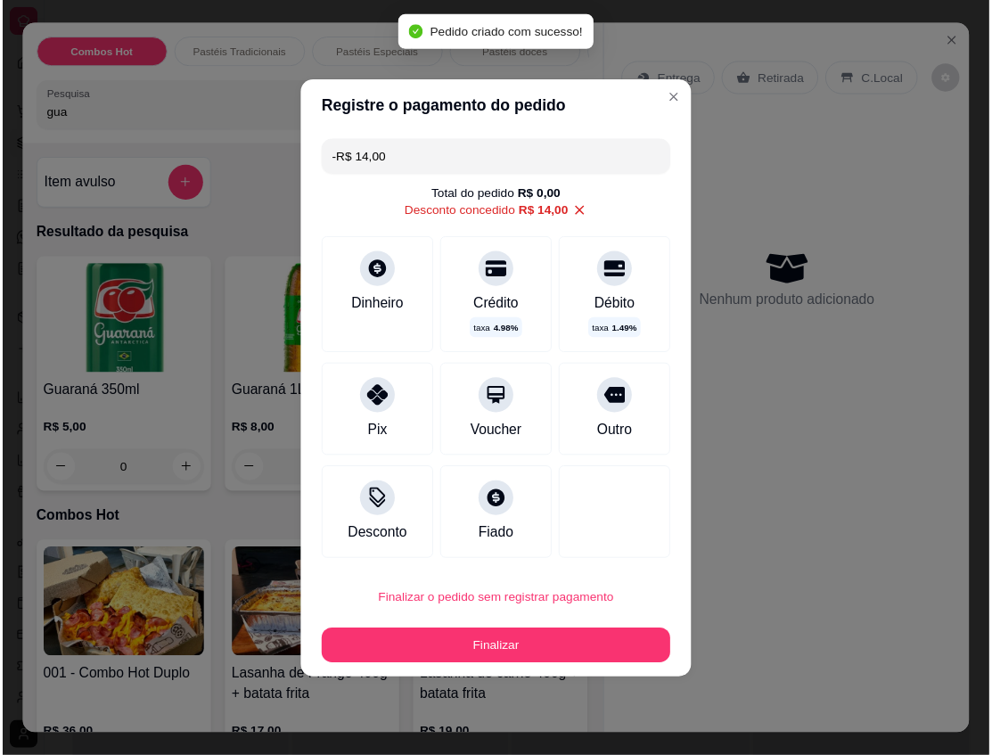
scroll to position [0, 0]
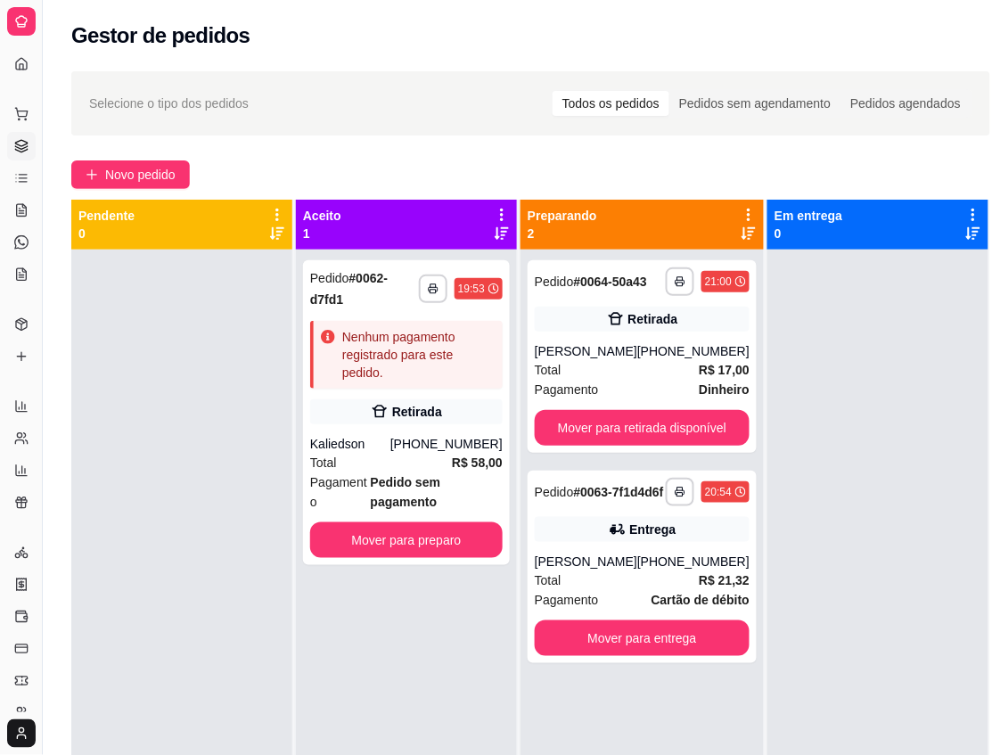
click at [934, 473] on div at bounding box center [878, 627] width 221 height 755
click at [276, 227] on icon at bounding box center [277, 233] width 14 height 14
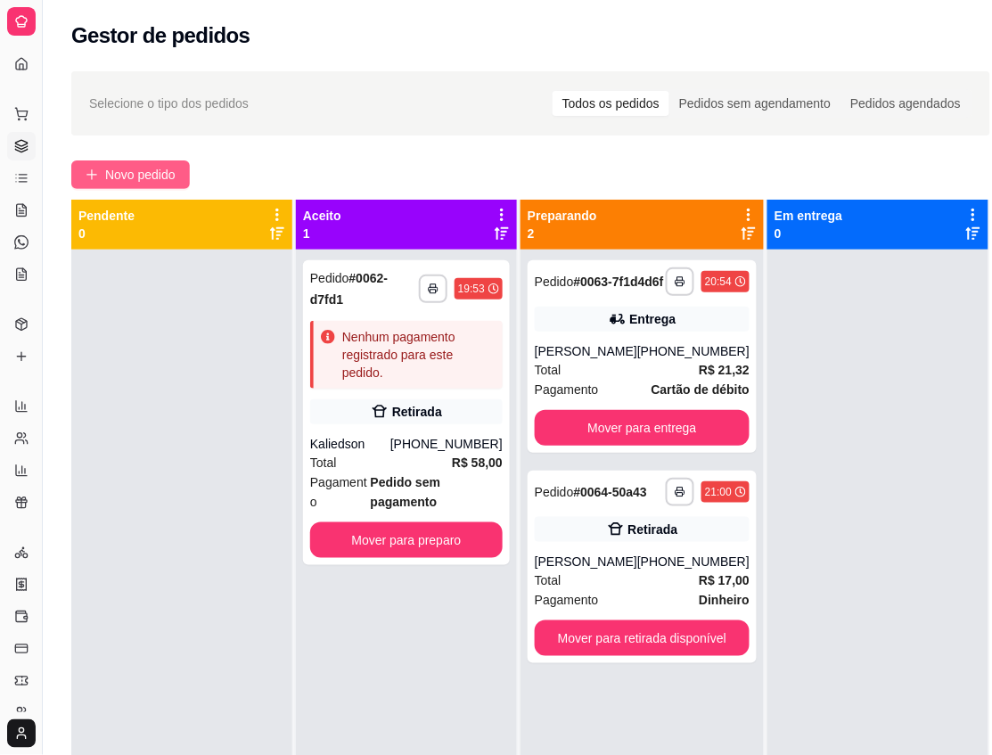
click at [144, 179] on span "Novo pedido" at bounding box center [140, 175] width 70 height 20
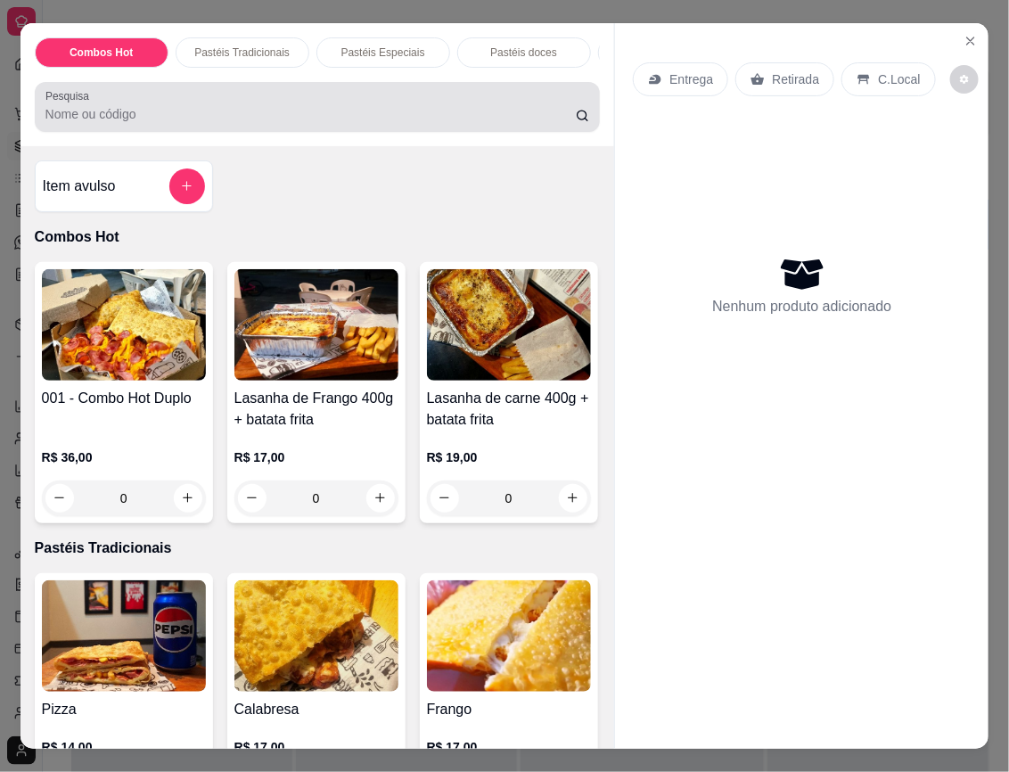
click at [86, 116] on input "Pesquisa" at bounding box center [310, 114] width 530 height 18
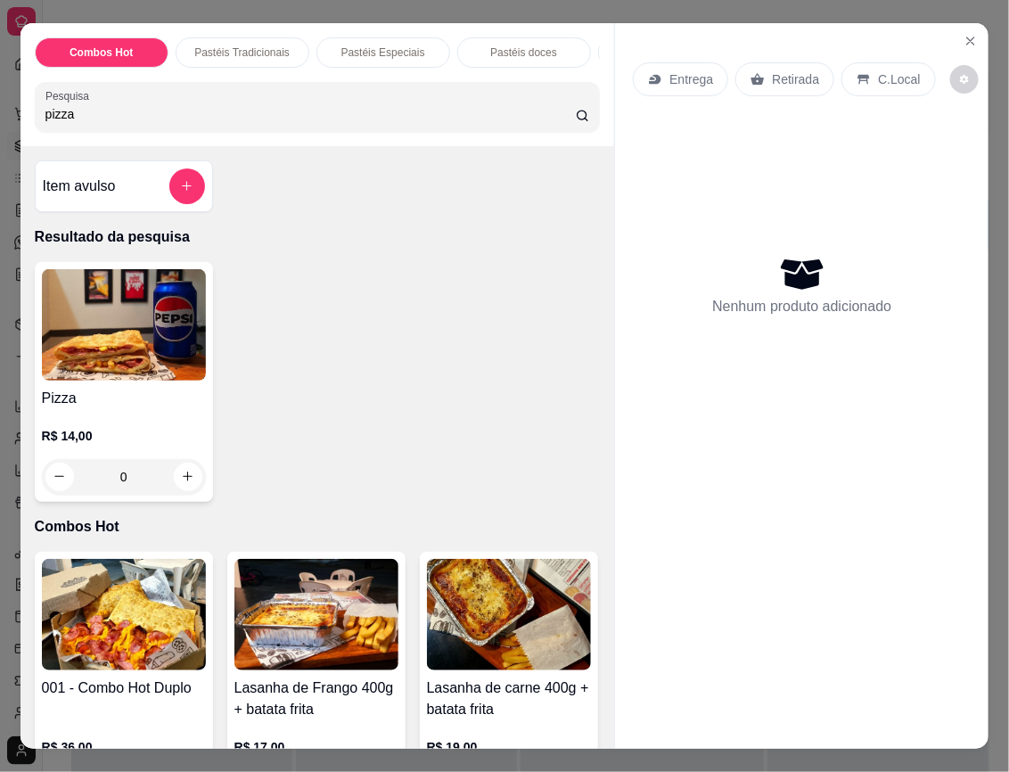
type input "pizza"
click at [96, 377] on img at bounding box center [124, 324] width 164 height 111
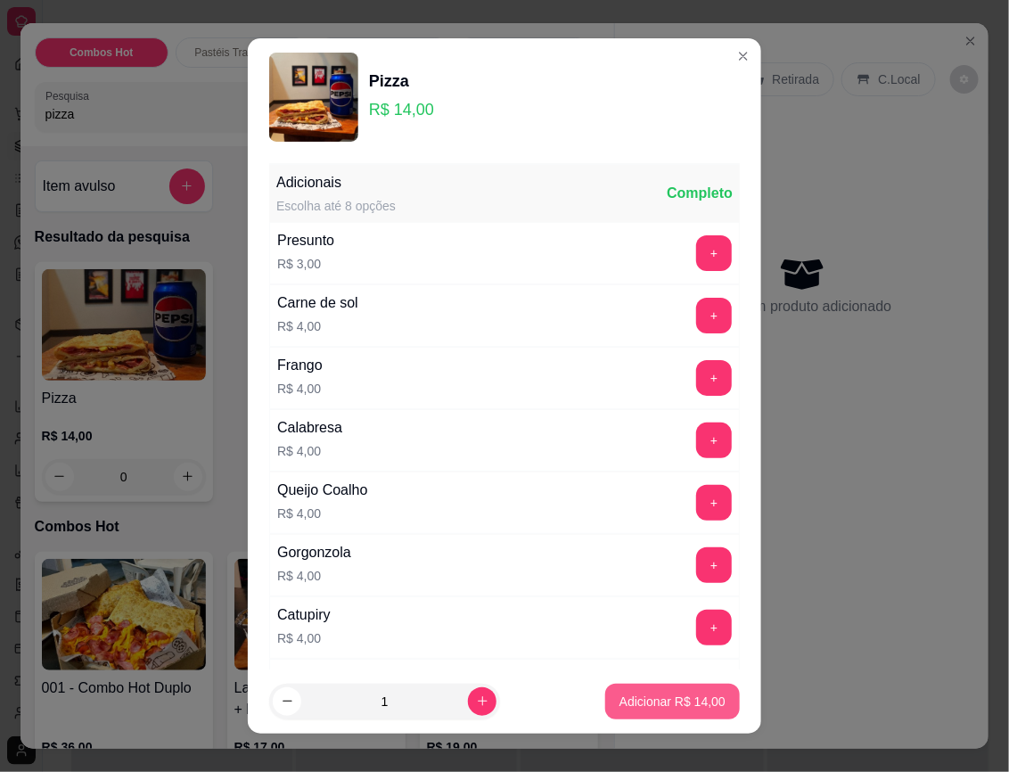
click at [684, 695] on p "Adicionar R$ 14,00" at bounding box center [673, 702] width 106 height 18
type input "1"
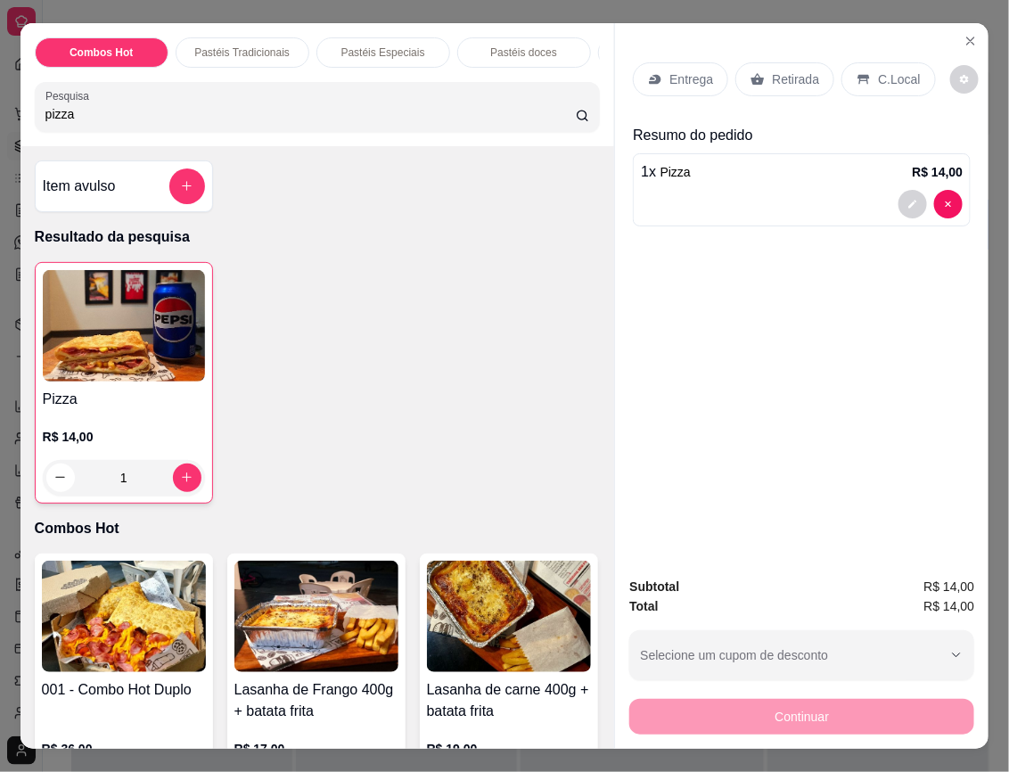
click at [397, 121] on input "pizza" at bounding box center [310, 114] width 530 height 18
type input "p"
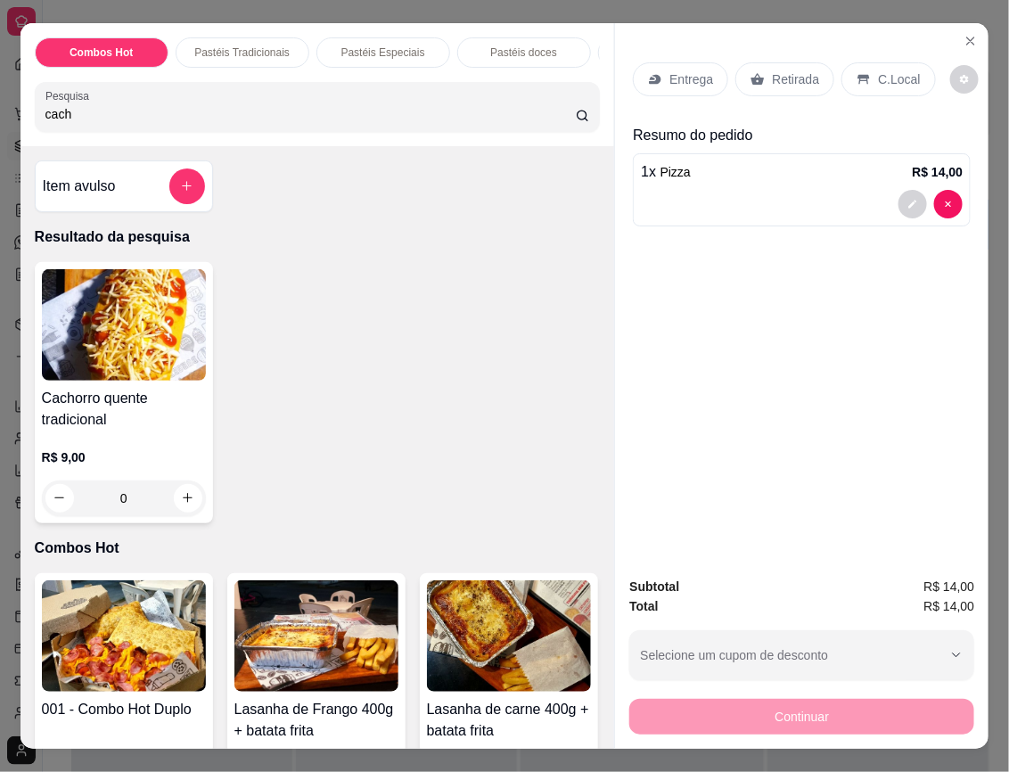
type input "cach"
click at [144, 355] on img at bounding box center [124, 324] width 164 height 111
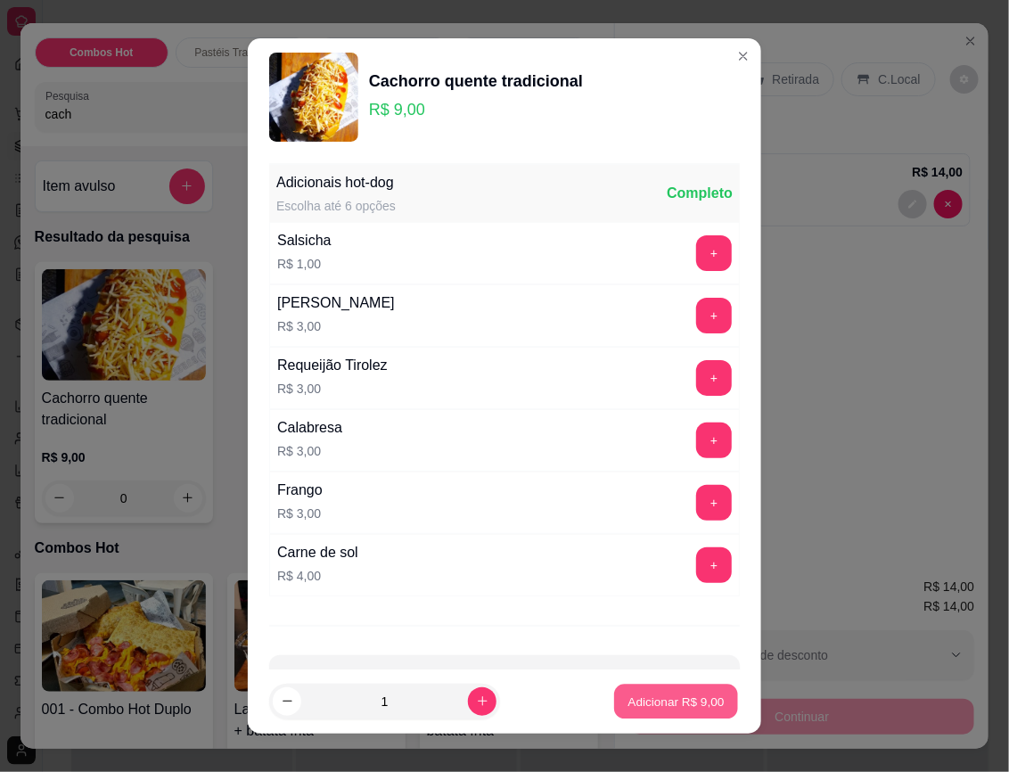
click at [634, 701] on p "Adicionar R$ 9,00" at bounding box center [676, 701] width 96 height 17
type input "1"
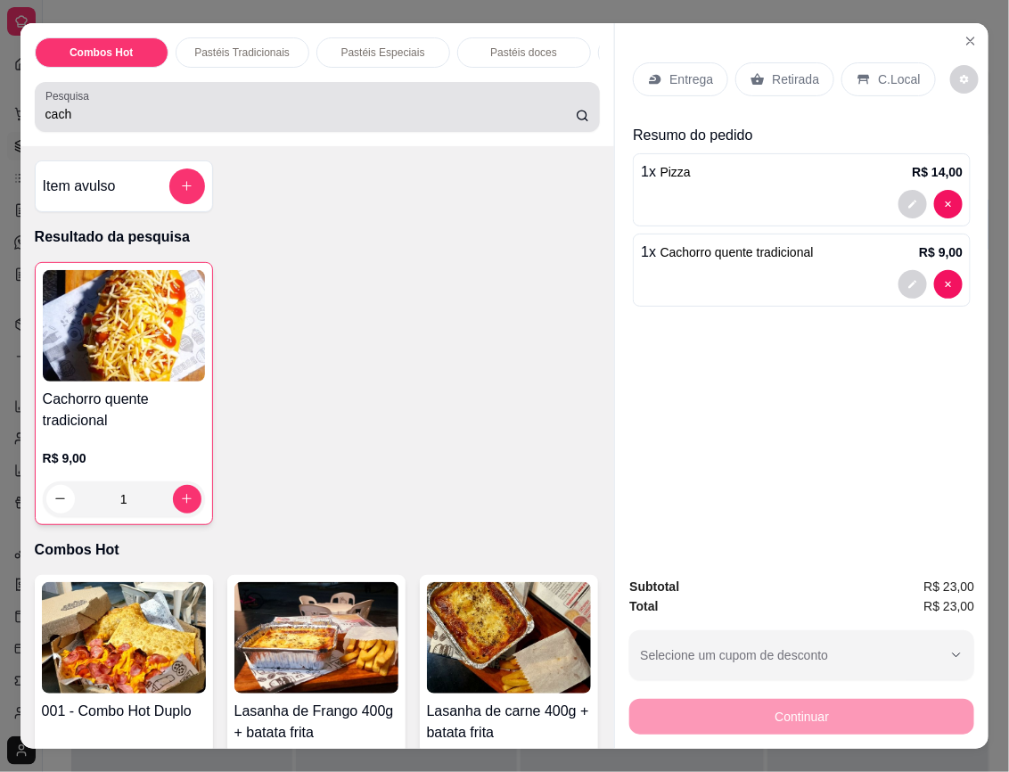
click at [285, 101] on div "cach" at bounding box center [317, 107] width 545 height 36
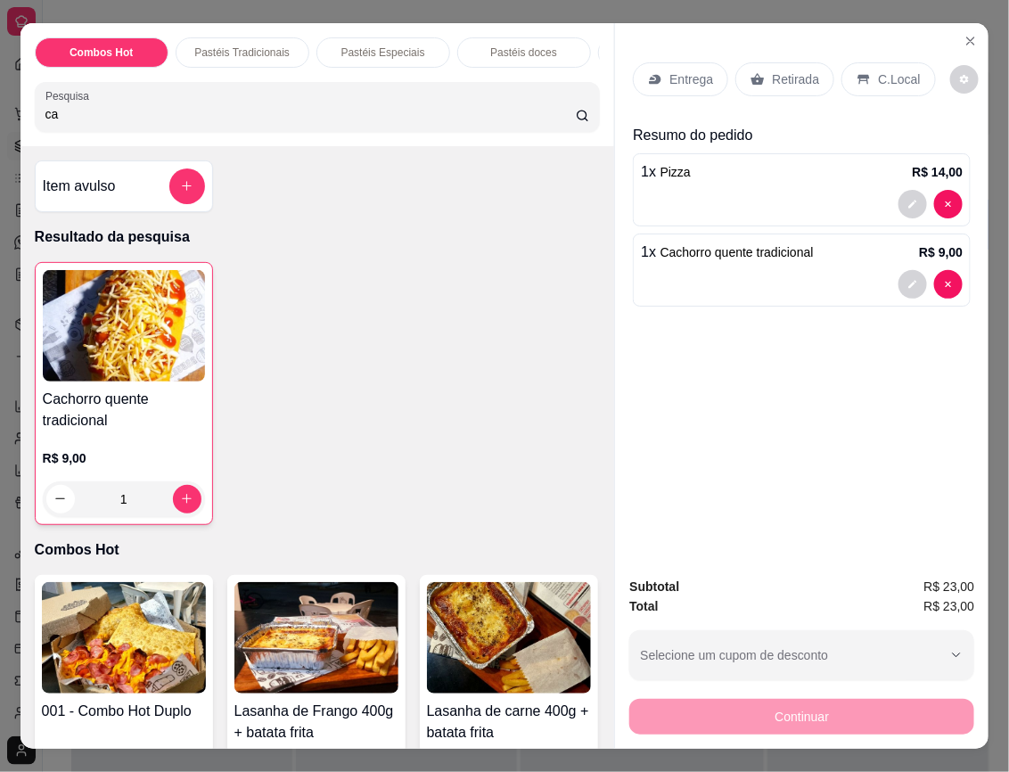
type input "c"
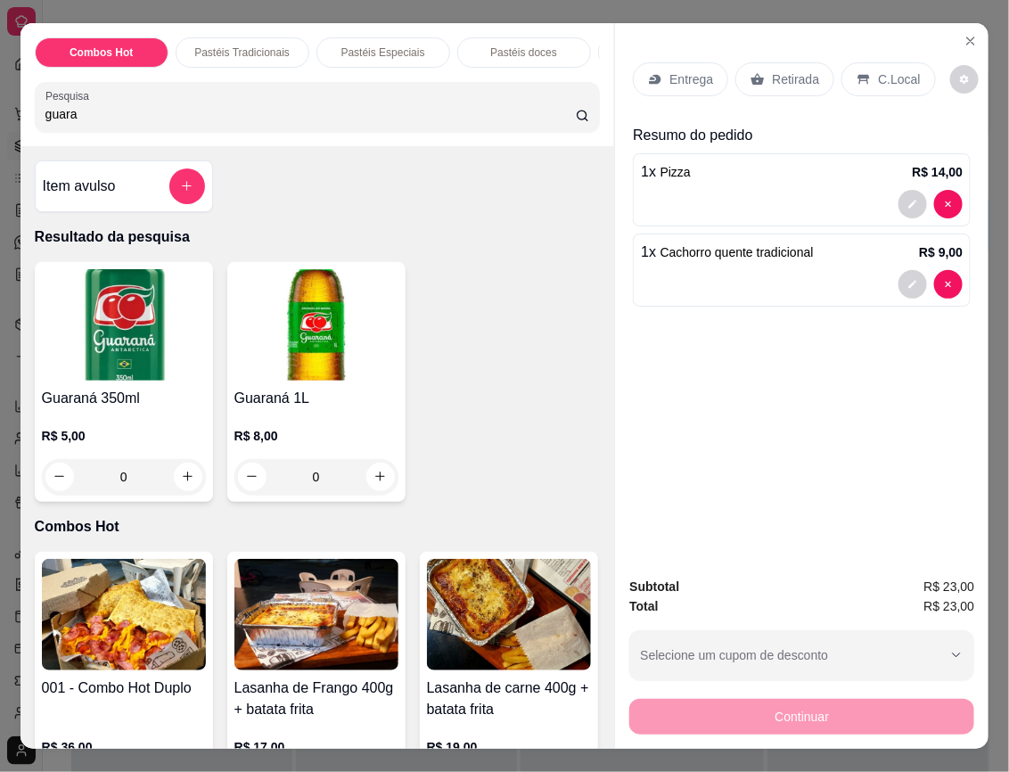
type input "guara"
click at [322, 340] on img at bounding box center [316, 324] width 164 height 111
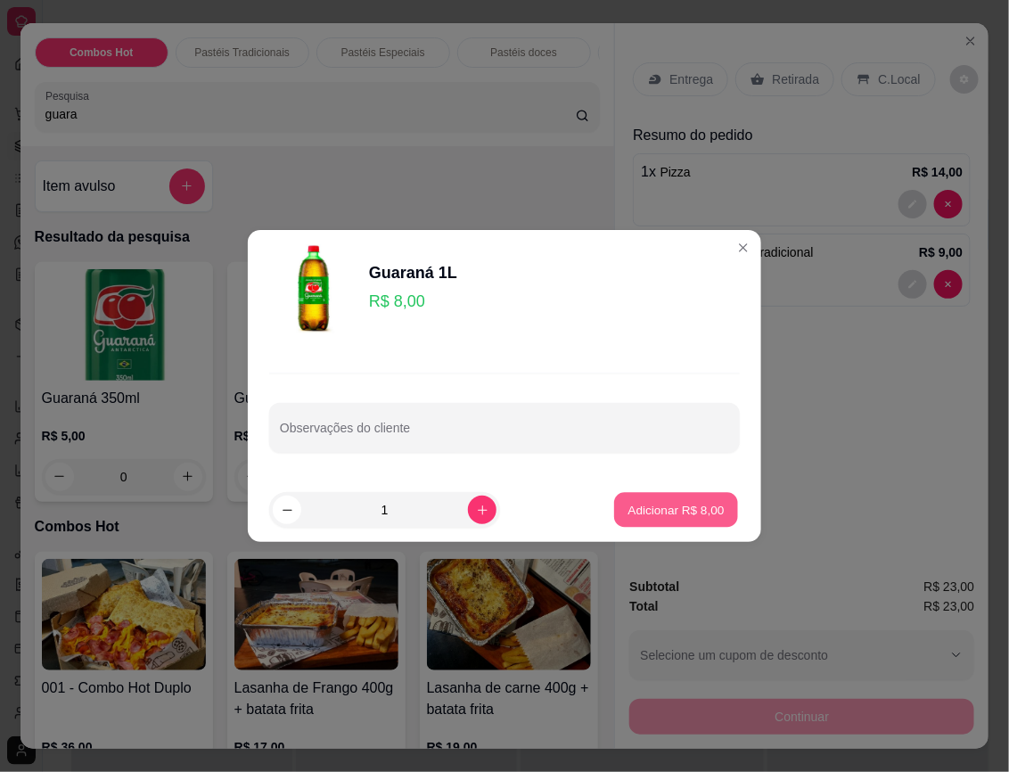
click at [653, 515] on p "Adicionar R$ 8,00" at bounding box center [676, 509] width 96 height 17
type input "1"
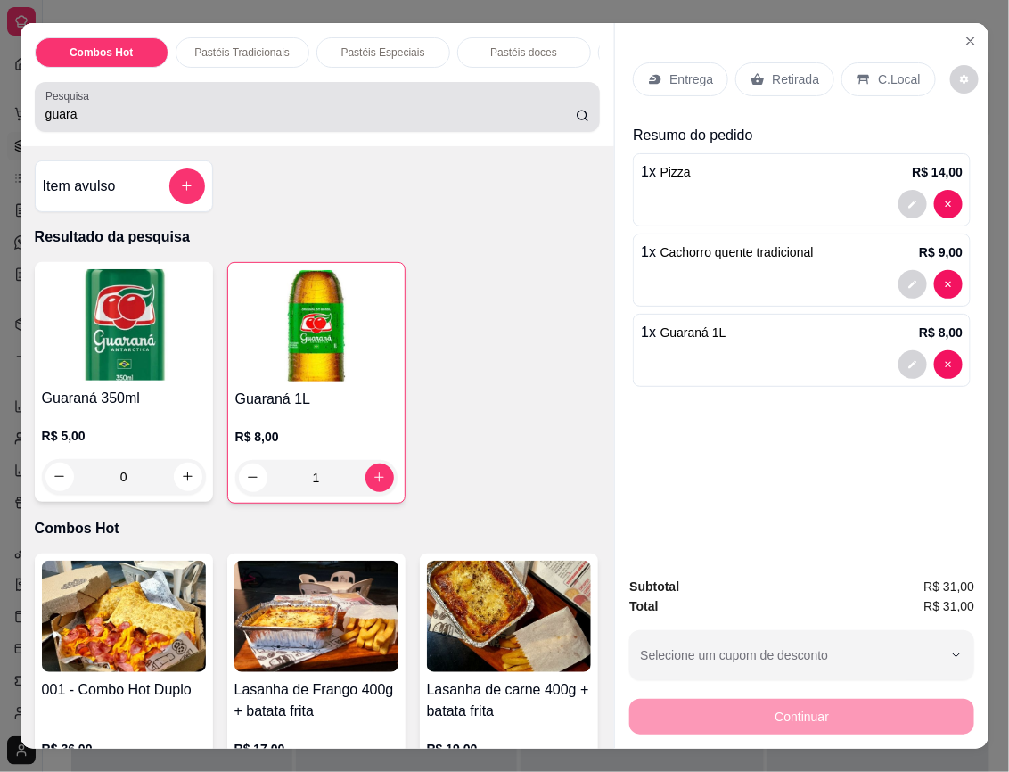
click at [390, 118] on input "guara" at bounding box center [310, 114] width 530 height 18
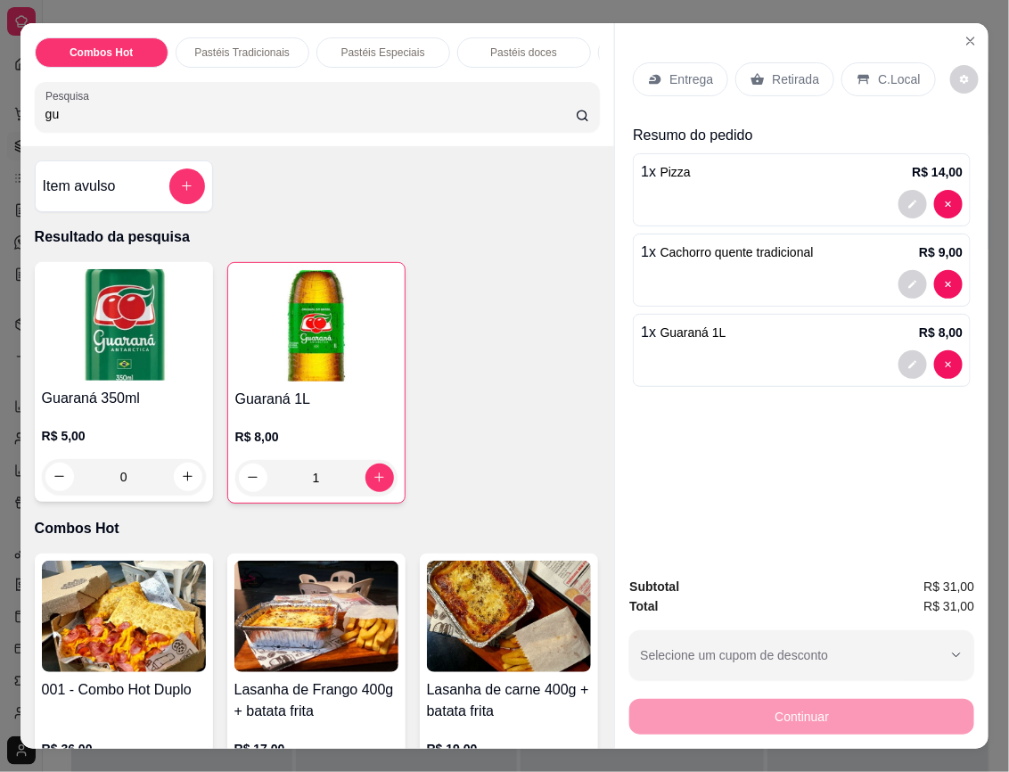
type input "g"
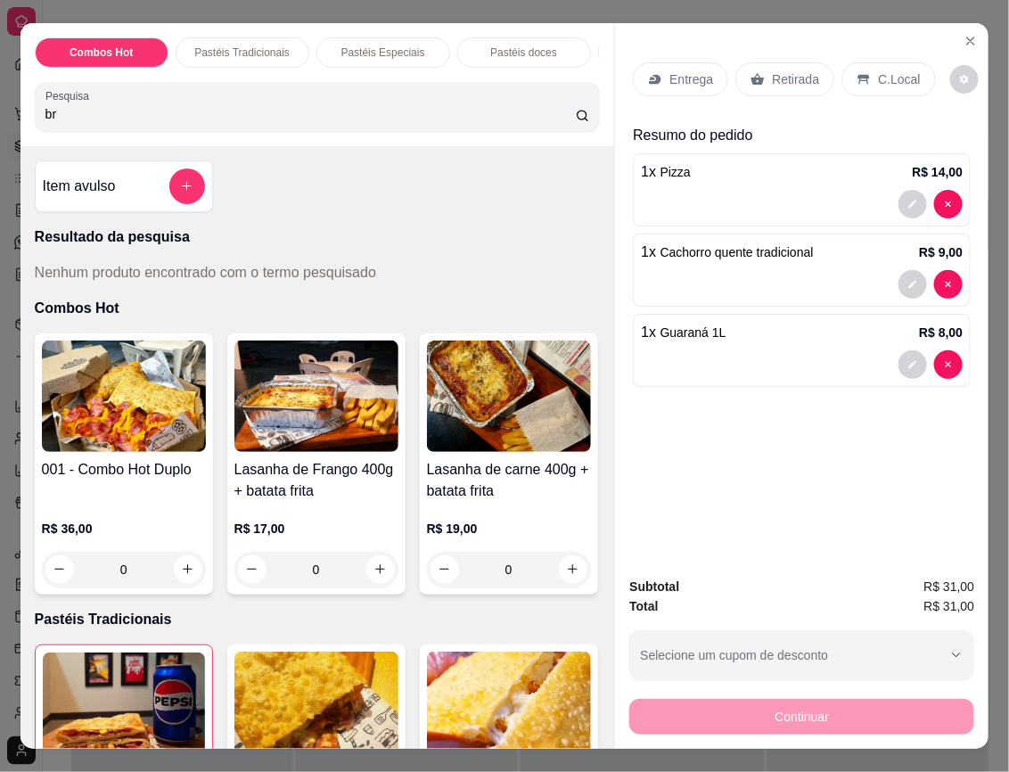
type input "b"
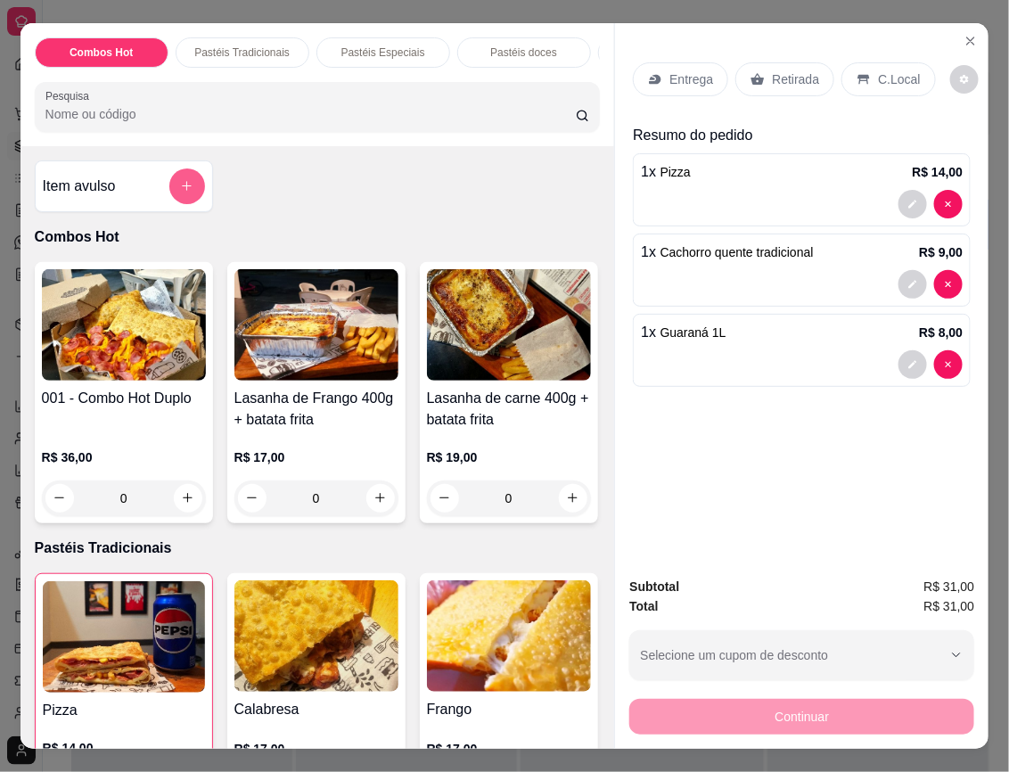
click at [180, 193] on icon "add-separate-item" at bounding box center [186, 185] width 13 height 13
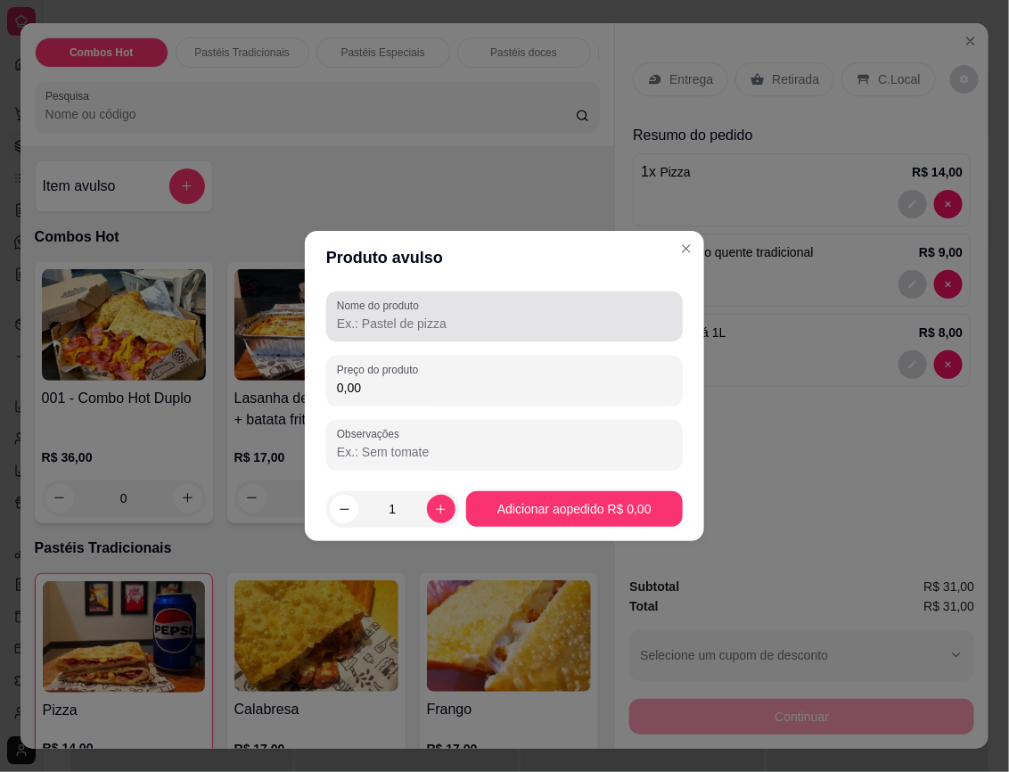
click at [439, 316] on input "Nome do produto" at bounding box center [504, 324] width 335 height 18
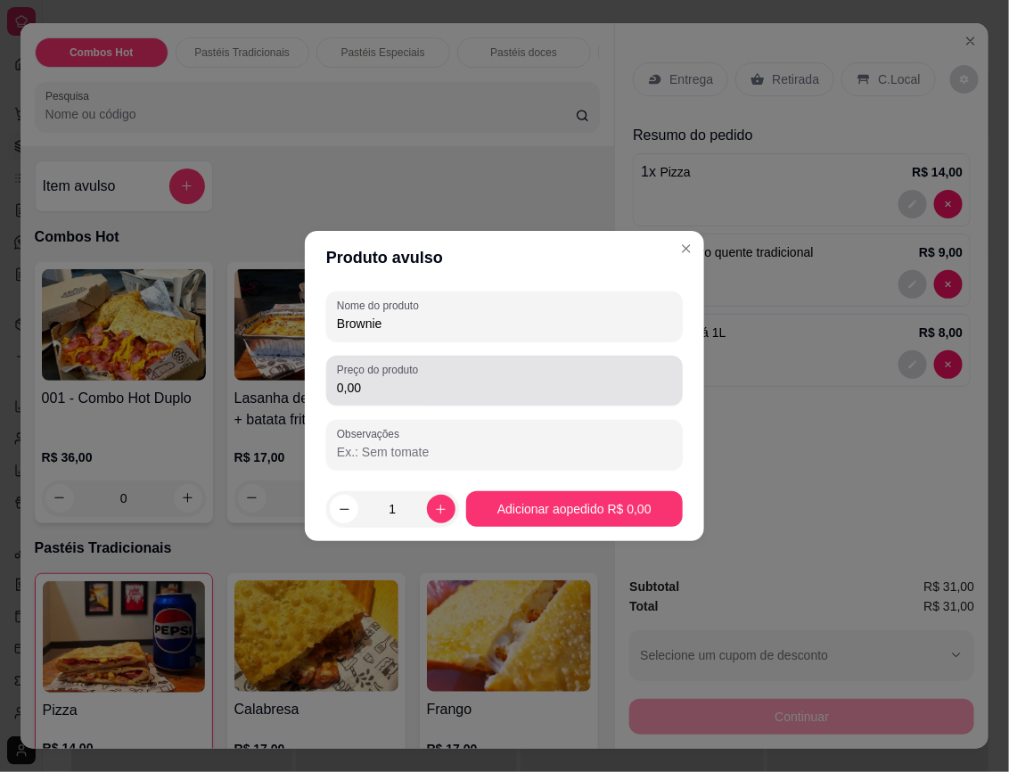
type input "Brownie"
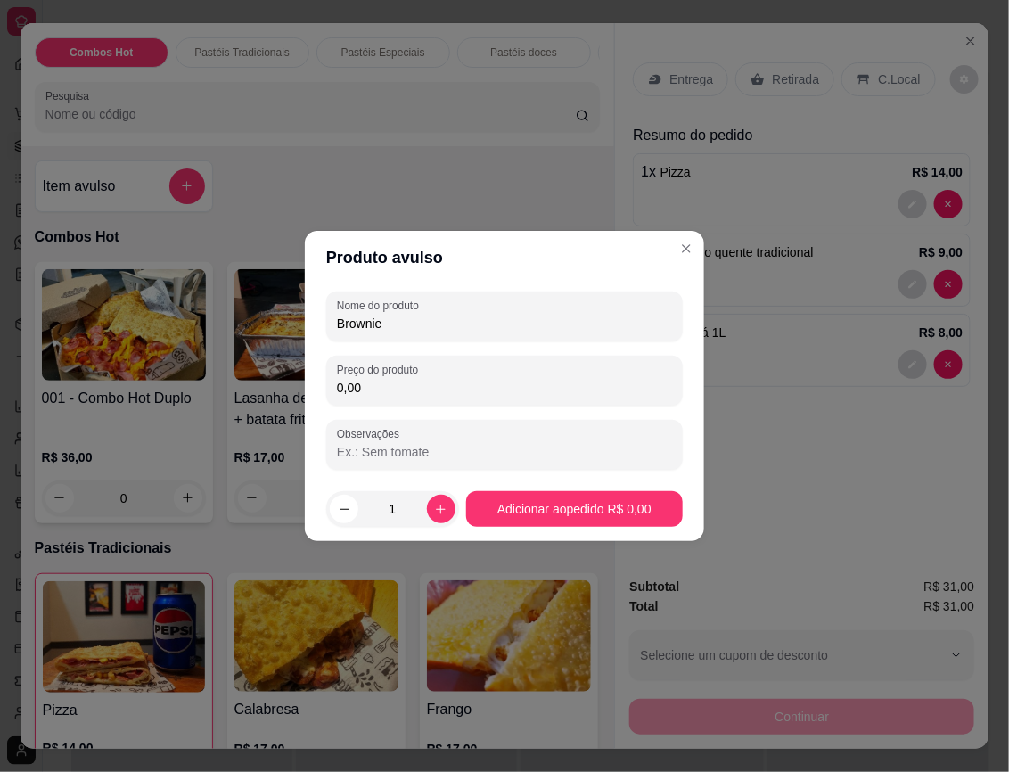
click at [412, 393] on input "0,00" at bounding box center [504, 388] width 335 height 18
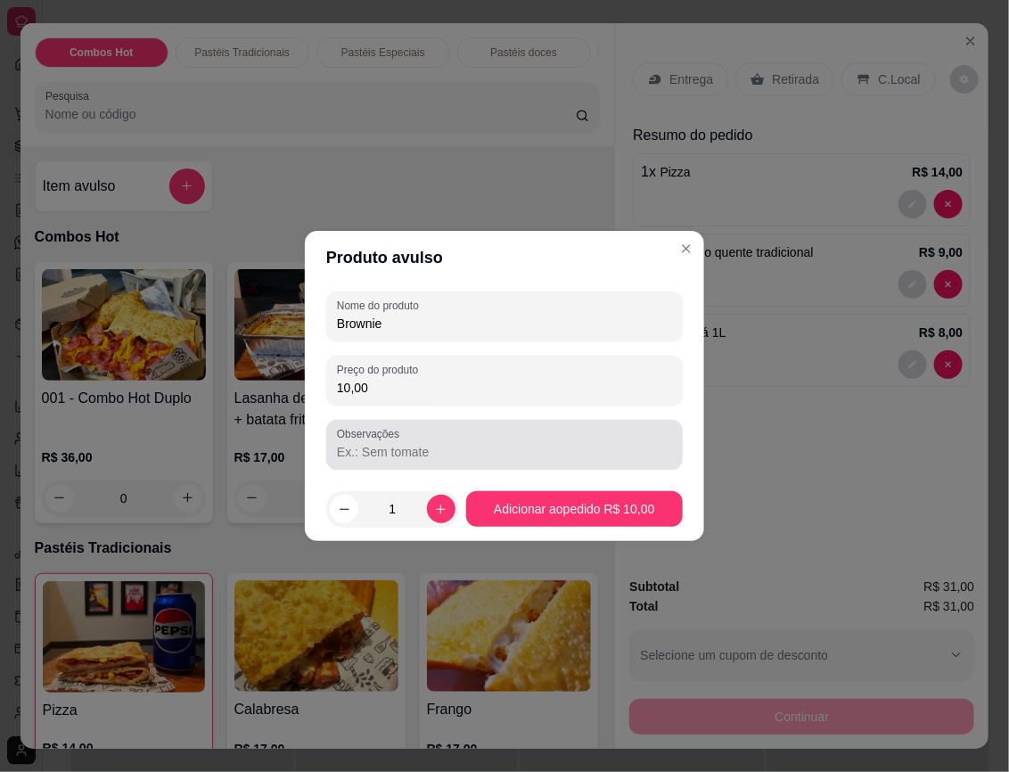
type input "10,00"
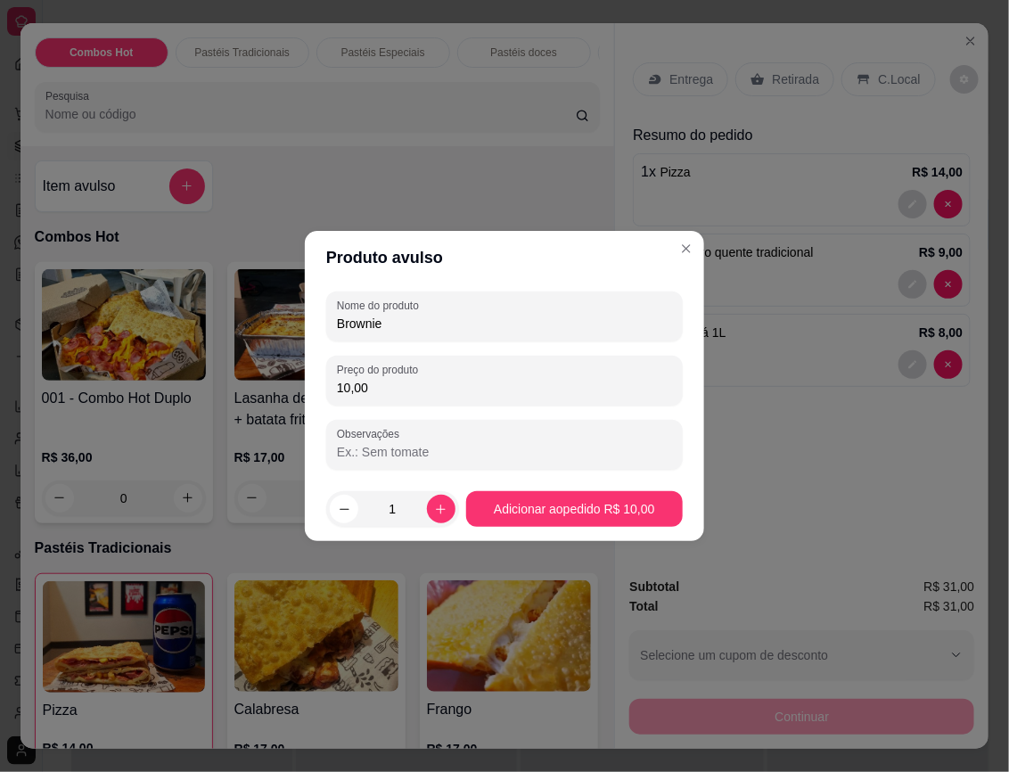
click at [484, 448] on input "Observações" at bounding box center [504, 452] width 335 height 18
type input "meio amargo"
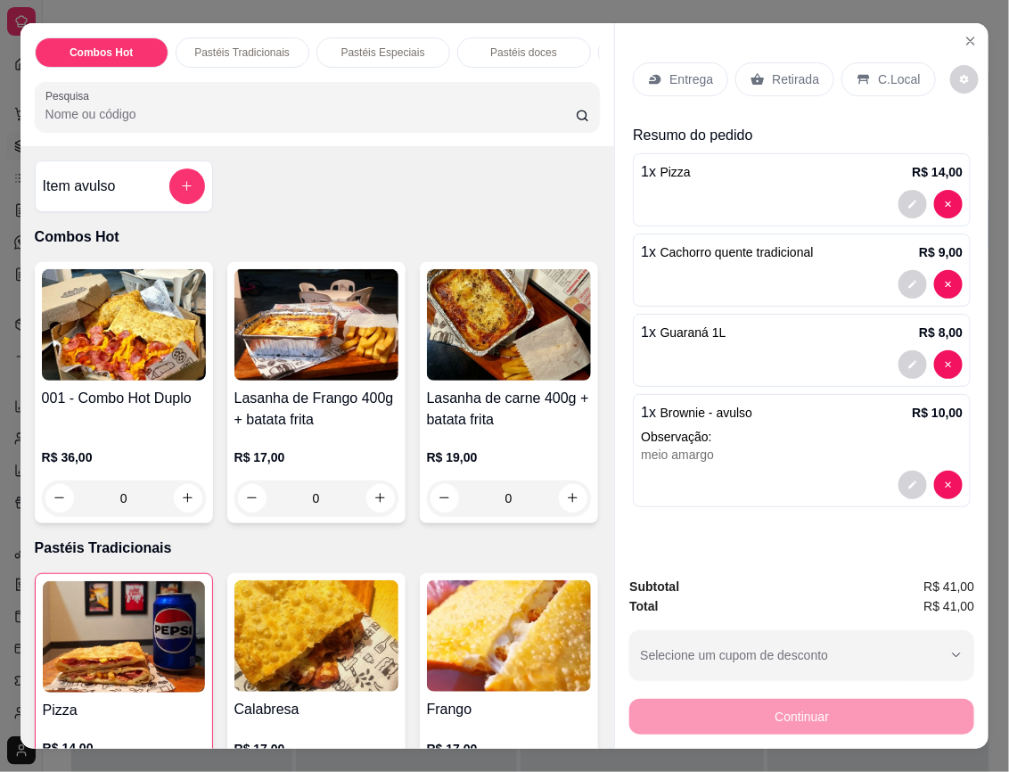
click at [686, 70] on p "Entrega" at bounding box center [691, 79] width 44 height 18
click at [776, 70] on p "Retirada" at bounding box center [795, 79] width 47 height 18
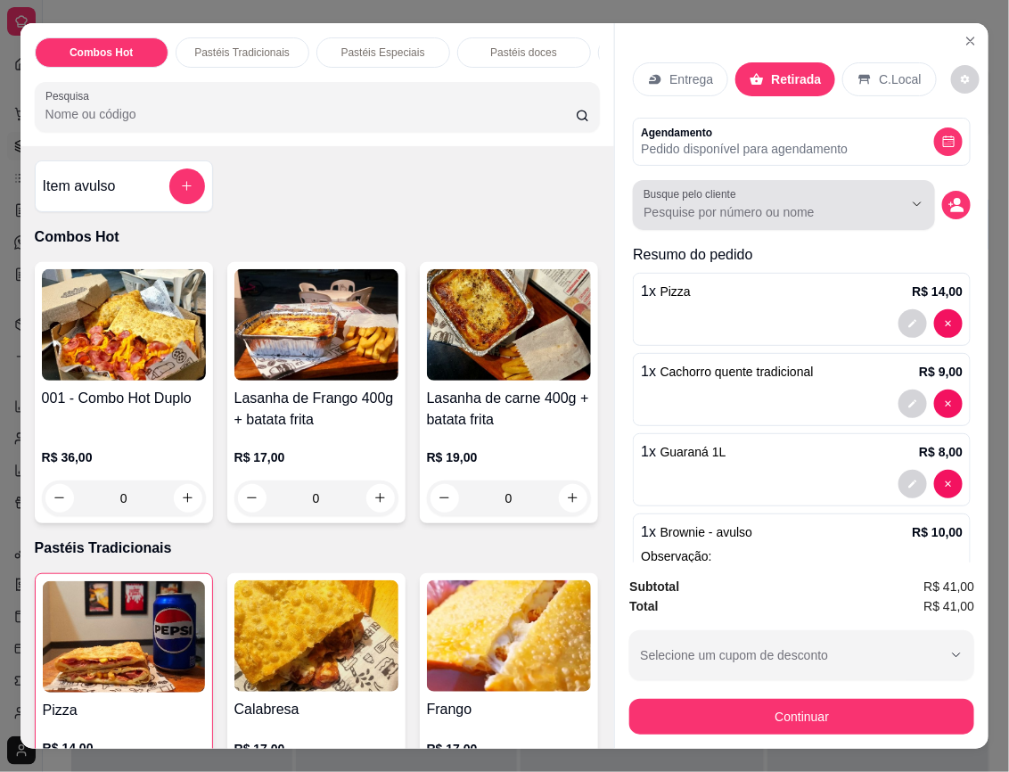
click at [751, 187] on div at bounding box center [784, 205] width 281 height 36
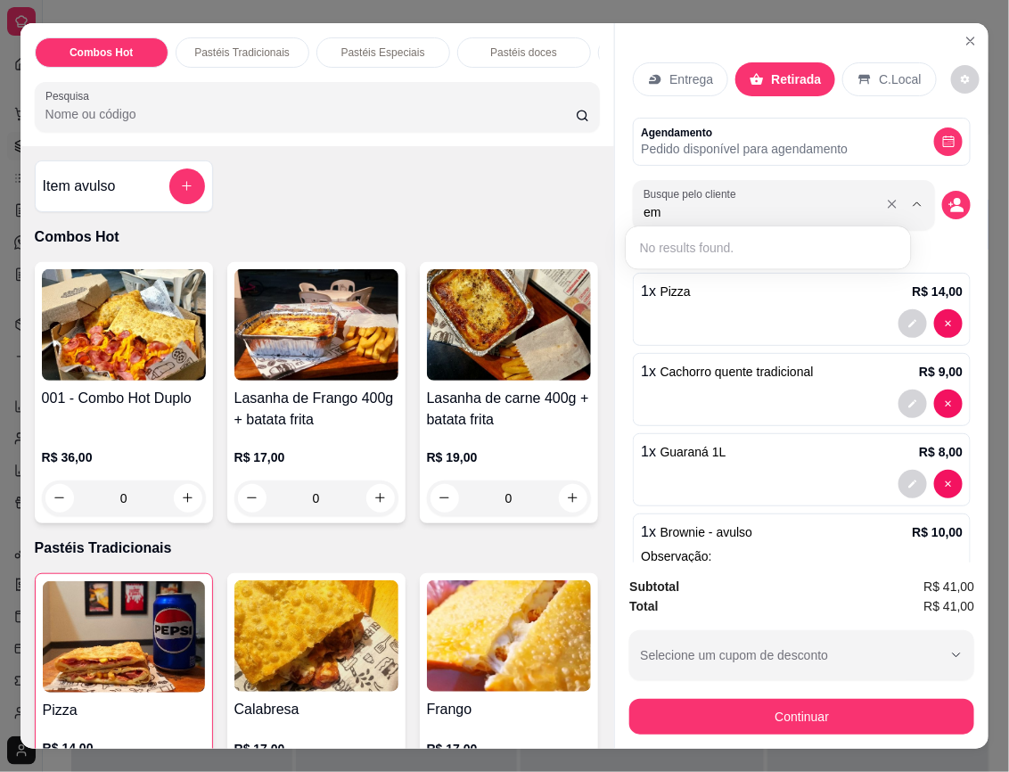
click at [786, 203] on input "em" at bounding box center [759, 212] width 231 height 18
type input "e"
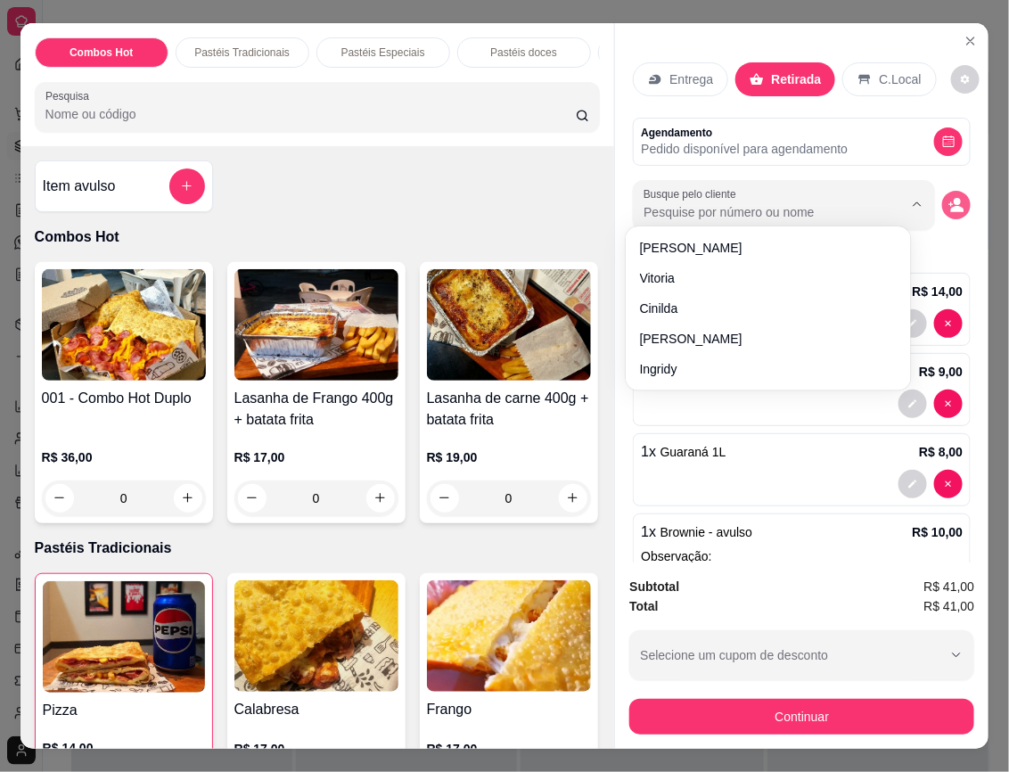
click at [948, 197] on icon "decrease-product-quantity" at bounding box center [956, 205] width 16 height 16
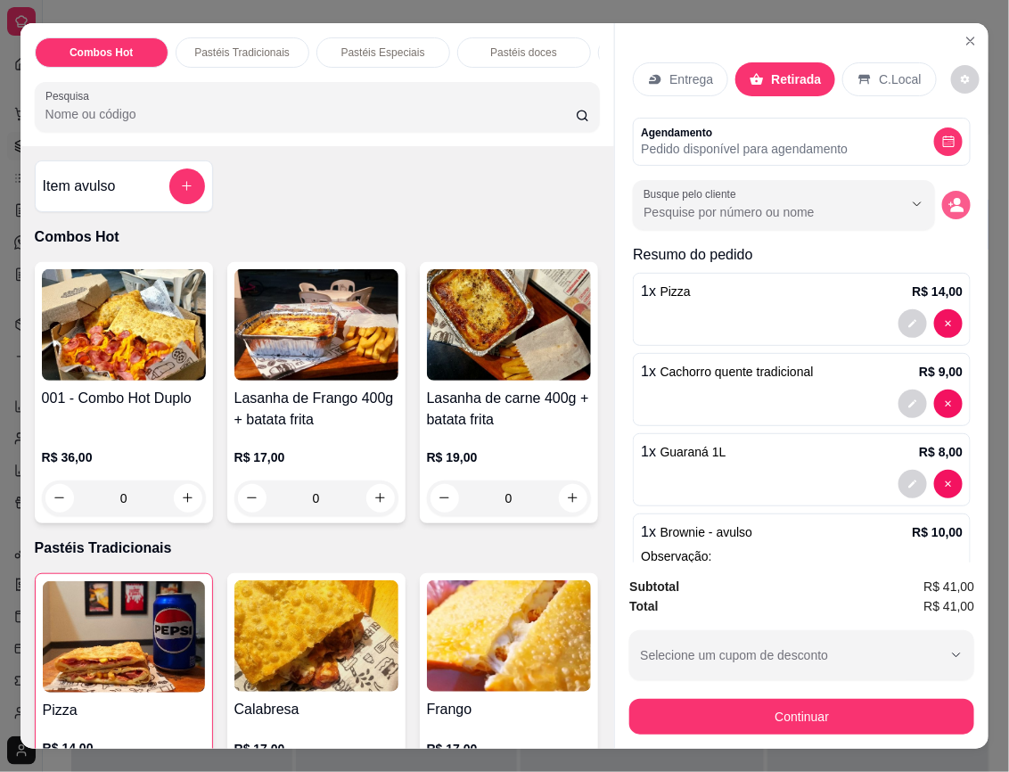
click at [948, 197] on icon "decrease-product-quantity" at bounding box center [956, 205] width 16 height 16
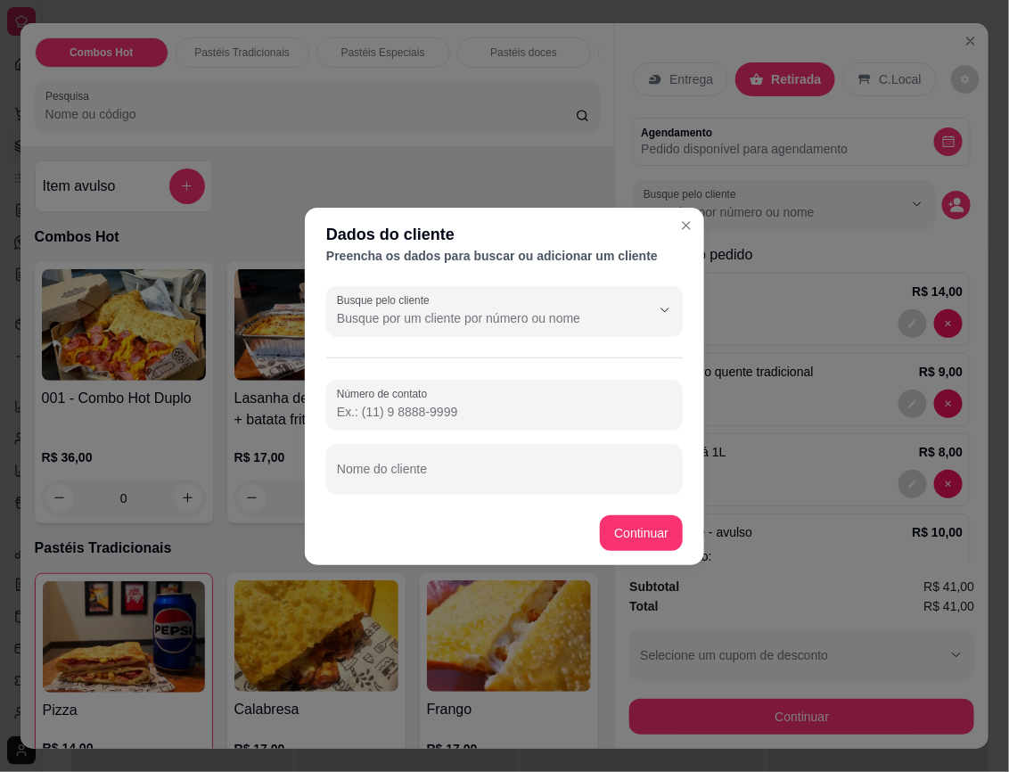
click at [407, 417] on input "Número de contato" at bounding box center [504, 412] width 335 height 18
click at [426, 406] on input "Número de contato" at bounding box center [504, 412] width 335 height 18
click at [446, 416] on input "848684" at bounding box center [504, 412] width 335 height 18
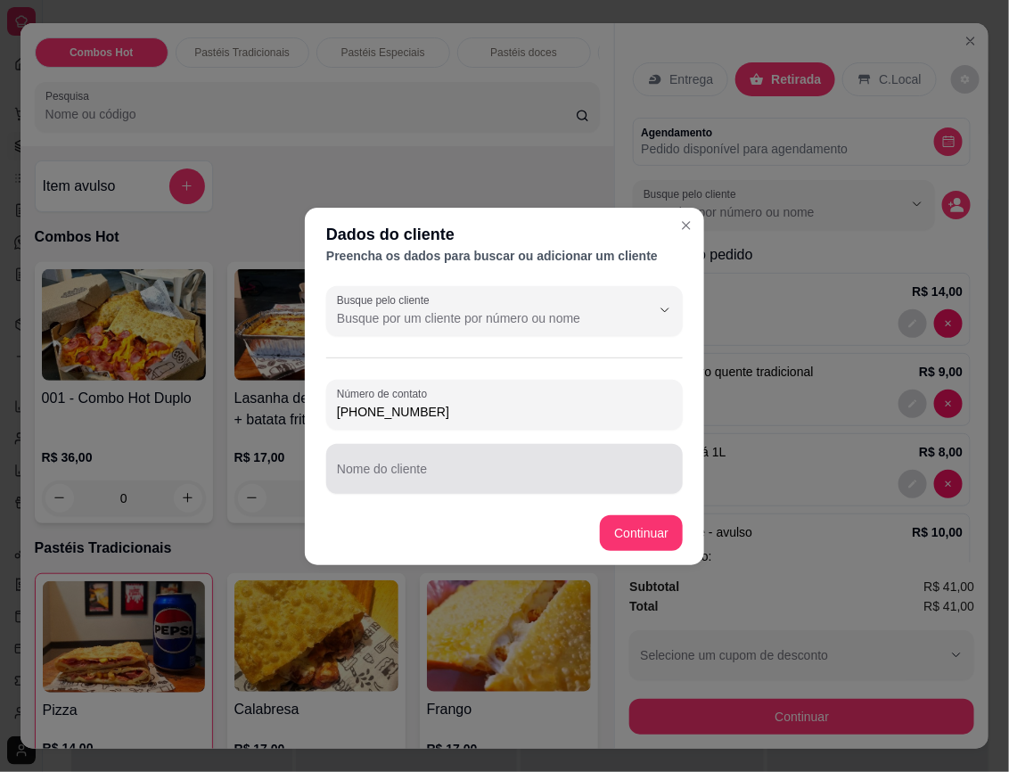
type input "[PHONE_NUMBER]"
click at [464, 456] on div at bounding box center [504, 469] width 335 height 36
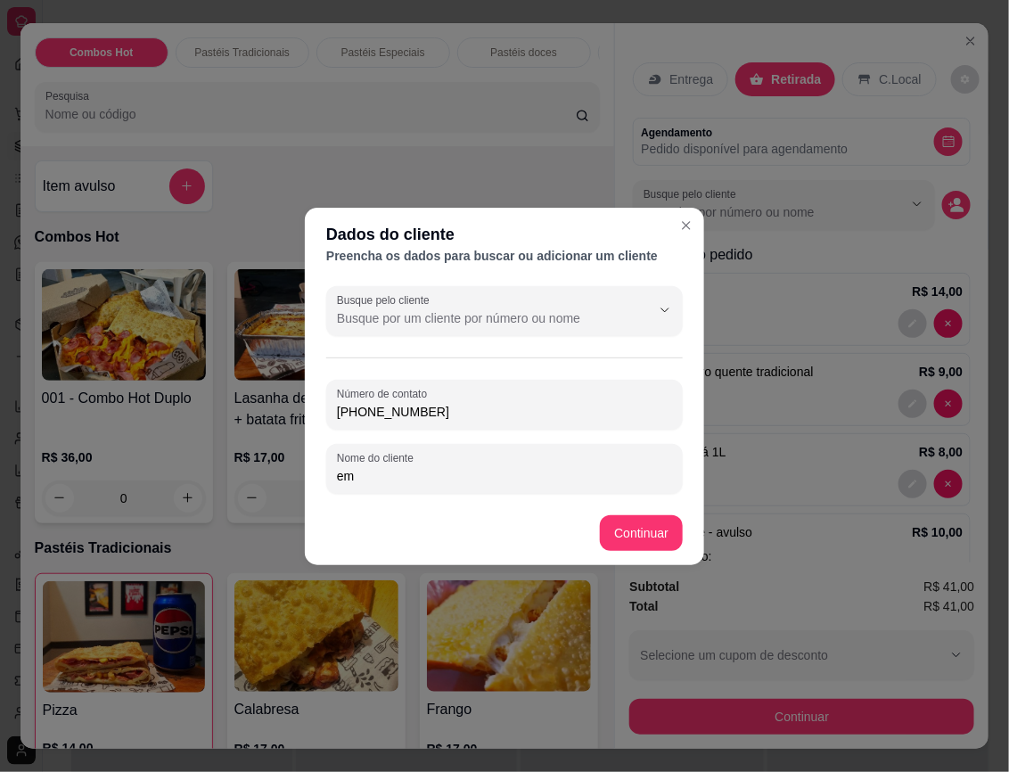
type input "e"
type input "Emanuelly"
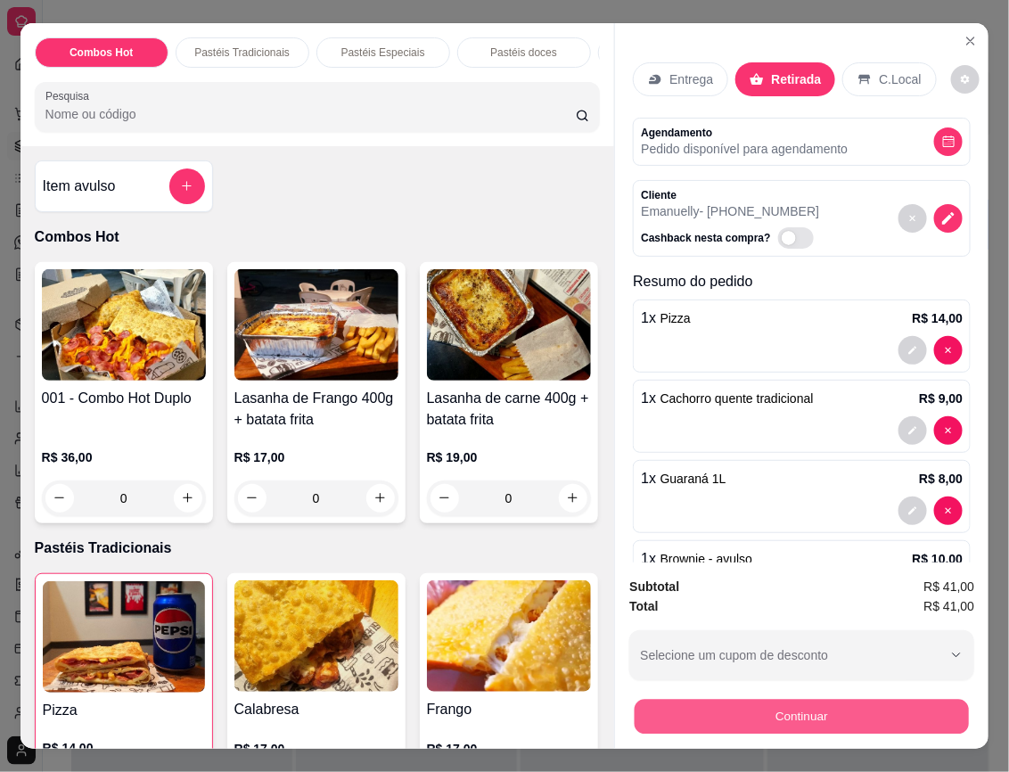
click at [847, 705] on button "Continuar" at bounding box center [802, 717] width 334 height 35
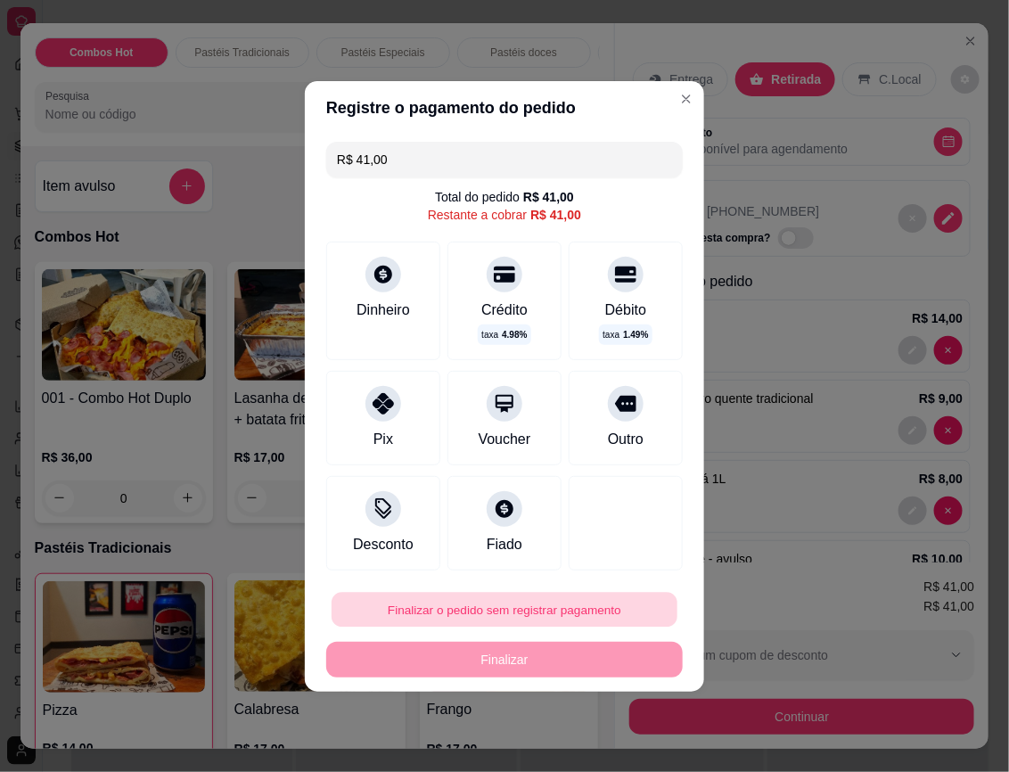
click at [511, 609] on button "Finalizar o pedido sem registrar pagamento" at bounding box center [505, 609] width 346 height 35
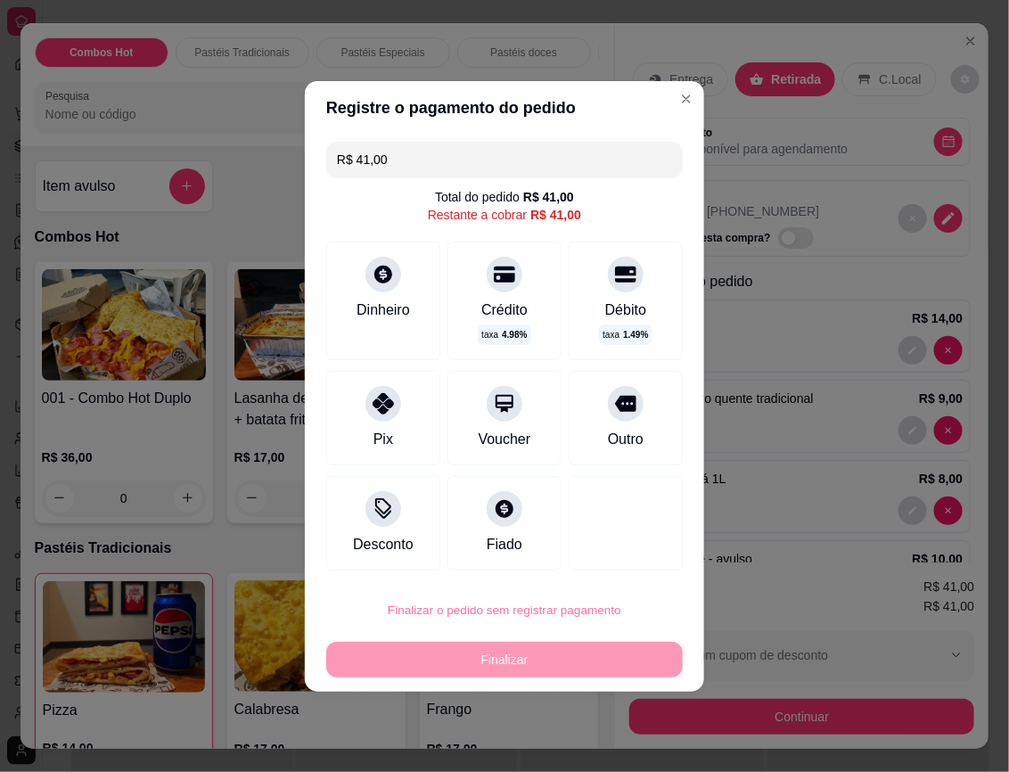
click at [617, 555] on button "Confirmar" at bounding box center [610, 559] width 63 height 27
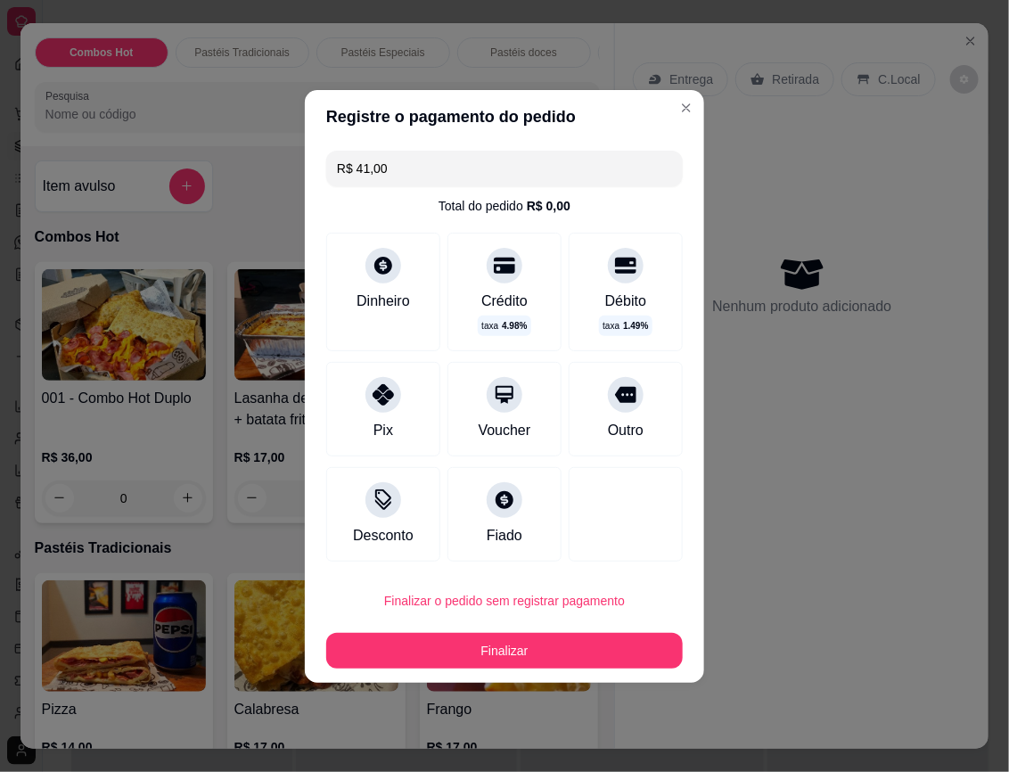
type input "0"
type input "R$ 0,00"
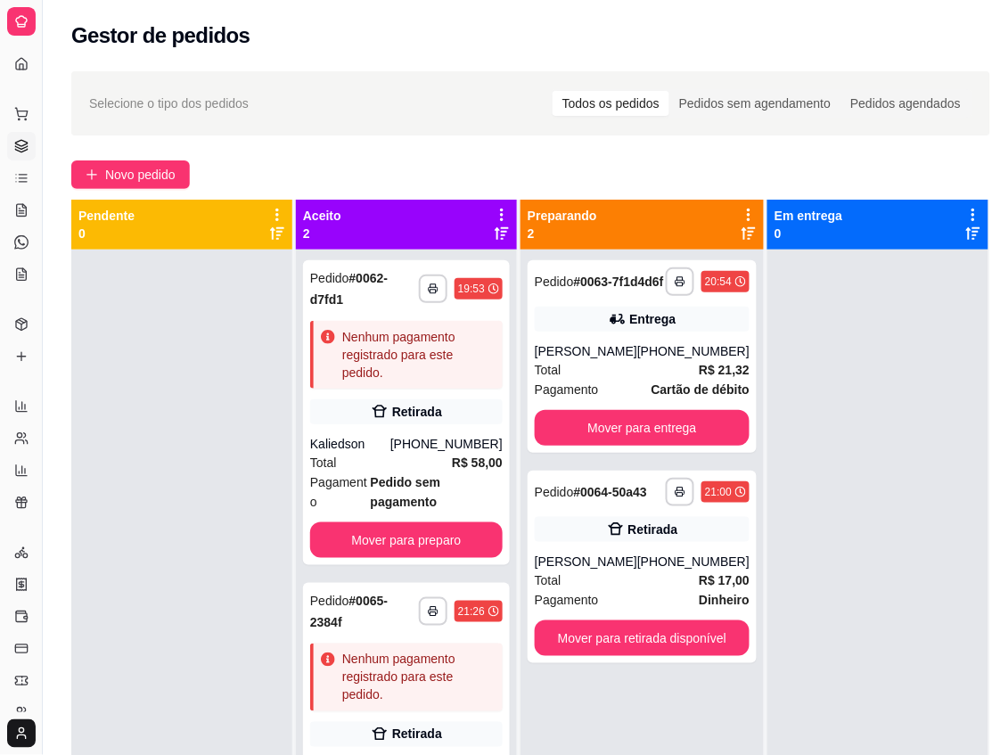
click at [282, 242] on div "Pendente 0" at bounding box center [181, 225] width 221 height 50
click at [99, 171] on button "Novo pedido" at bounding box center [130, 174] width 119 height 29
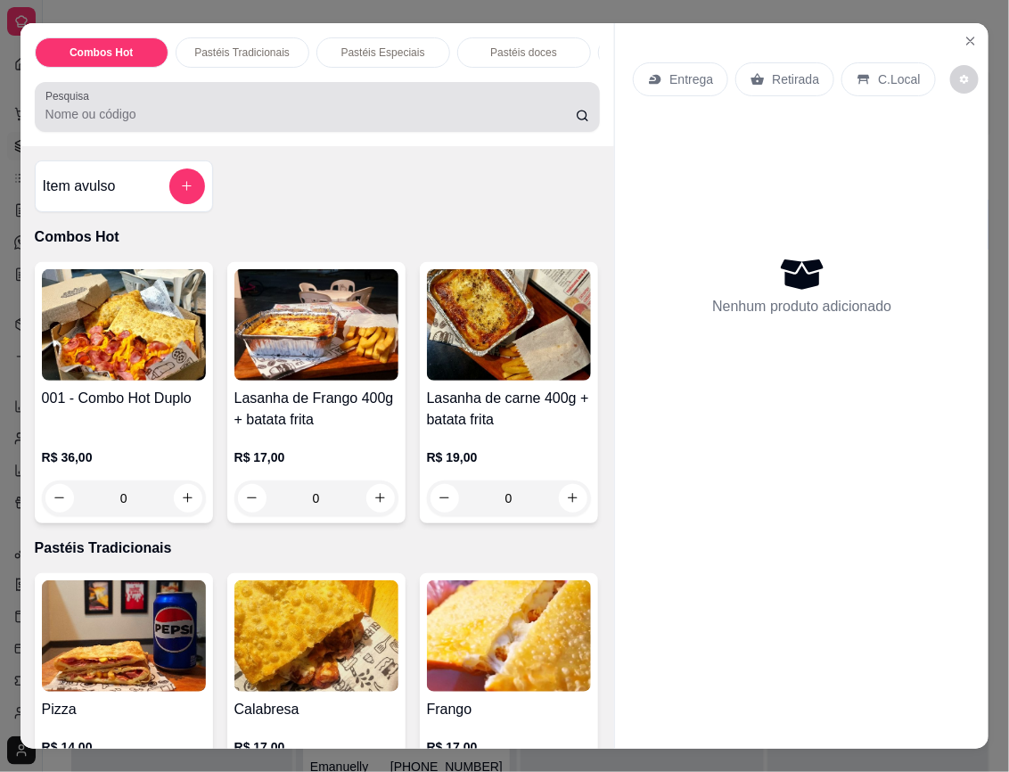
click at [113, 123] on input "Pesquisa" at bounding box center [310, 114] width 530 height 18
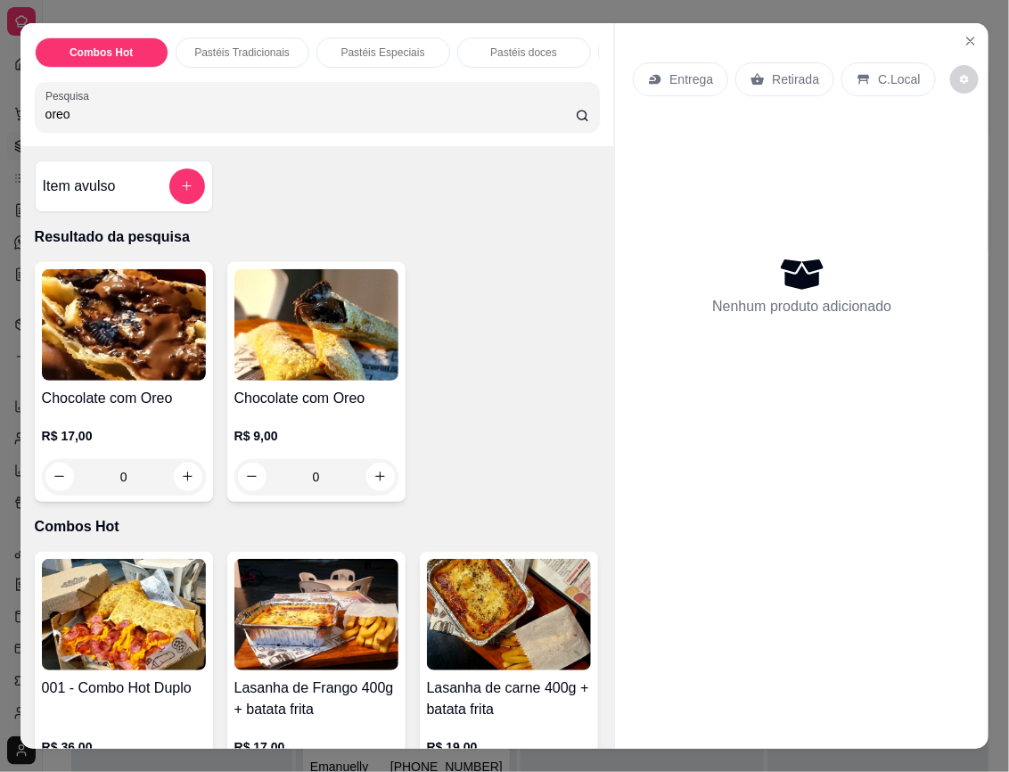
type input "oreo"
click at [321, 331] on img at bounding box center [316, 324] width 164 height 111
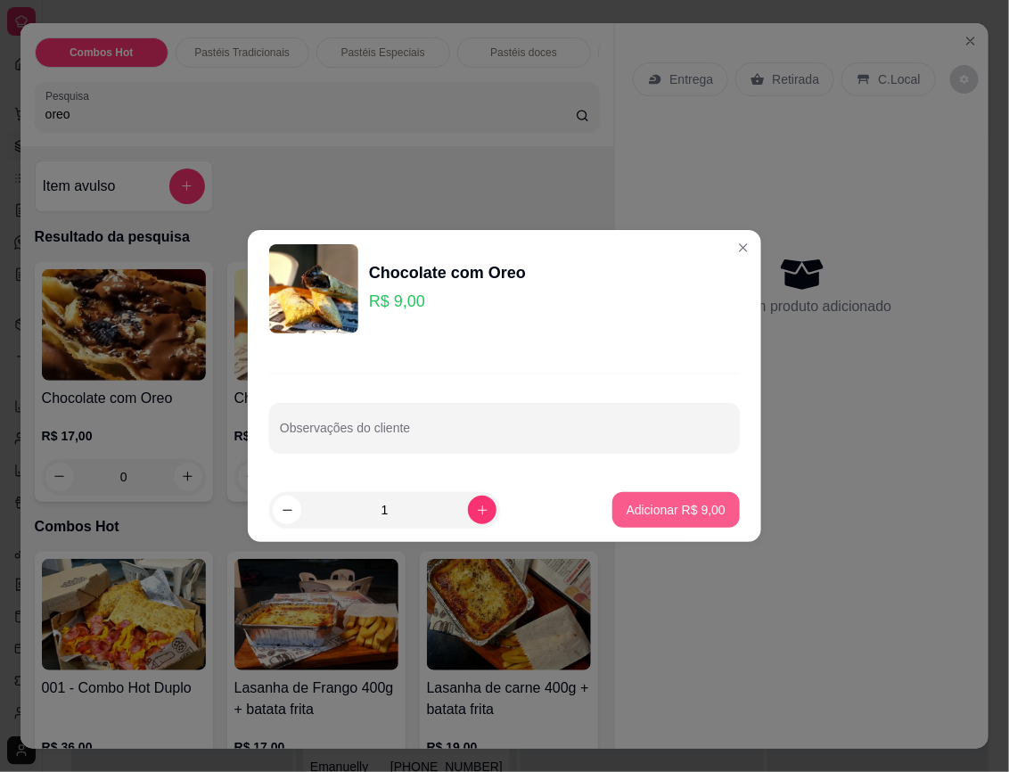
click at [643, 509] on p "Adicionar R$ 9,00" at bounding box center [676, 510] width 99 height 18
type input "1"
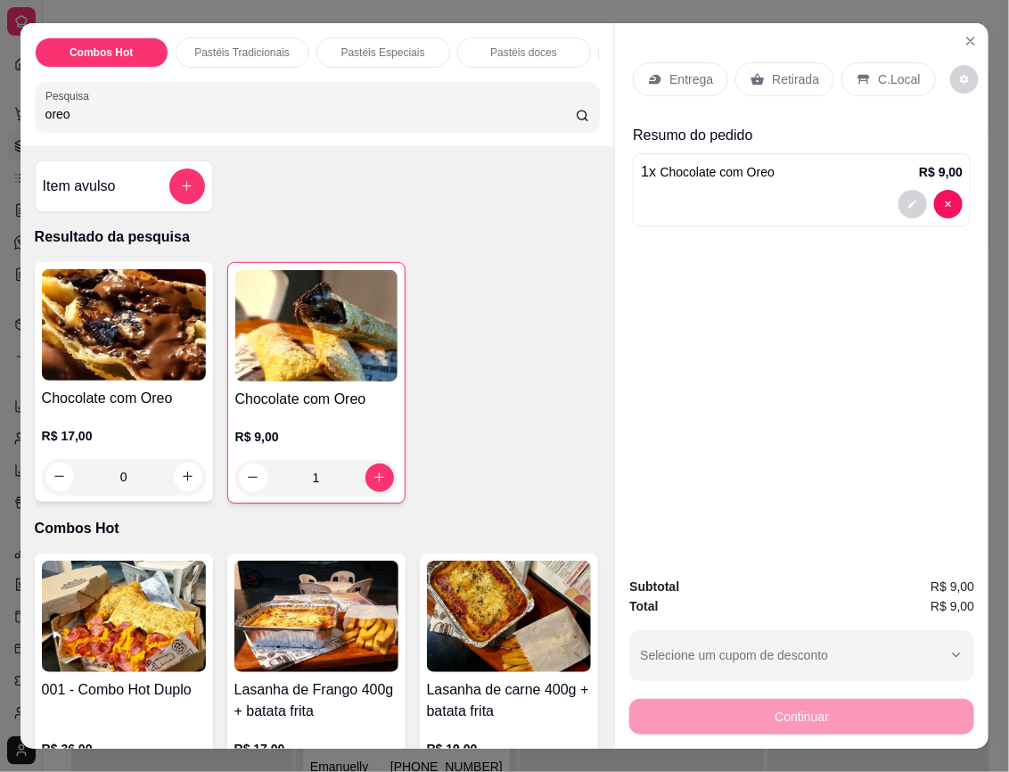
click at [781, 71] on p "Retirada" at bounding box center [795, 79] width 47 height 18
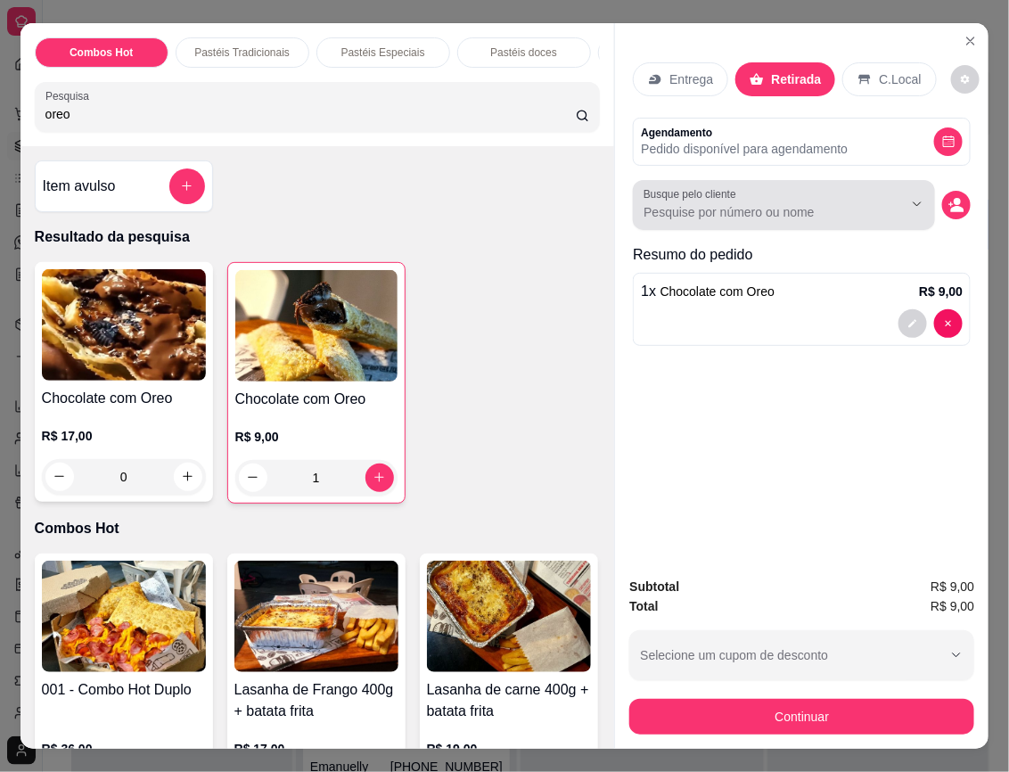
click at [798, 180] on div "Busque pelo cliente" at bounding box center [784, 205] width 302 height 50
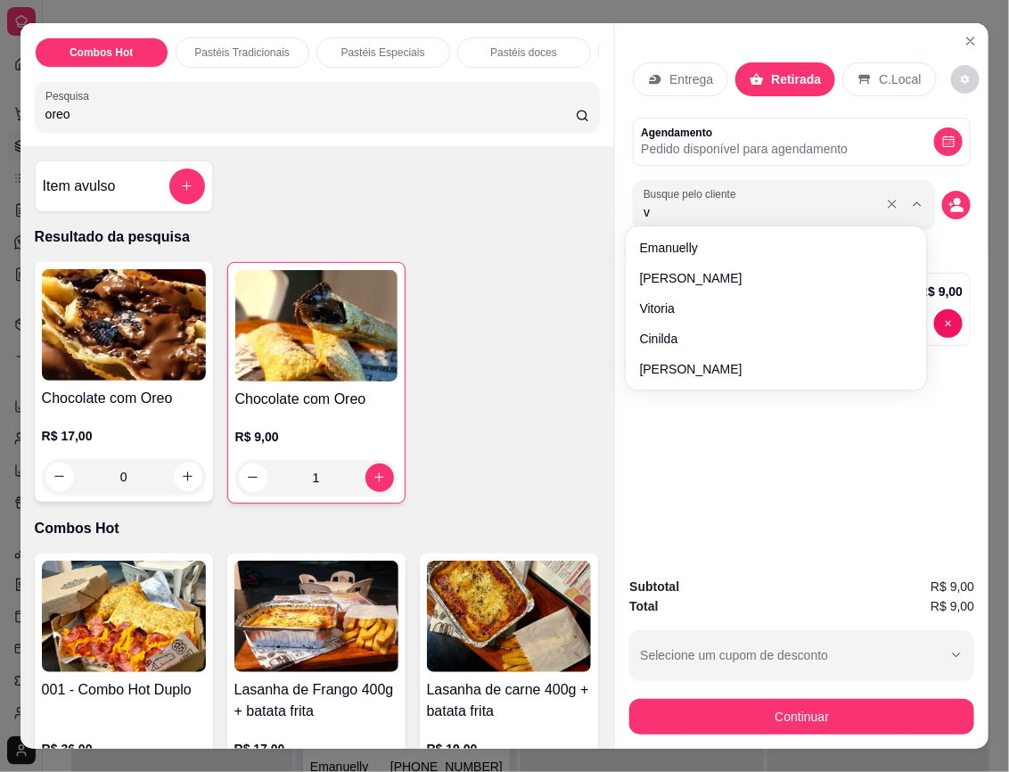
type input "vi"
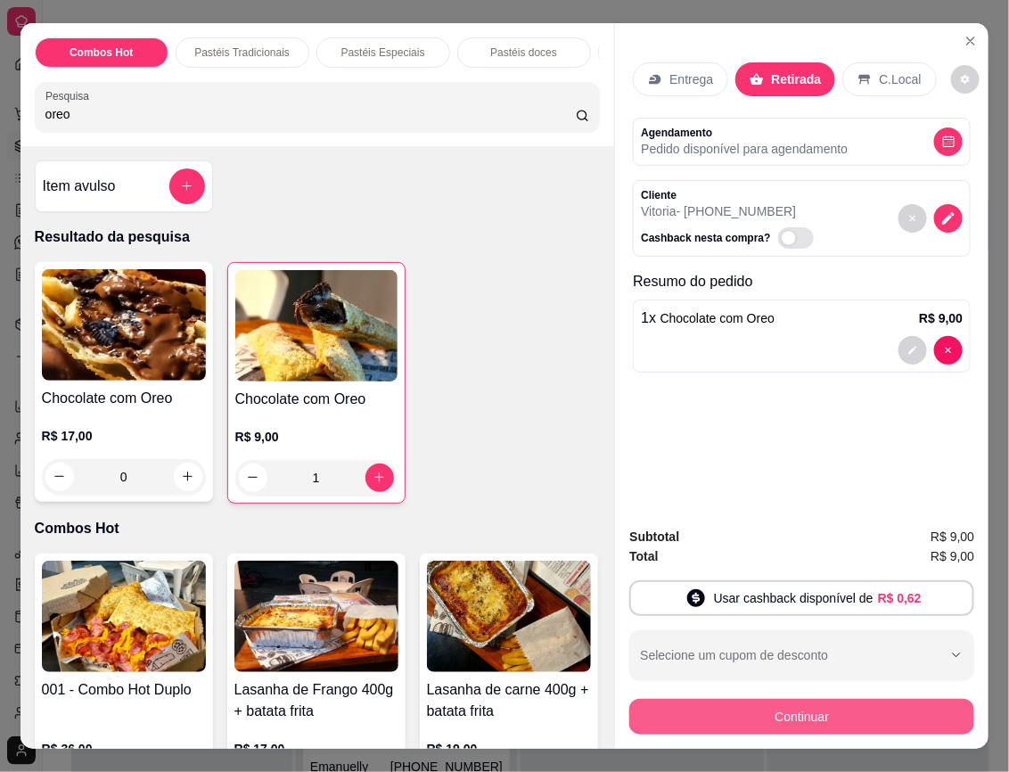
click at [934, 705] on button "Continuar" at bounding box center [801, 717] width 345 height 36
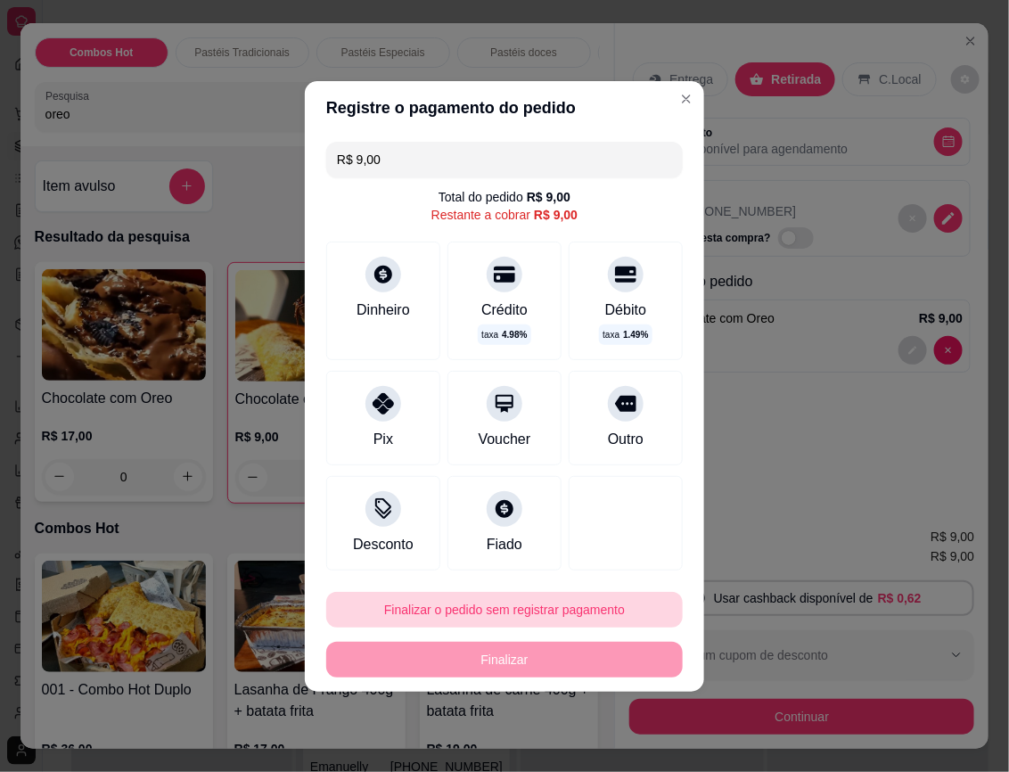
click at [437, 613] on button "Finalizar o pedido sem registrar pagamento" at bounding box center [504, 610] width 357 height 36
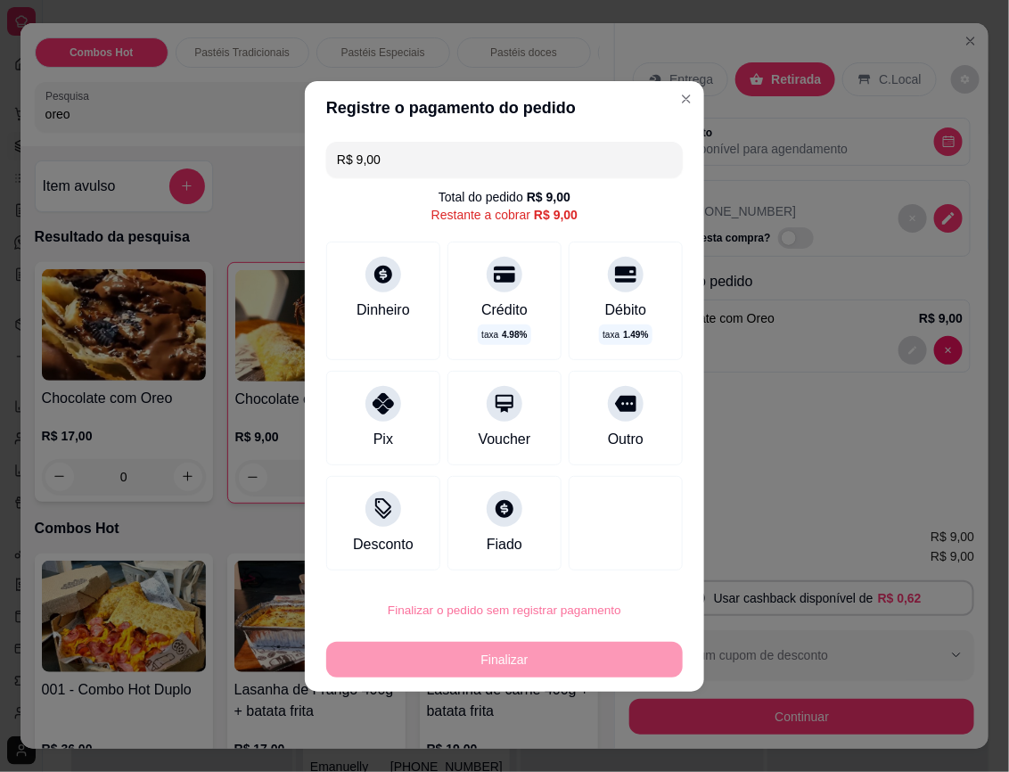
click at [608, 554] on button "Confirmar" at bounding box center [611, 560] width 66 height 28
type input "0"
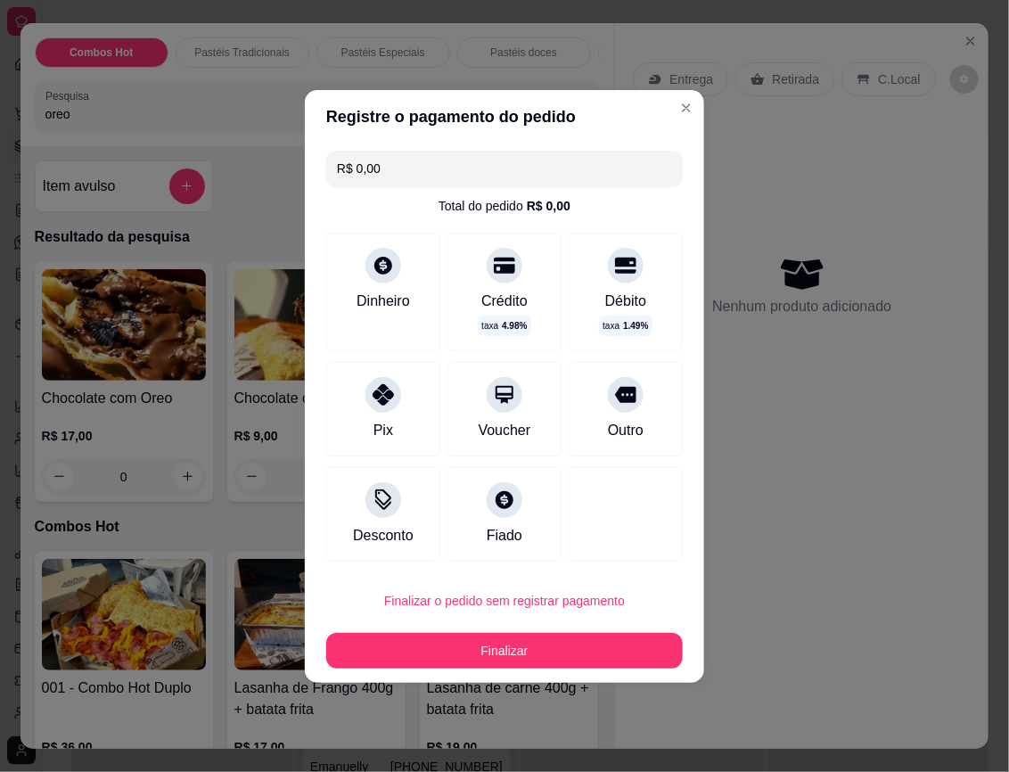
type input "R$ 0,00"
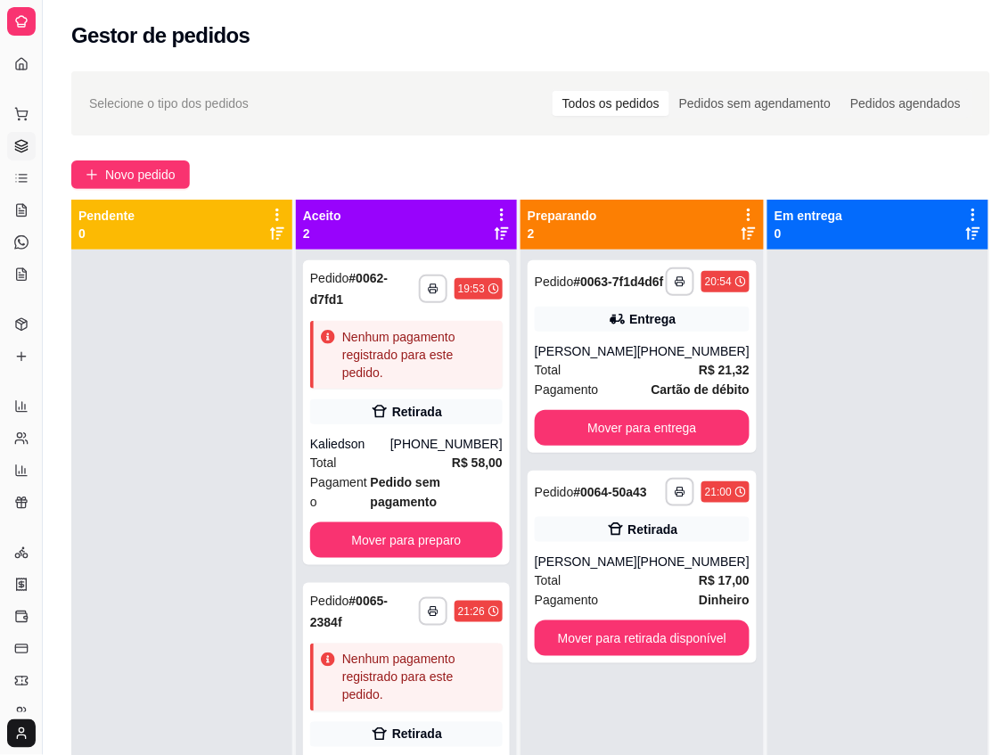
click at [267, 365] on div at bounding box center [181, 627] width 221 height 755
drag, startPoint x: 202, startPoint y: 511, endPoint x: 246, endPoint y: 568, distance: 71.9
click at [246, 568] on div at bounding box center [181, 627] width 221 height 755
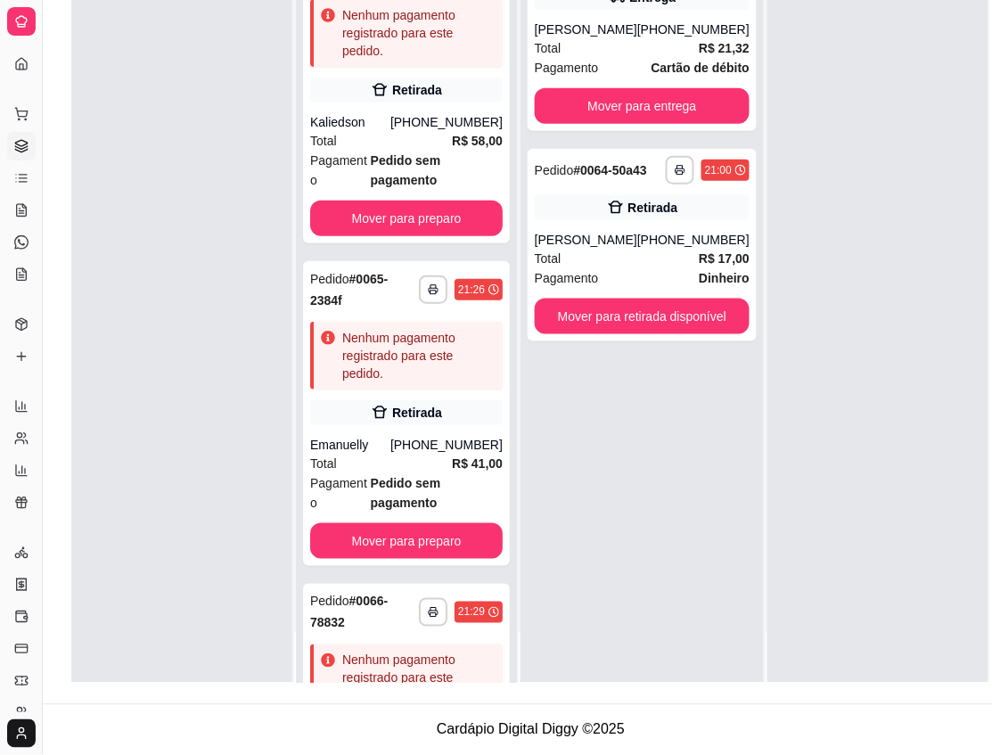
scroll to position [288, 0]
click at [393, 653] on div "Nenhum pagamento registrado para este pedido." at bounding box center [418, 678] width 153 height 53
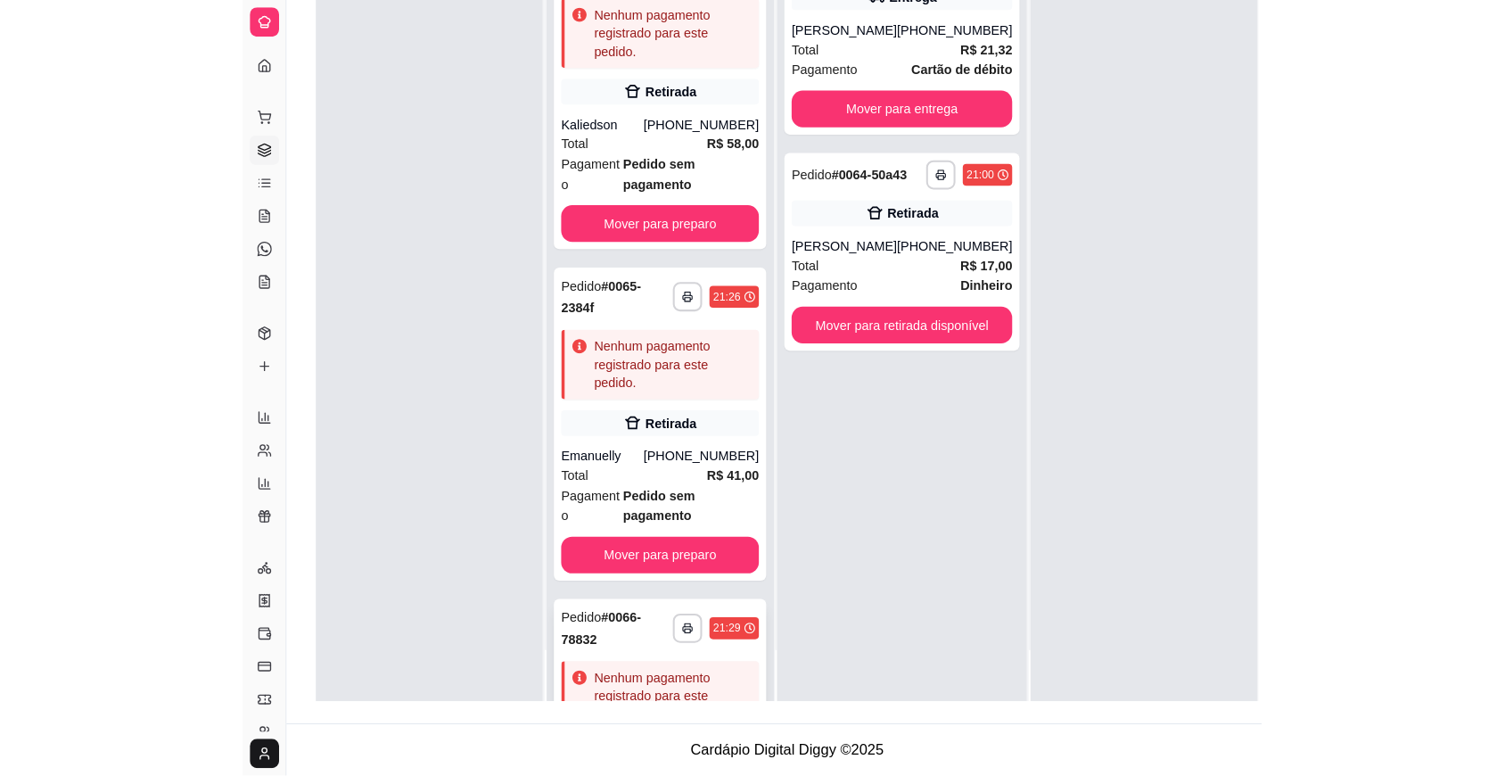
scroll to position [272, 0]
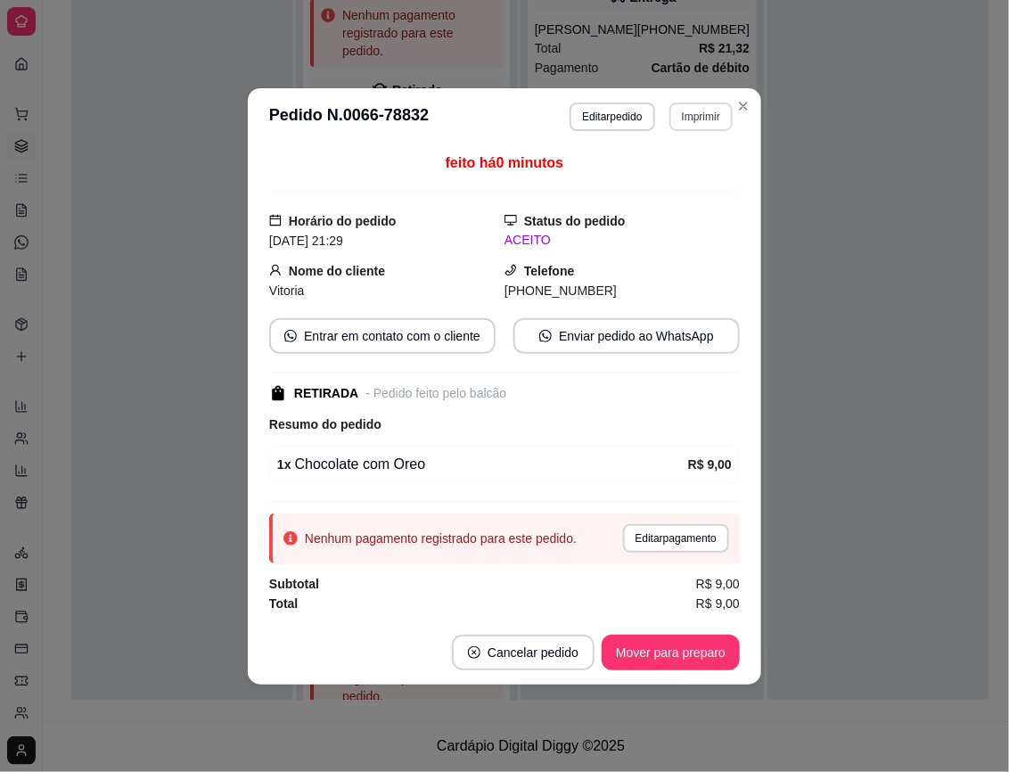
click at [697, 120] on button "Imprimir" at bounding box center [700, 117] width 63 height 29
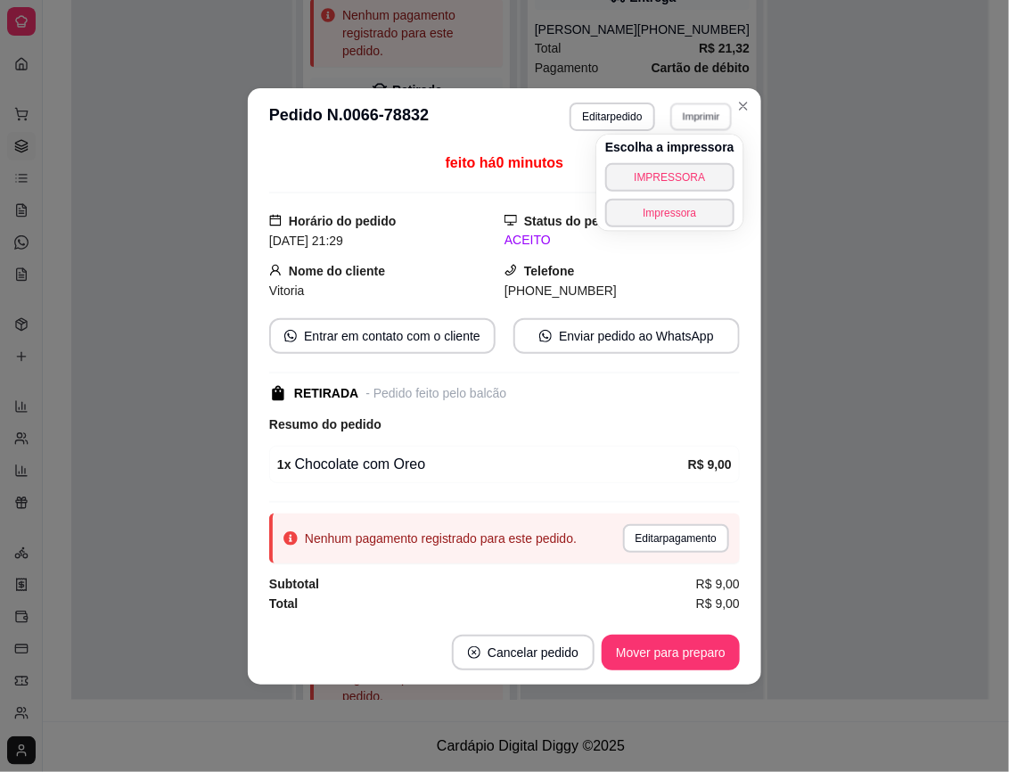
click at [697, 120] on button "Imprimir" at bounding box center [701, 117] width 62 height 28
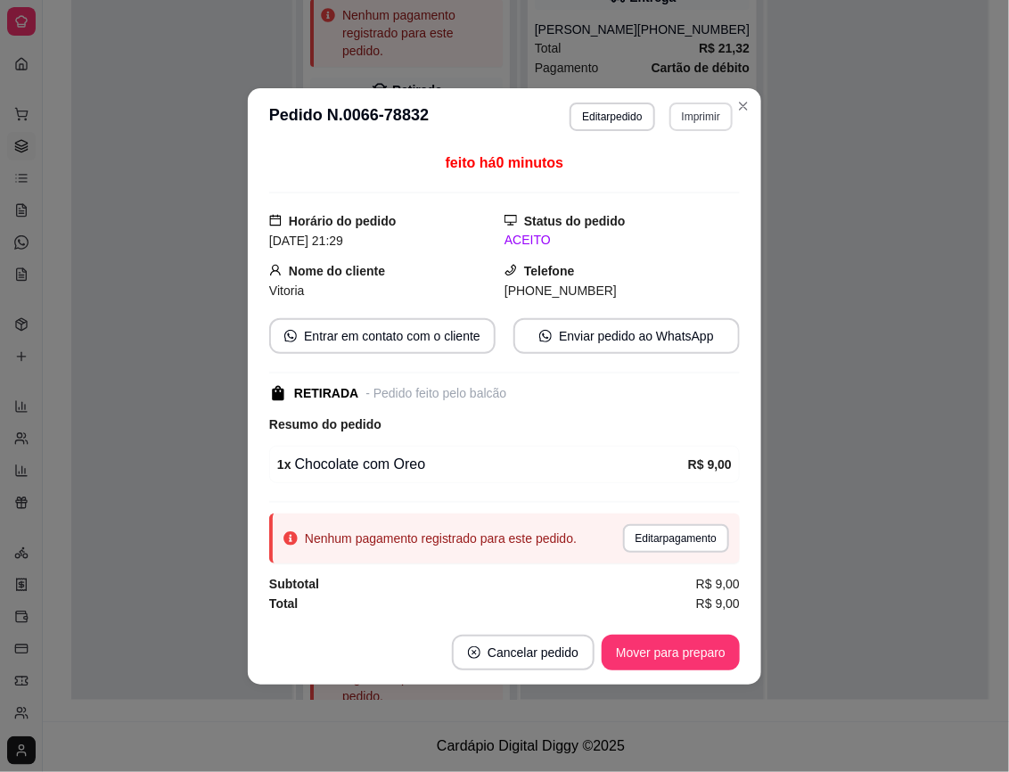
click at [697, 120] on button "Imprimir" at bounding box center [700, 117] width 63 height 29
click at [697, 175] on button "IMPRESSORA" at bounding box center [669, 177] width 125 height 28
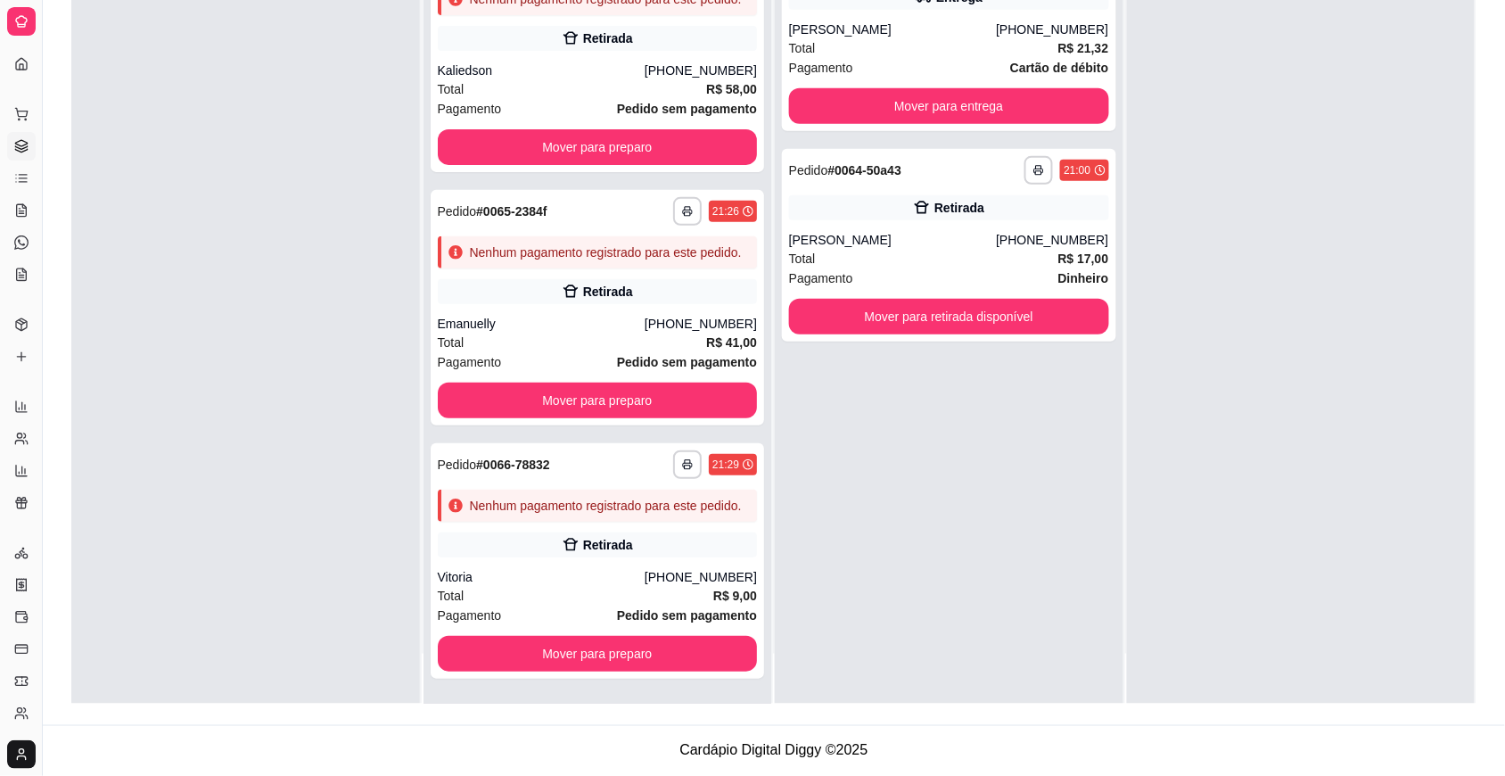
scroll to position [0, 0]
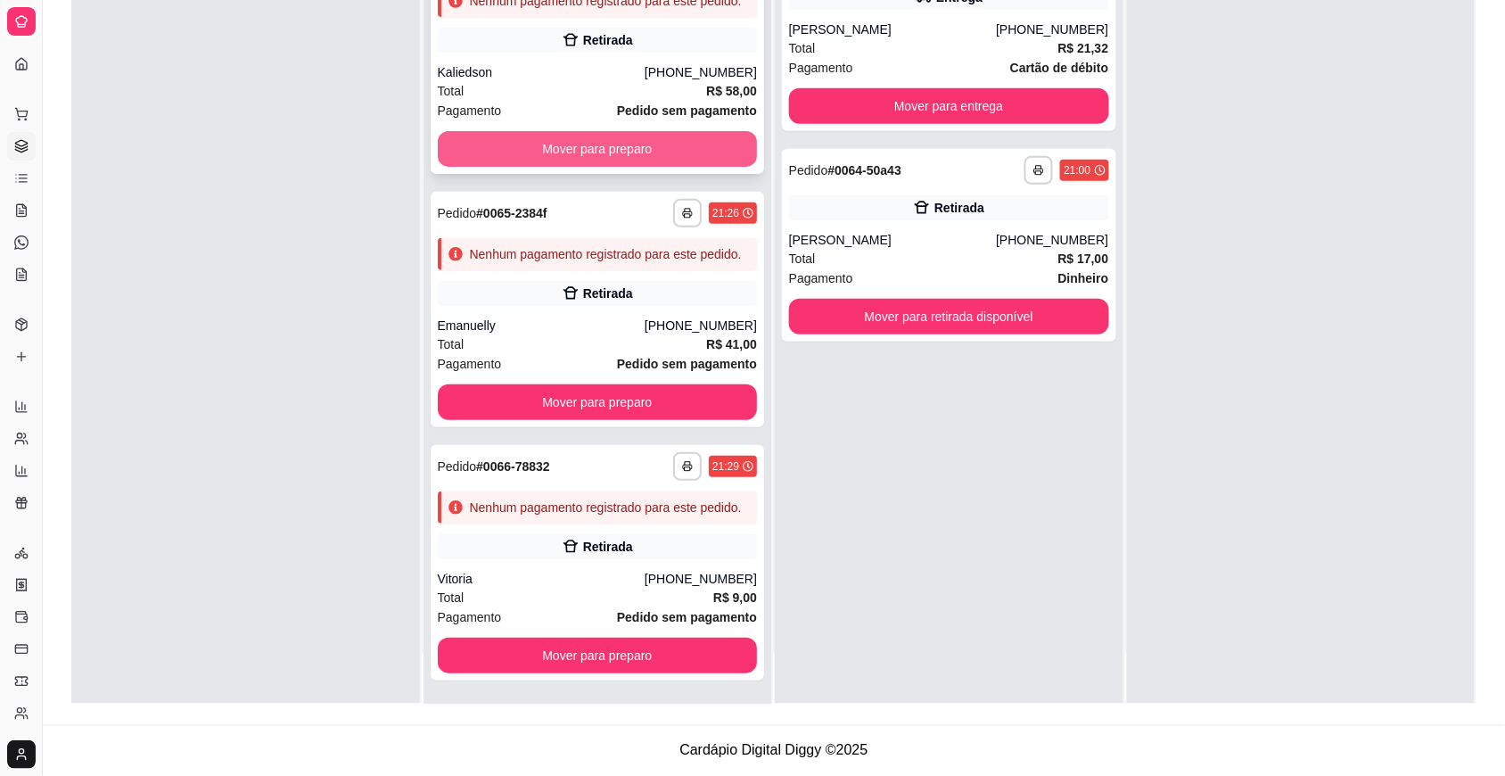
click at [647, 167] on button "Mover para preparo" at bounding box center [598, 149] width 320 height 36
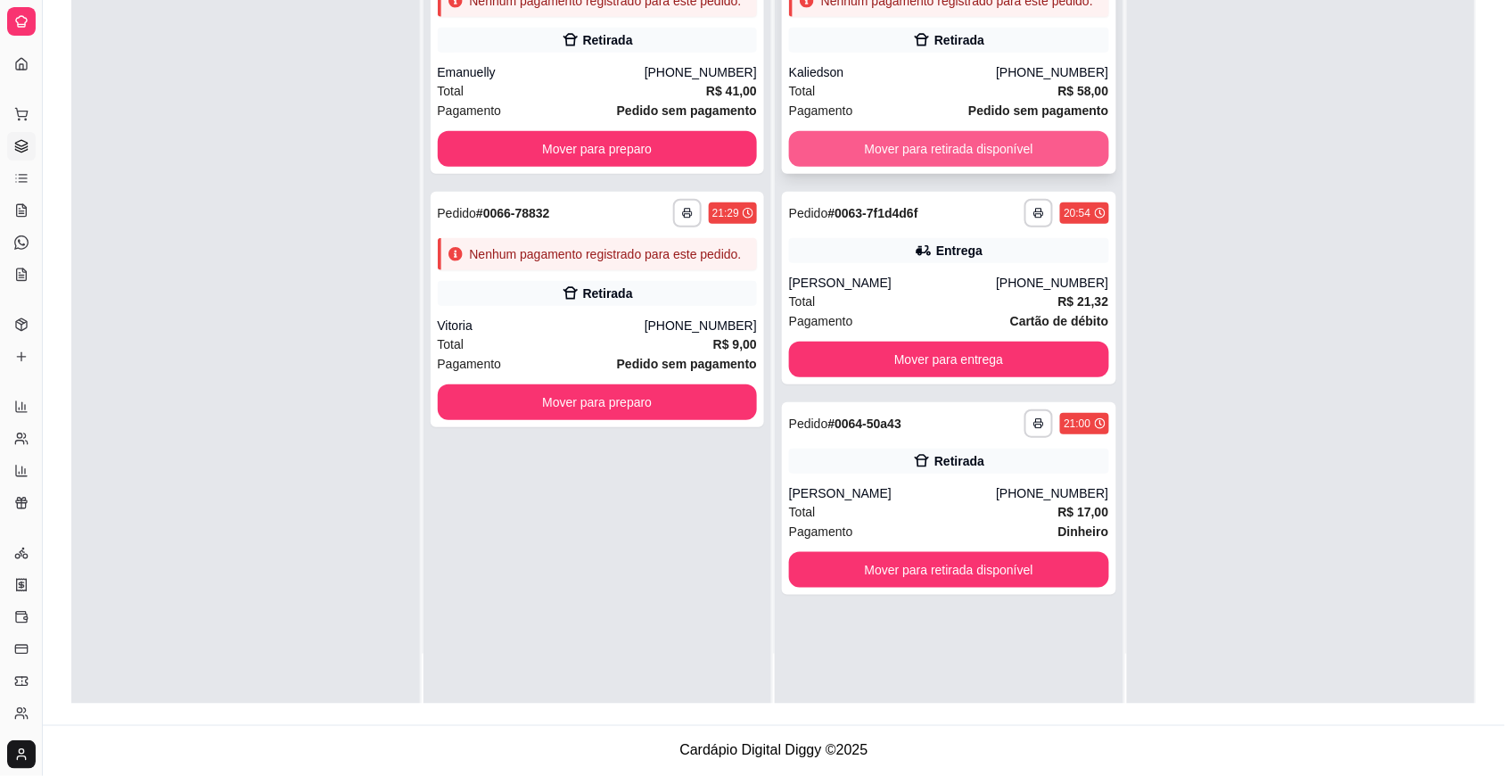
click at [979, 144] on button "Mover para retirada disponível" at bounding box center [949, 149] width 320 height 36
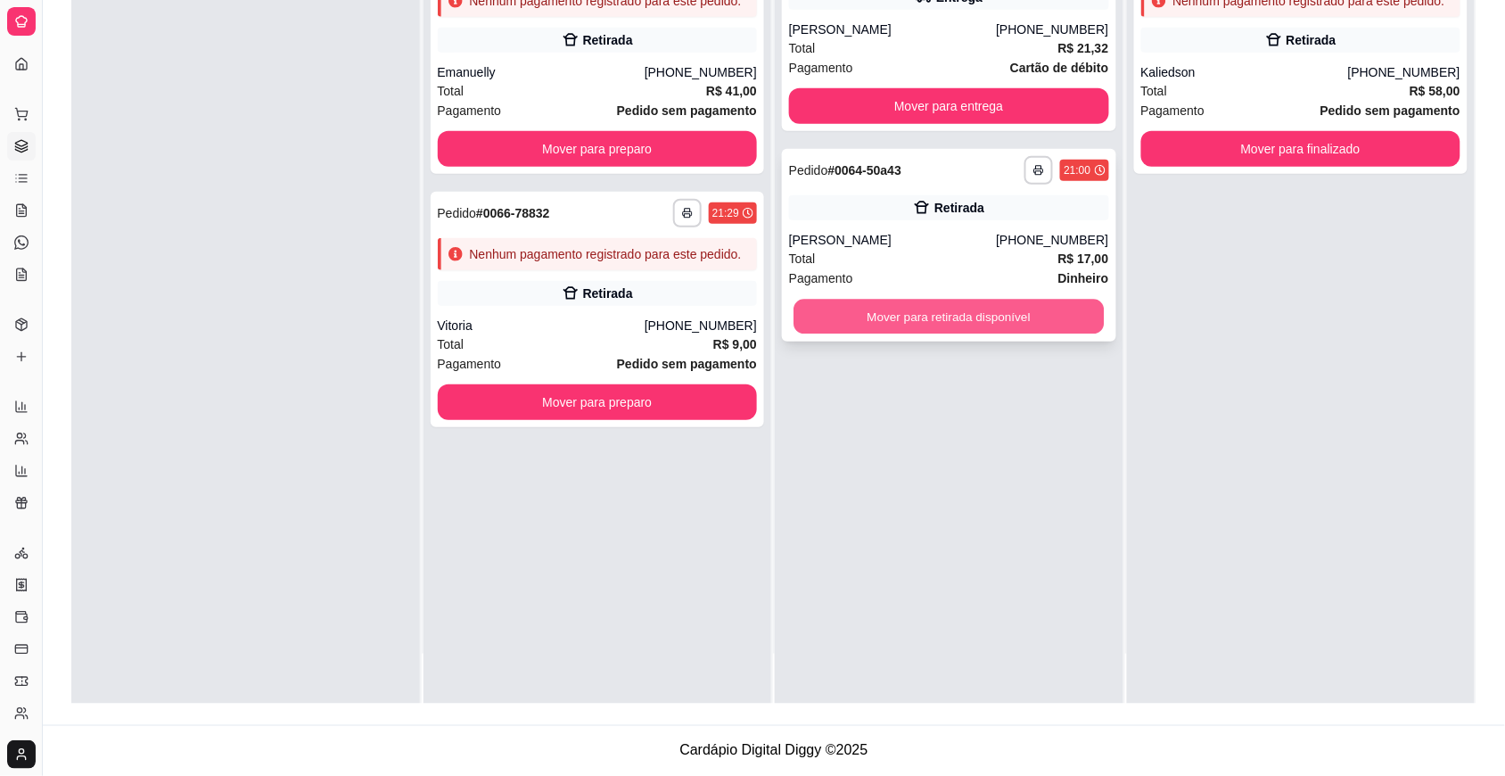
click at [991, 304] on button "Mover para retirada disponível" at bounding box center [948, 317] width 310 height 35
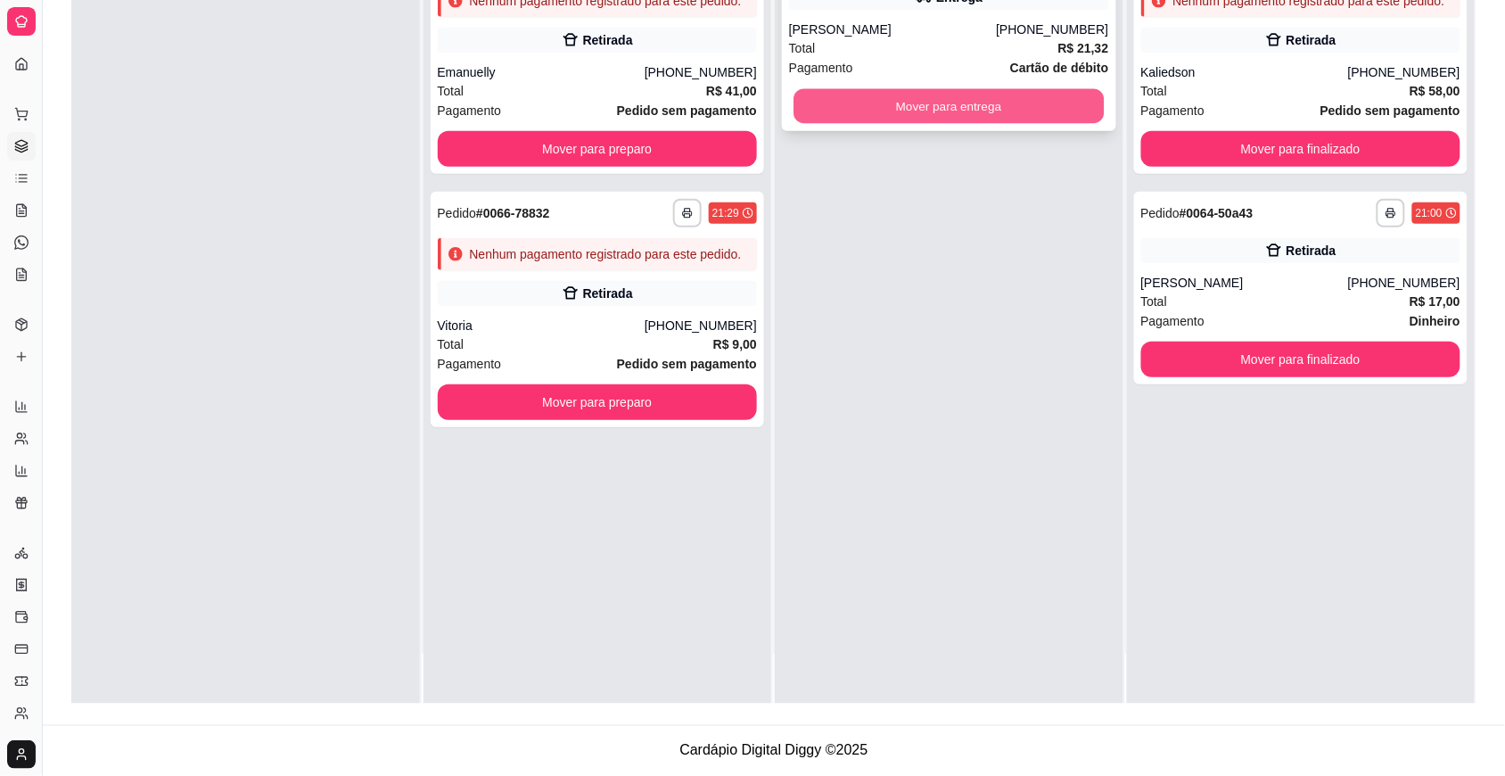
click at [988, 107] on button "Mover para entrega" at bounding box center [948, 106] width 310 height 35
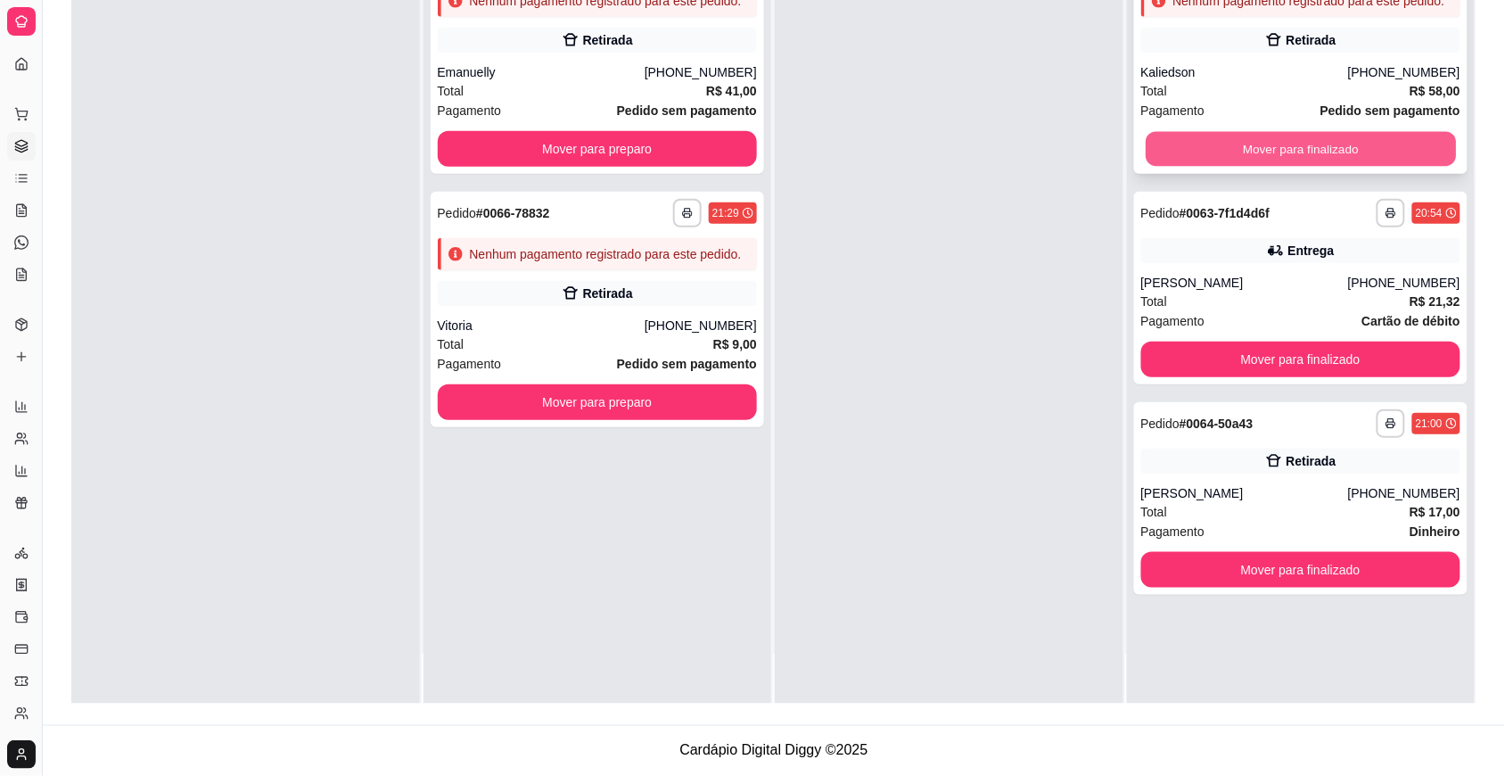
click at [991, 143] on button "Mover para finalizado" at bounding box center [1301, 149] width 310 height 35
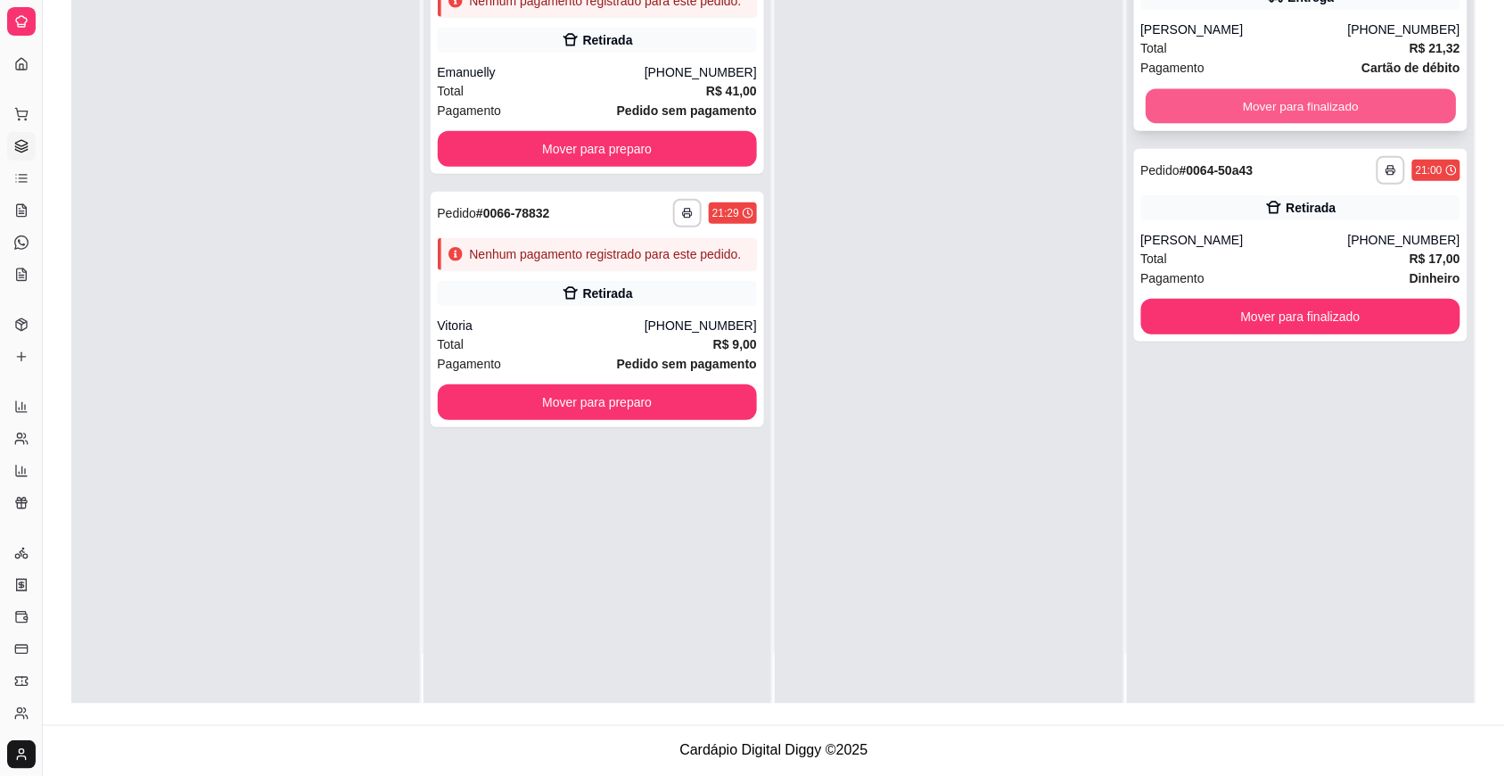
click at [991, 95] on button "Mover para finalizado" at bounding box center [1301, 106] width 310 height 35
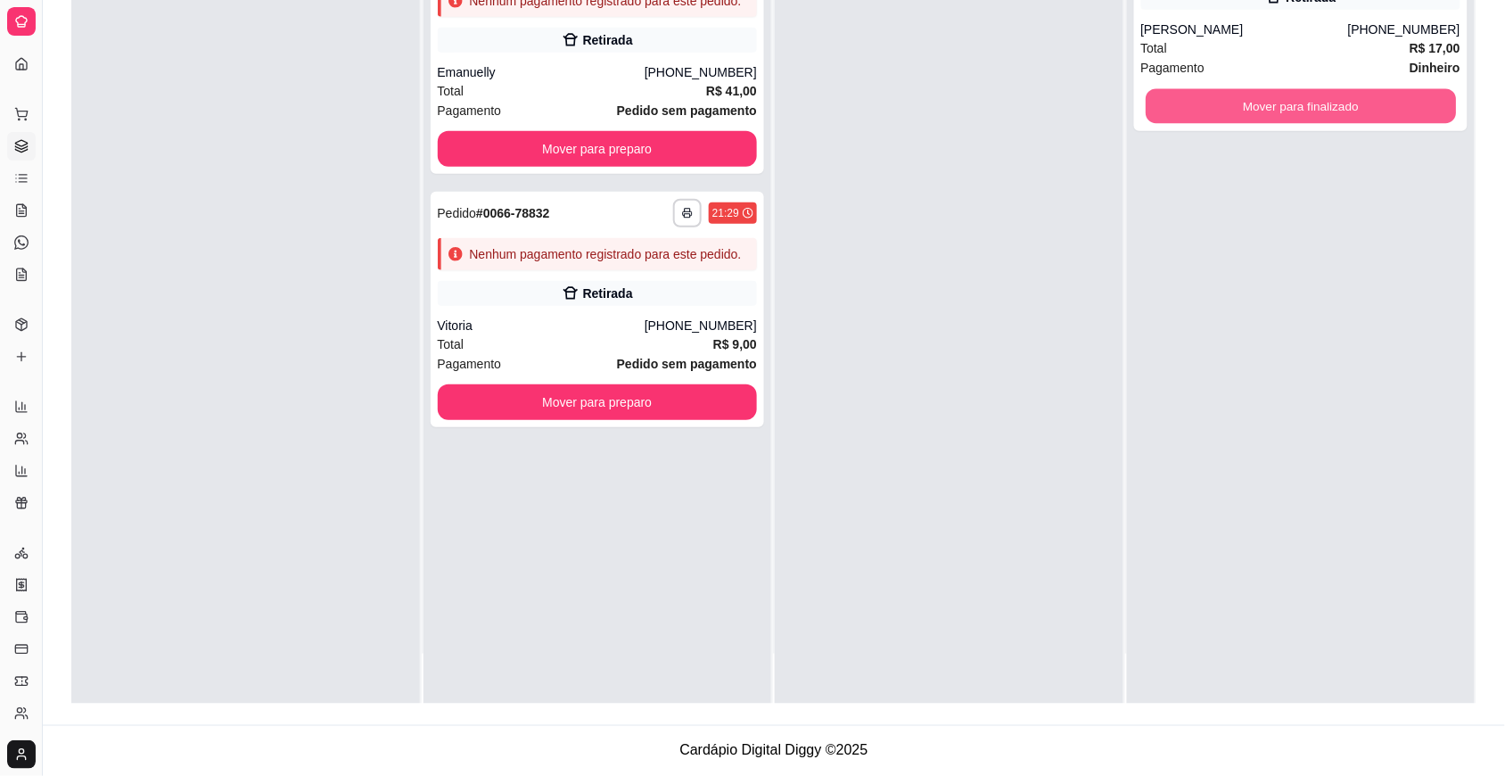
click at [991, 95] on button "Mover para finalizado" at bounding box center [1301, 106] width 310 height 35
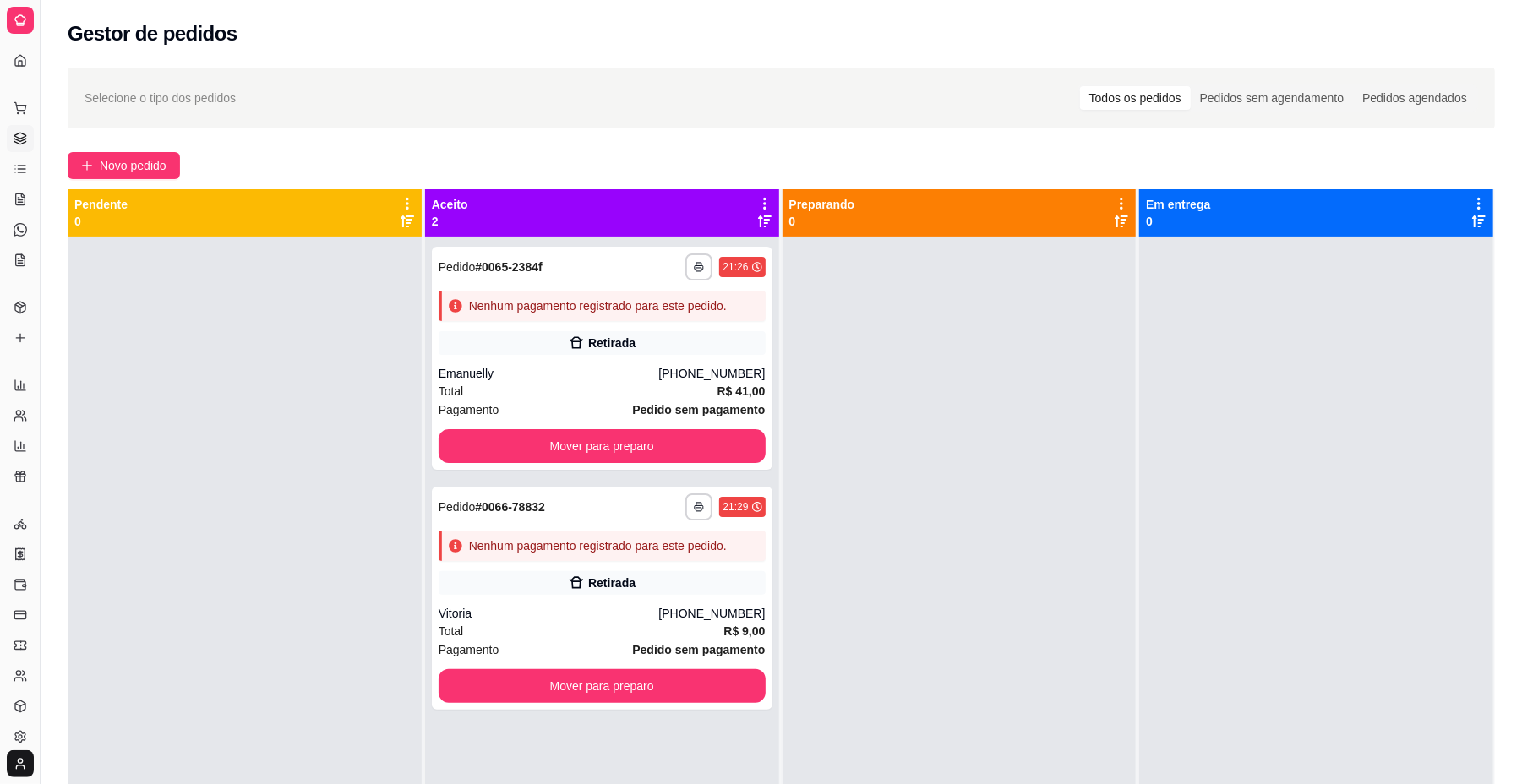
click at [38, 93] on button "Toggle Sidebar" at bounding box center [40, 392] width 13 height 784
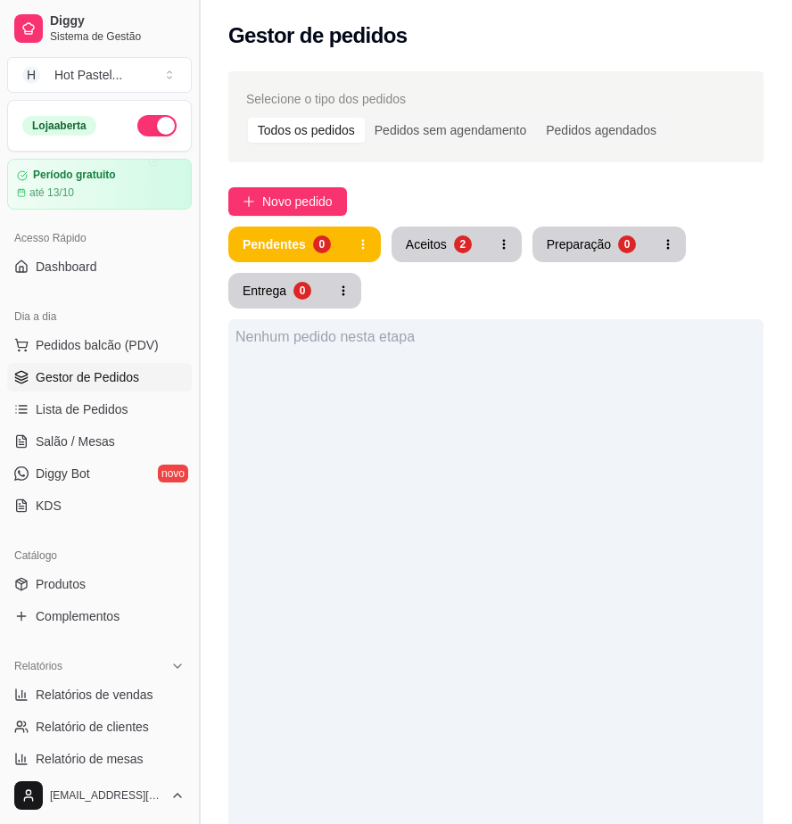
click at [200, 237] on button "Toggle Sidebar" at bounding box center [199, 412] width 14 height 824
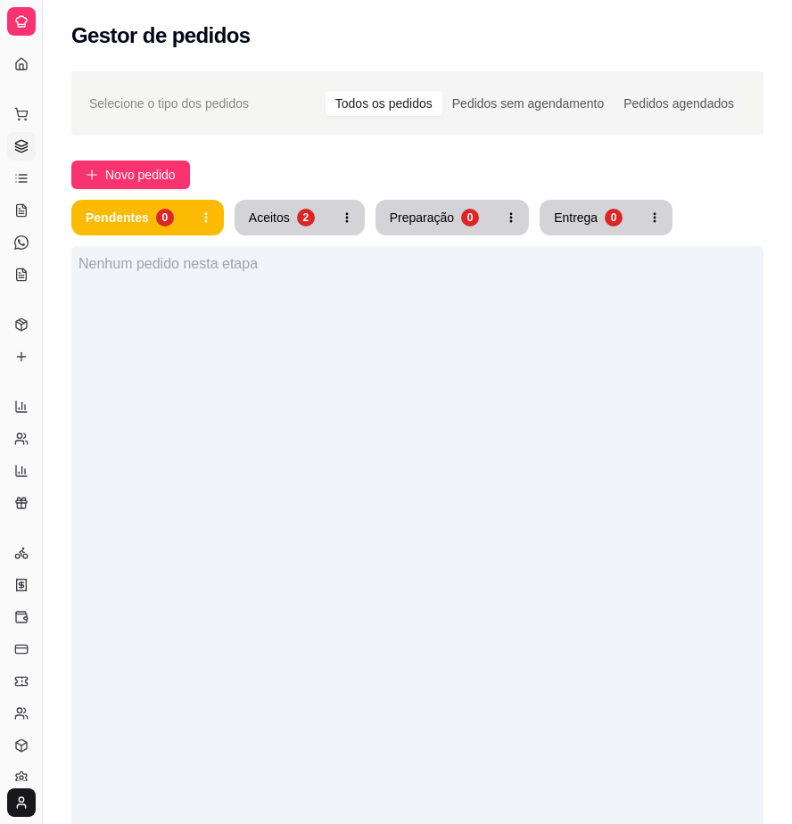
click at [446, 489] on div "Nenhum pedido nesta etapa" at bounding box center [417, 658] width 692 height 824
